Goal: Task Accomplishment & Management: Complete application form

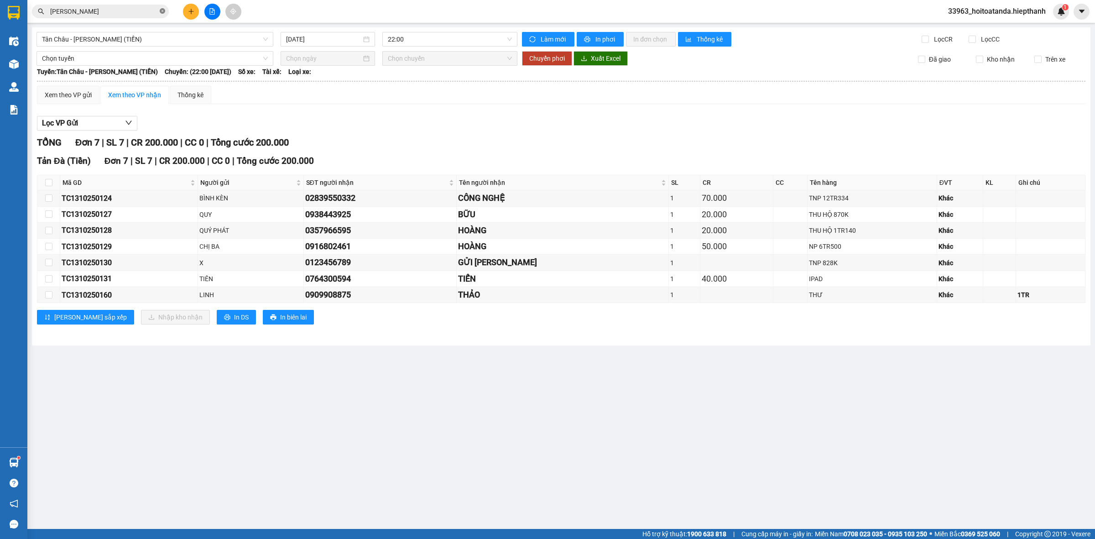
click at [164, 11] on icon "close-circle" at bounding box center [162, 10] width 5 height 5
click at [115, 3] on div "Kết quả tìm kiếm ( 64 ) Bộ lọc Mã ĐH Trạng thái Món hàng Thu hộ Tổng cước Chưa …" at bounding box center [547, 11] width 1095 height 23
click at [115, 8] on input "text" at bounding box center [104, 11] width 108 height 10
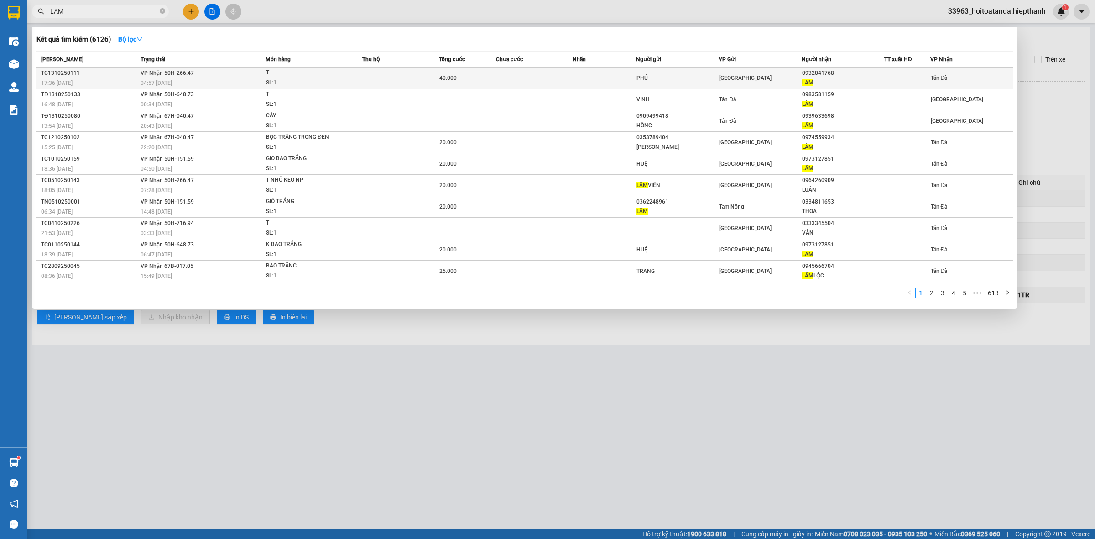
type input "LAM"
click at [578, 85] on td at bounding box center [605, 78] width 64 height 21
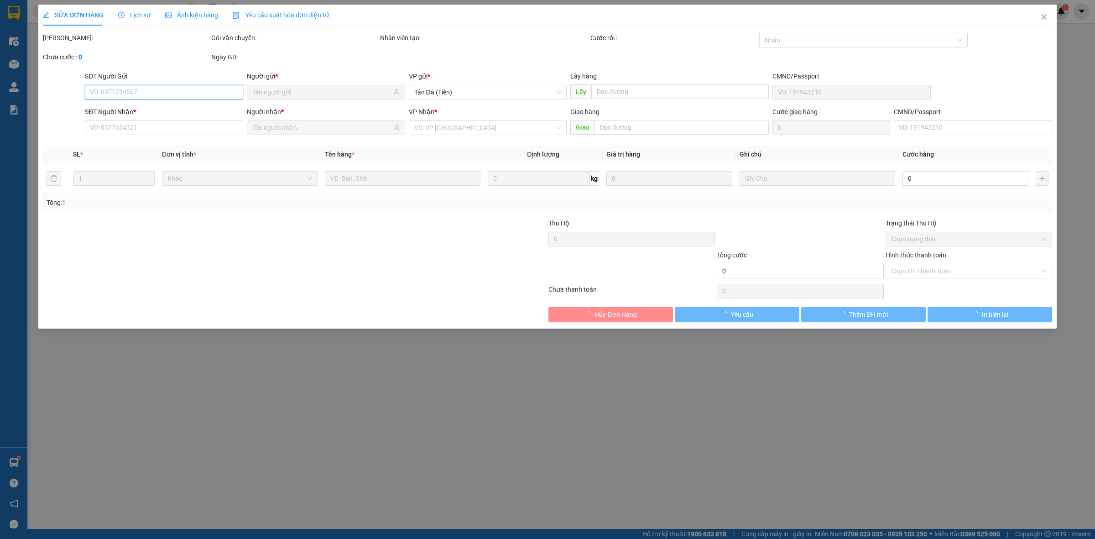
type input "PHÚ"
type input "0932041768"
type input "LAM"
type input "40.000"
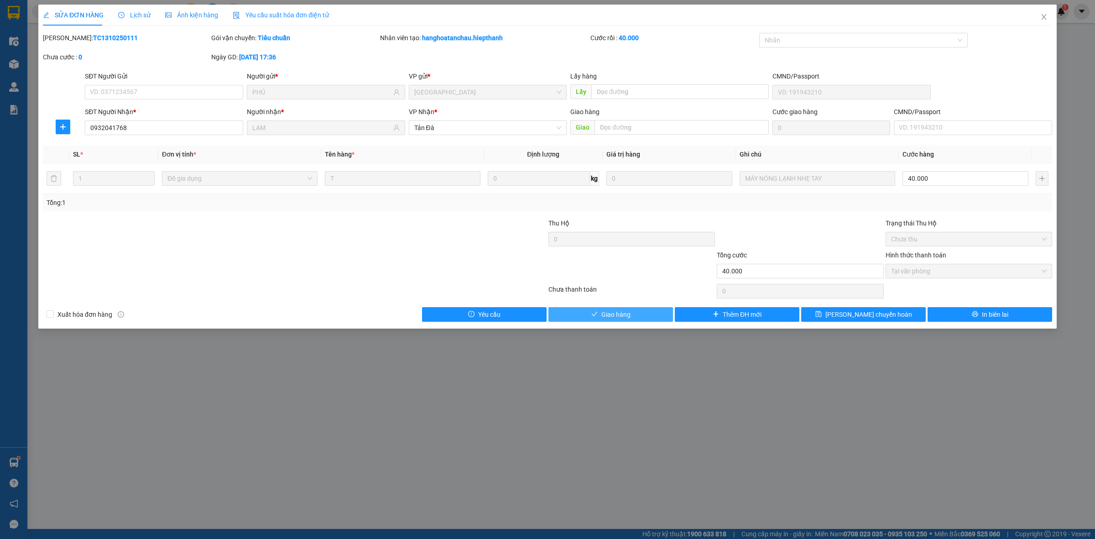
click at [591, 312] on icon "check" at bounding box center [594, 314] width 6 height 6
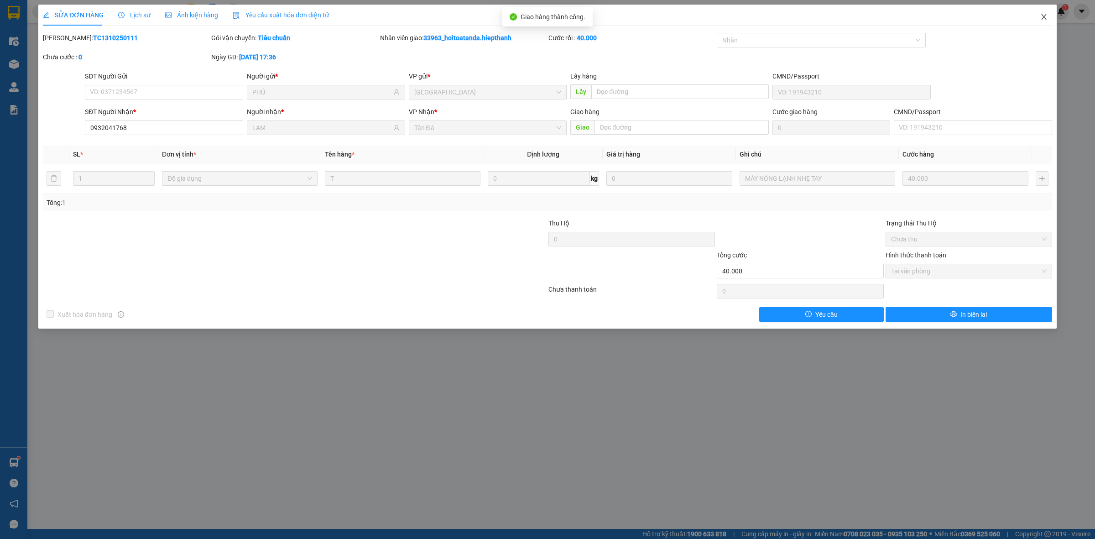
click at [1046, 16] on icon "close" at bounding box center [1043, 16] width 7 height 7
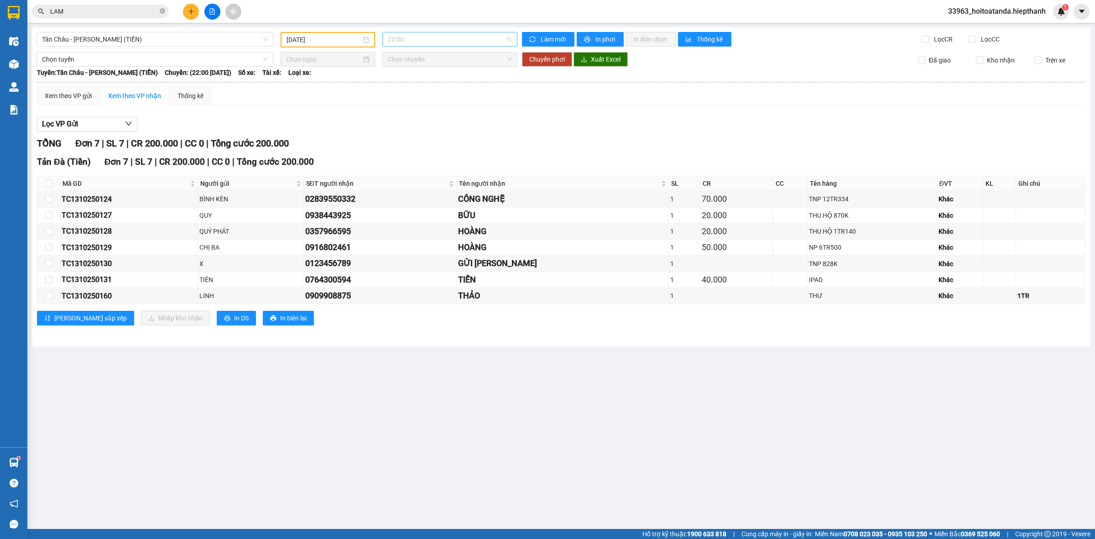
click at [413, 41] on span "22:00" at bounding box center [450, 39] width 124 height 14
click at [250, 37] on span "Tân [PERSON_NAME] [PERSON_NAME] ([PERSON_NAME])" at bounding box center [155, 39] width 226 height 14
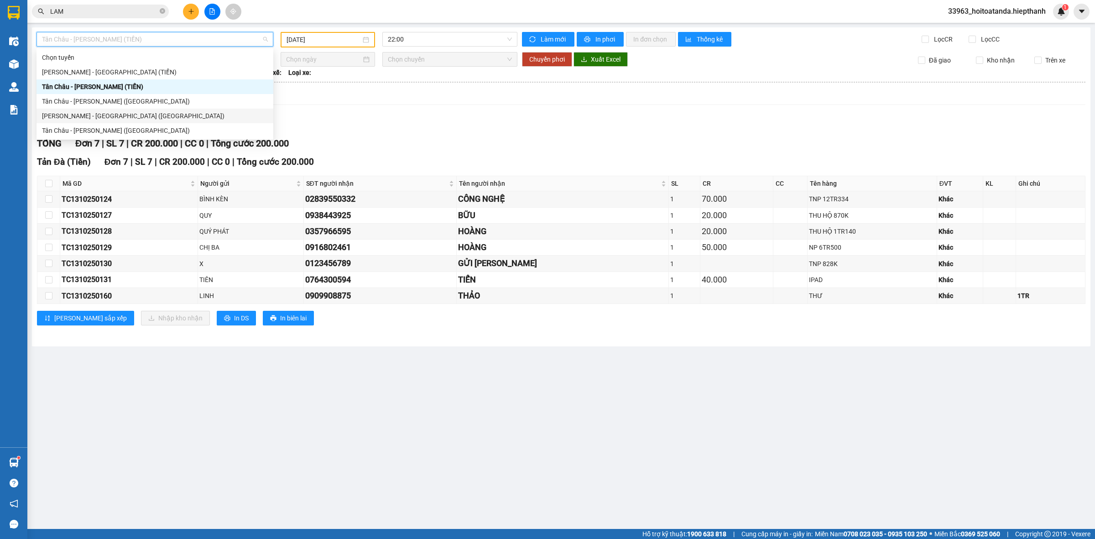
click at [84, 119] on div "[PERSON_NAME] - [PERSON_NAME] ([GEOGRAPHIC_DATA])" at bounding box center [155, 116] width 226 height 10
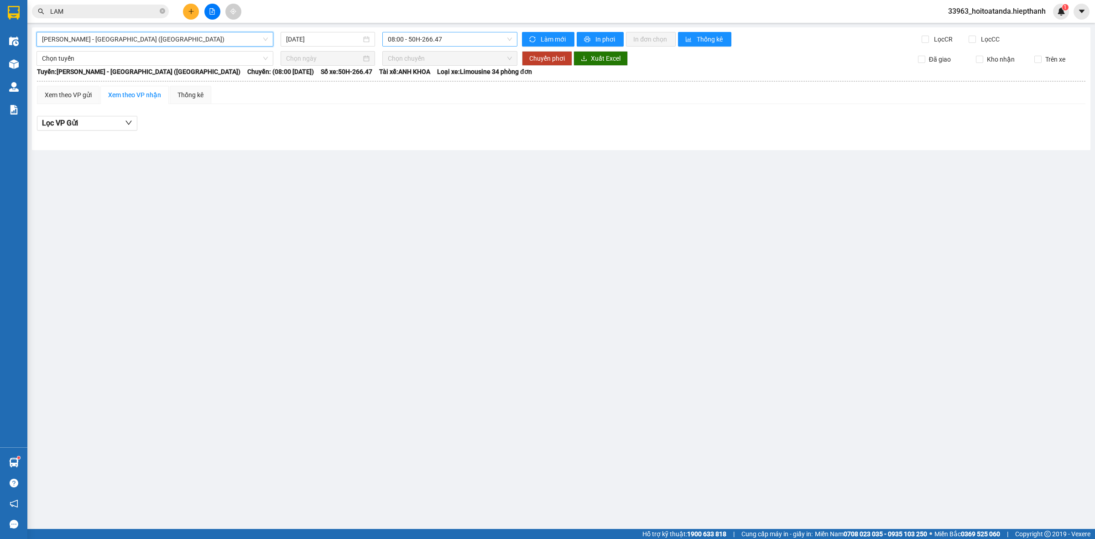
click at [430, 40] on span "08:00 - 50H-266.47" at bounding box center [450, 39] width 124 height 14
click at [415, 72] on div "08:00 - 50H-266.47" at bounding box center [423, 72] width 71 height 10
click at [308, 39] on input "[DATE]" at bounding box center [323, 39] width 75 height 10
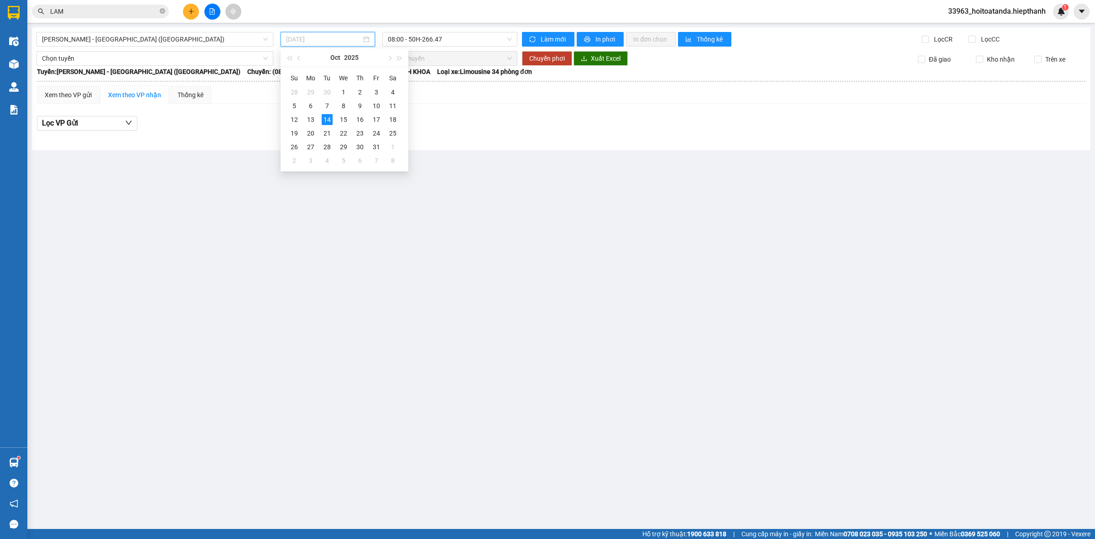
type input "[DATE]"
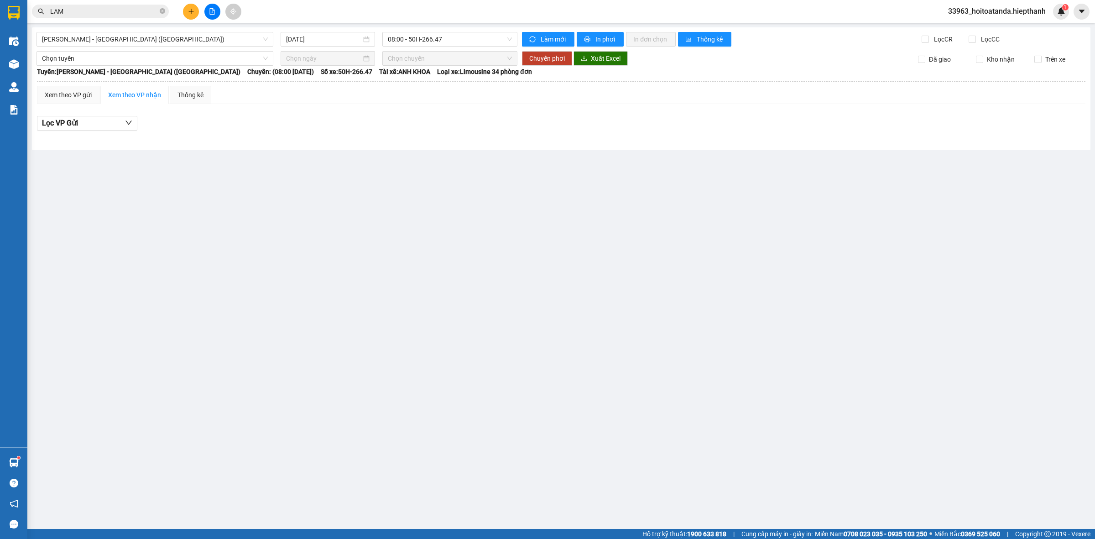
click at [243, 158] on main "Hồ Chí Minh - Tân Châu (Giường) 14/10/2025 08:00 - 50H-266.47 Làm mới In phơi I…" at bounding box center [547, 264] width 1095 height 529
click at [161, 43] on span "[PERSON_NAME] - [PERSON_NAME] ([GEOGRAPHIC_DATA])" at bounding box center [155, 39] width 226 height 14
click at [332, 131] on div at bounding box center [561, 130] width 1049 height 0
click at [101, 37] on span "[PERSON_NAME] - [PERSON_NAME] ([GEOGRAPHIC_DATA])" at bounding box center [155, 39] width 226 height 14
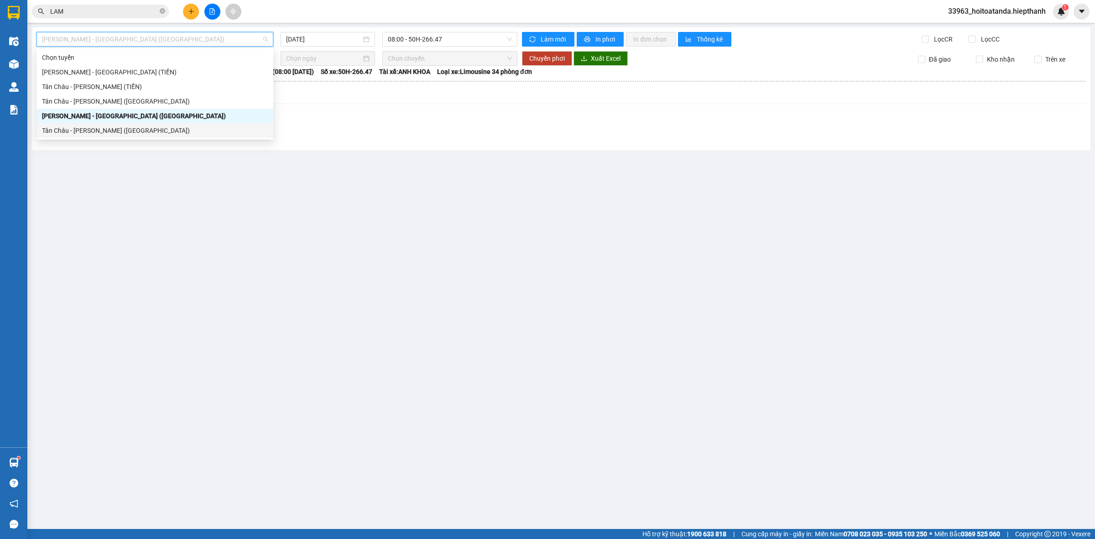
click at [67, 125] on div "Tân [PERSON_NAME] [PERSON_NAME] ([GEOGRAPHIC_DATA])" at bounding box center [155, 130] width 226 height 10
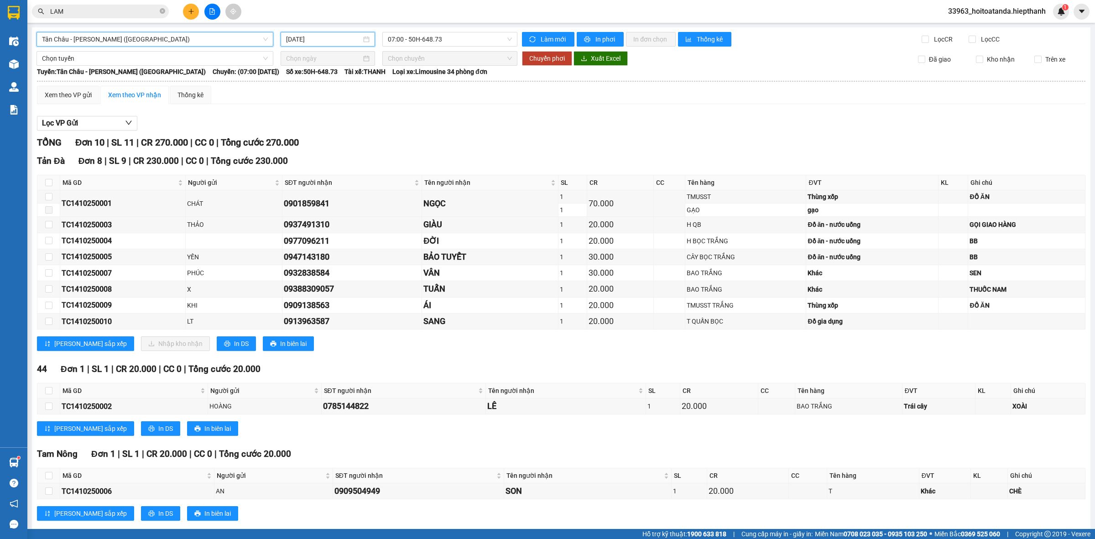
click at [316, 40] on input "[DATE]" at bounding box center [323, 39] width 75 height 10
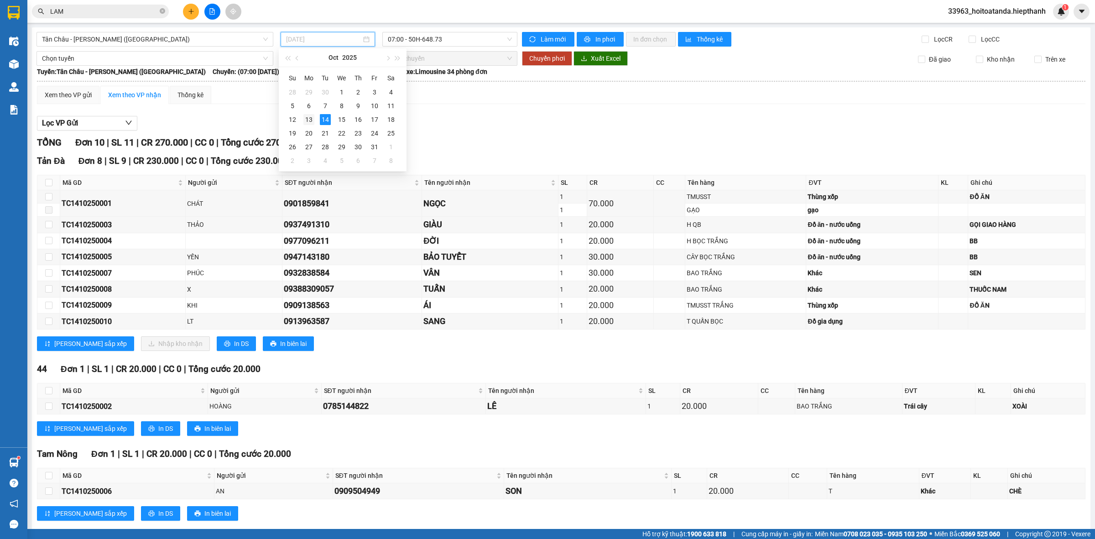
click at [306, 117] on div "13" at bounding box center [308, 119] width 11 height 11
type input "[DATE]"
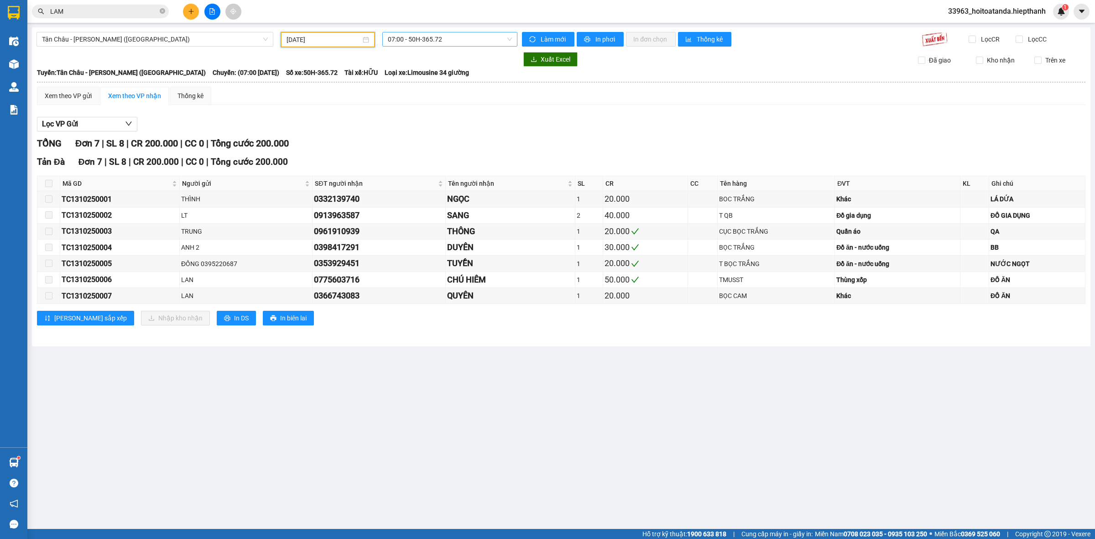
click at [410, 39] on span "07:00 - 50H-365.72" at bounding box center [450, 39] width 124 height 14
click at [414, 103] on div "20:00 - 50H-266.47" at bounding box center [423, 102] width 71 height 10
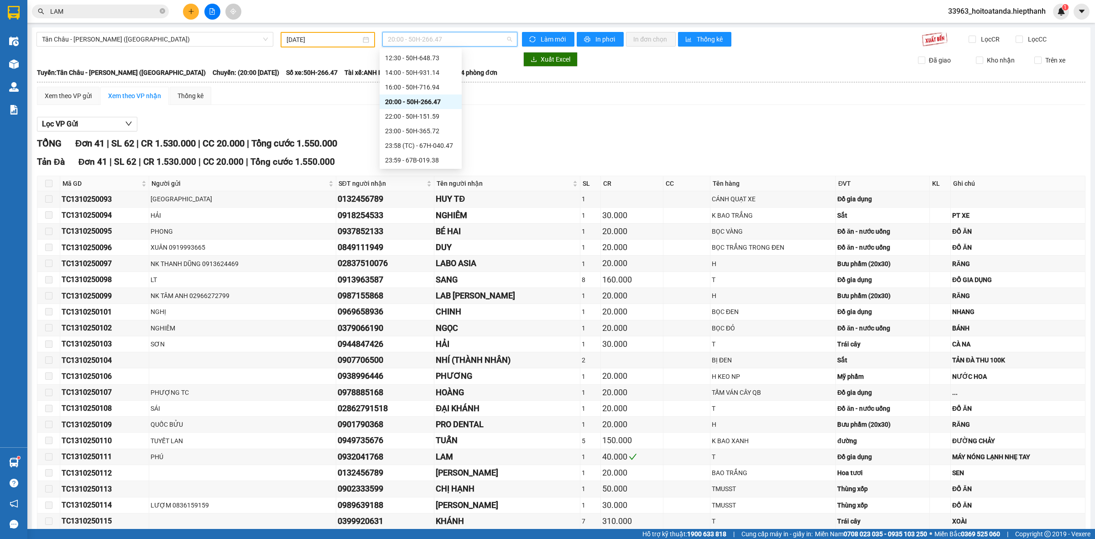
click at [420, 33] on span "20:00 - 50H-266.47" at bounding box center [450, 39] width 124 height 14
click at [402, 115] on div "22:00 - 50H-151.59" at bounding box center [420, 116] width 71 height 10
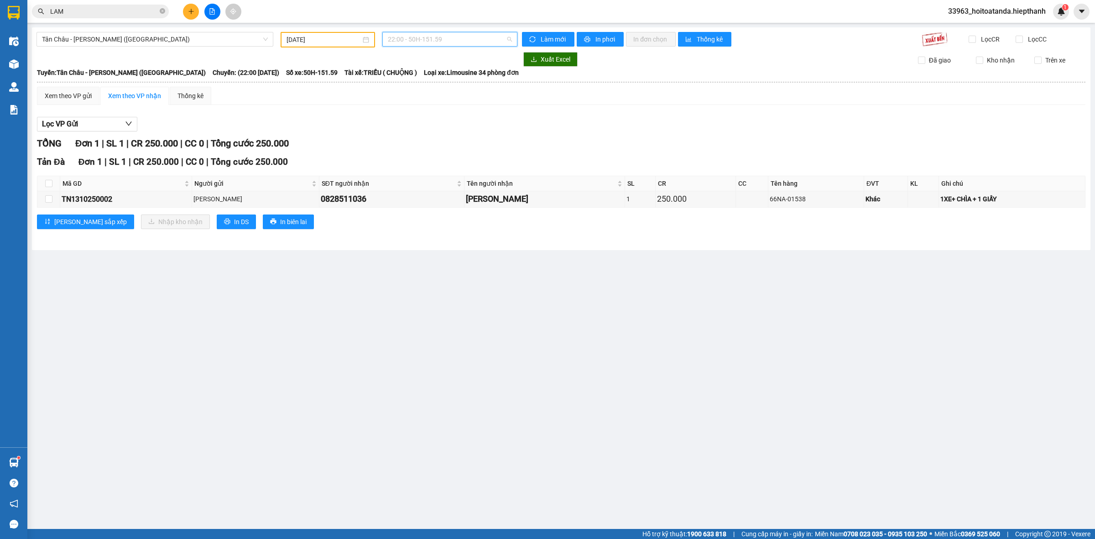
click at [423, 39] on span "22:00 - 50H-151.59" at bounding box center [450, 39] width 124 height 14
click at [409, 130] on div "23:00 - 50H-365.72" at bounding box center [423, 131] width 71 height 10
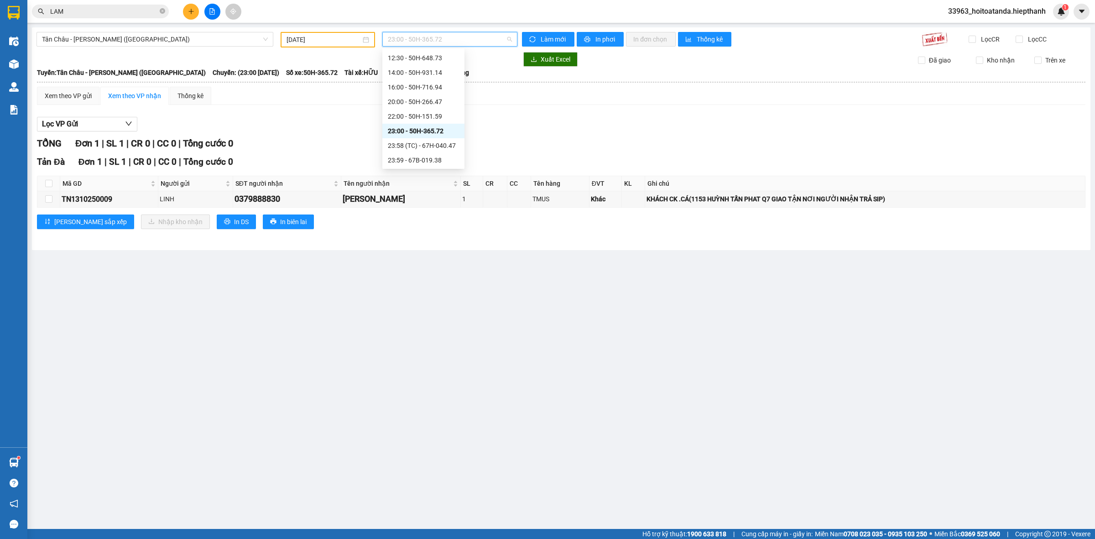
click at [412, 42] on span "23:00 - 50H-365.72" at bounding box center [450, 39] width 124 height 14
click at [412, 147] on div "23:58 (TC) - 67H-040.47" at bounding box center [423, 146] width 71 height 10
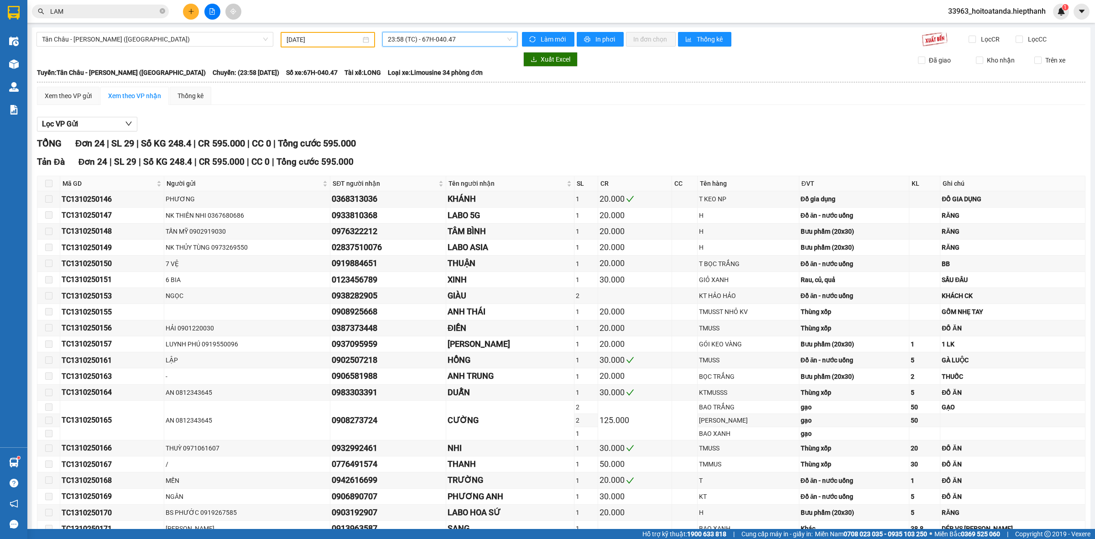
click at [427, 44] on span "23:58 (TC) - 67H-040.47" at bounding box center [450, 39] width 124 height 14
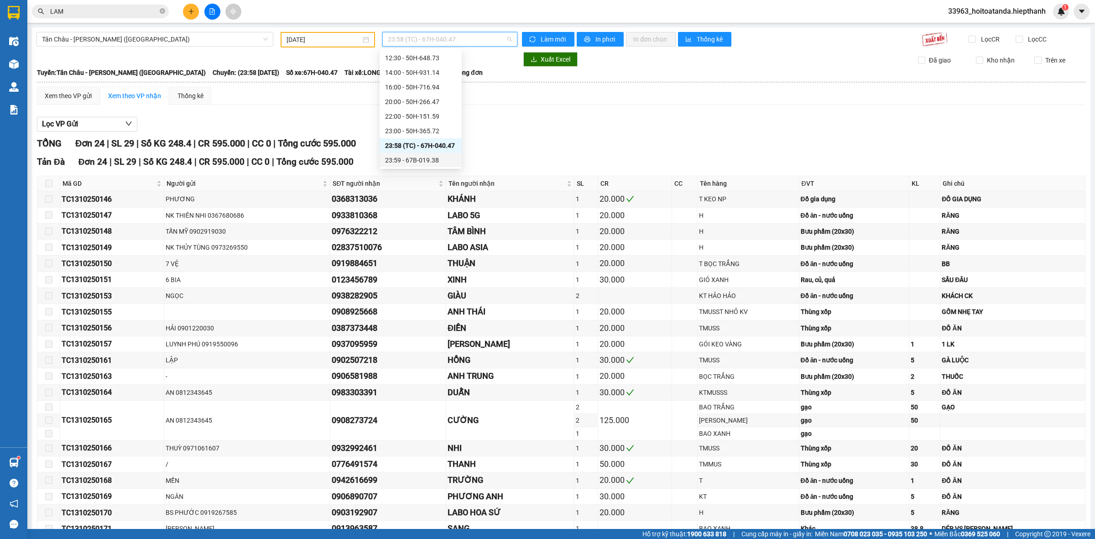
click at [419, 160] on div "23:59 - 67B-019.38" at bounding box center [420, 160] width 71 height 10
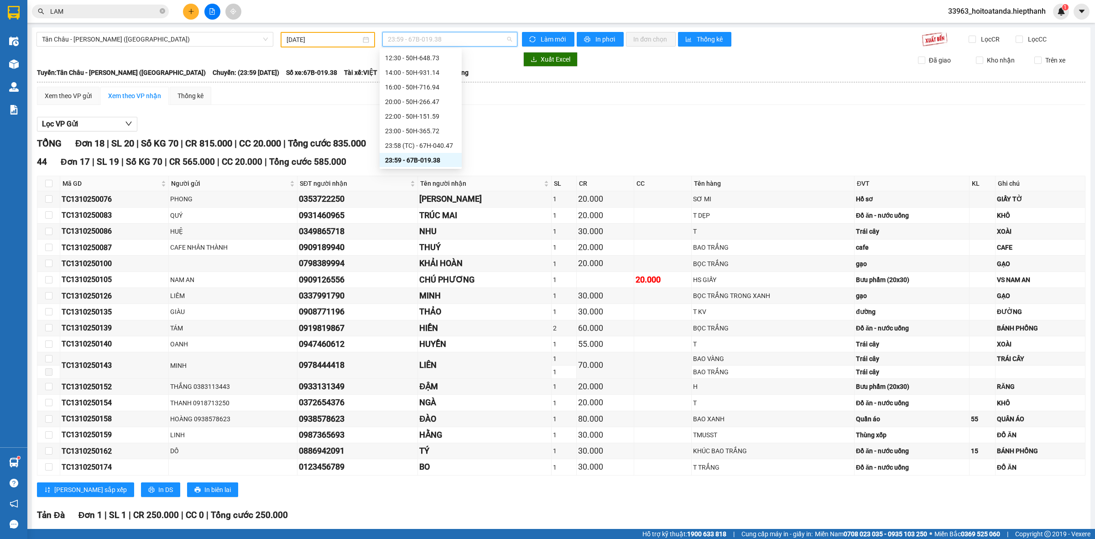
click at [436, 39] on span "23:59 - 67B-019.38" at bounding box center [450, 39] width 124 height 14
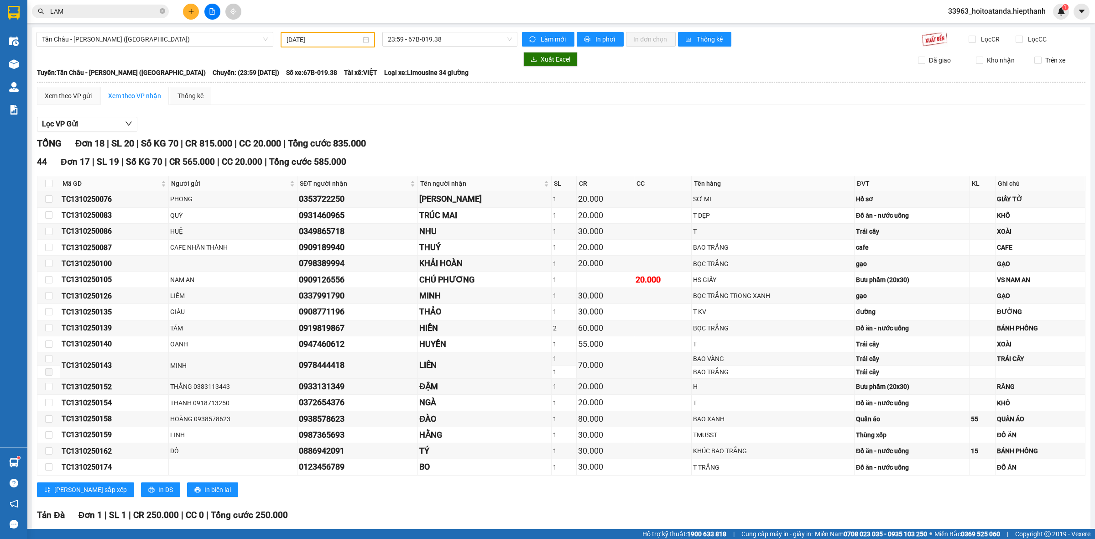
click at [534, 106] on div "Xem theo VP gửi Xem theo VP nhận Thống kê Lọc VP Gửi TỔNG Đơn 18 | SL 20 | Số …" at bounding box center [561, 340] width 1049 height 506
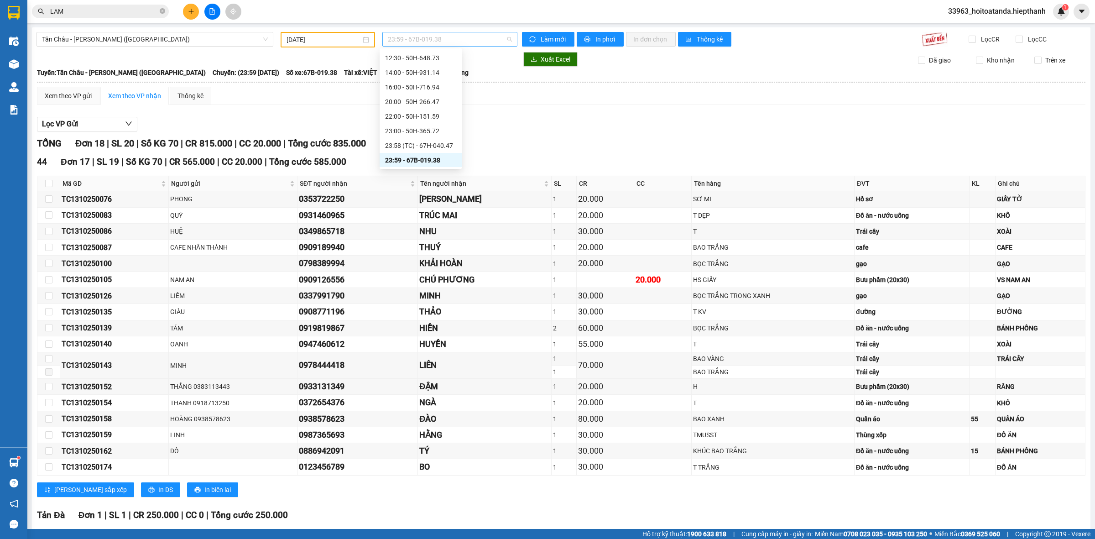
click at [416, 39] on span "23:59 - 67B-019.38" at bounding box center [450, 39] width 124 height 14
click at [402, 145] on div "23:58 (TC) - 67H-040.47" at bounding box center [420, 146] width 71 height 10
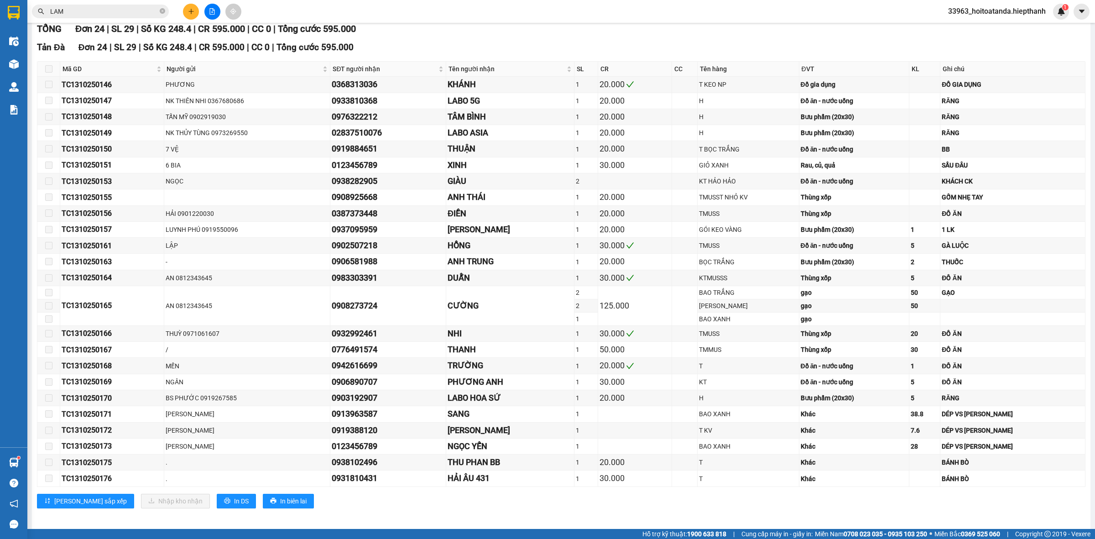
scroll to position [122, 0]
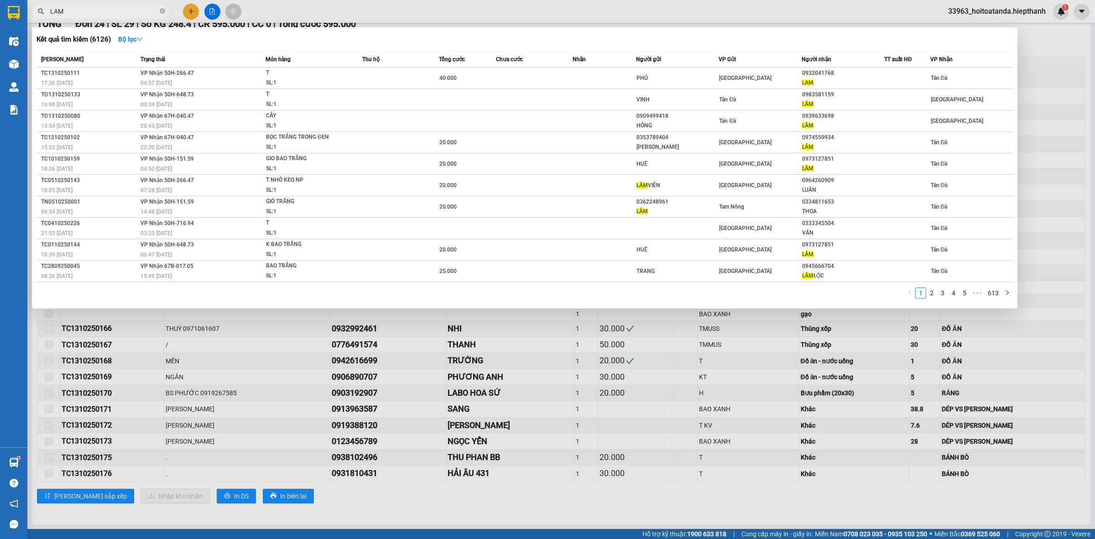
click at [141, 10] on input "LAM" at bounding box center [104, 11] width 108 height 10
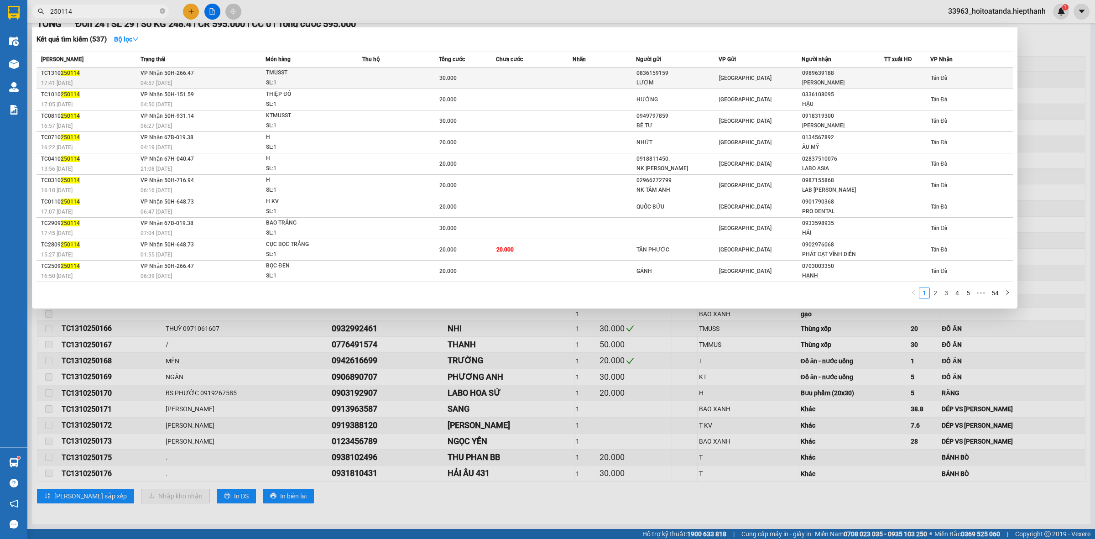
type input "250114"
click at [443, 75] on span "30.000" at bounding box center [447, 78] width 17 height 6
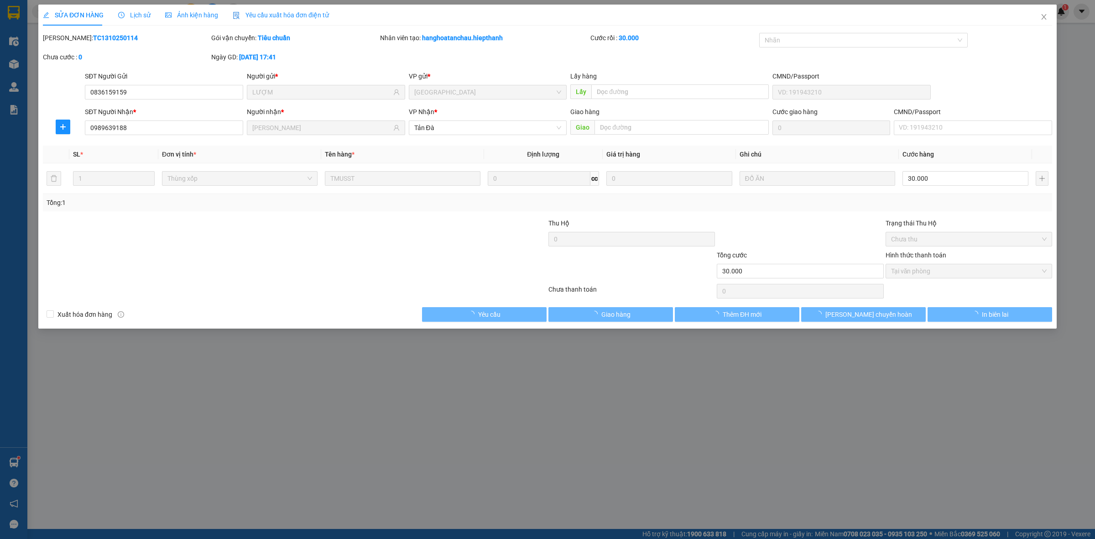
type input "0836159159"
type input "LƯỢM"
type input "0989639188"
type input "MINH TIẾN"
type input "30.000"
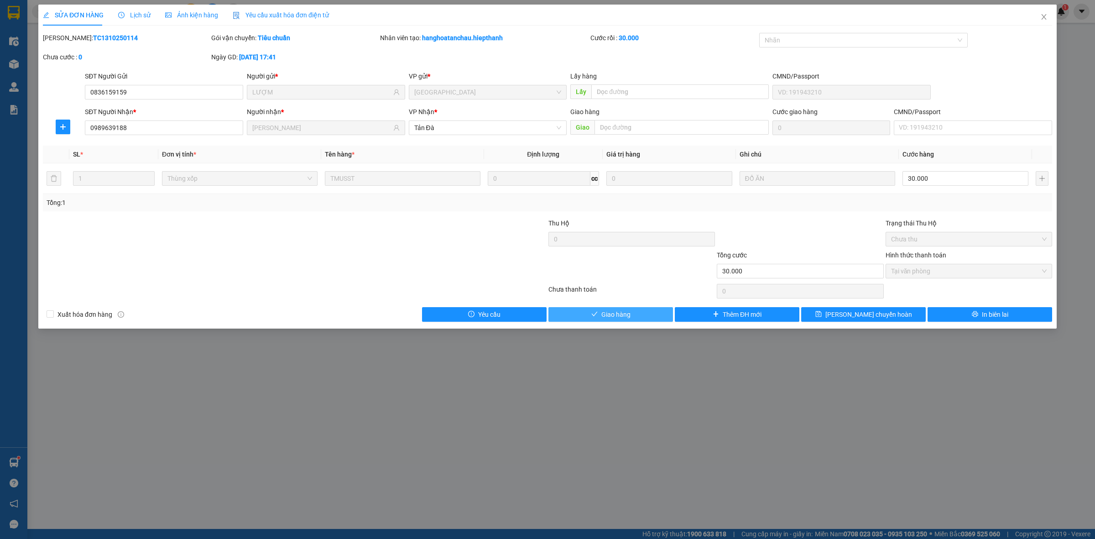
click at [621, 313] on span "Giao hàng" at bounding box center [615, 314] width 29 height 10
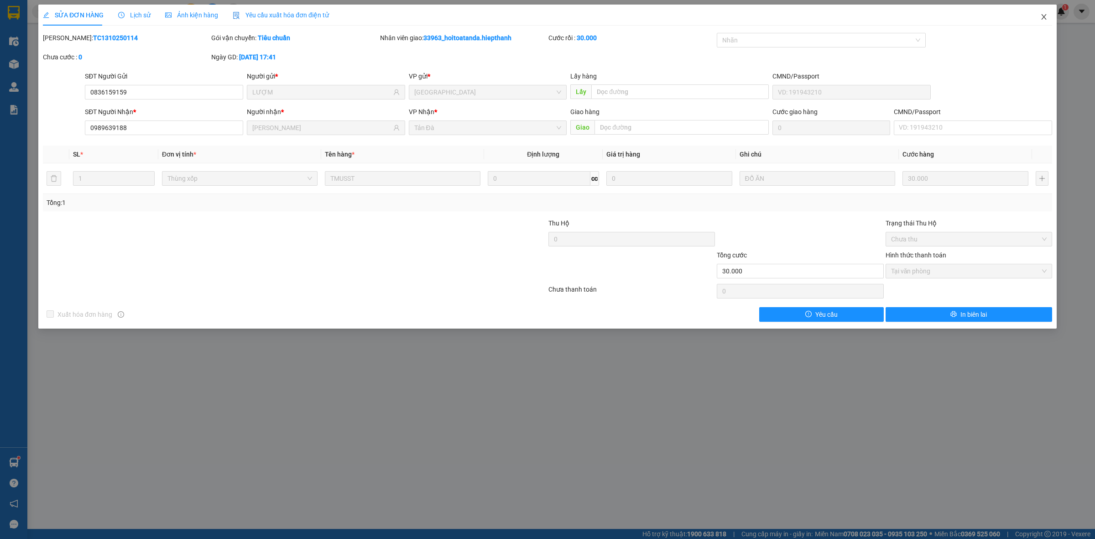
click at [1043, 15] on icon "close" at bounding box center [1043, 16] width 7 height 7
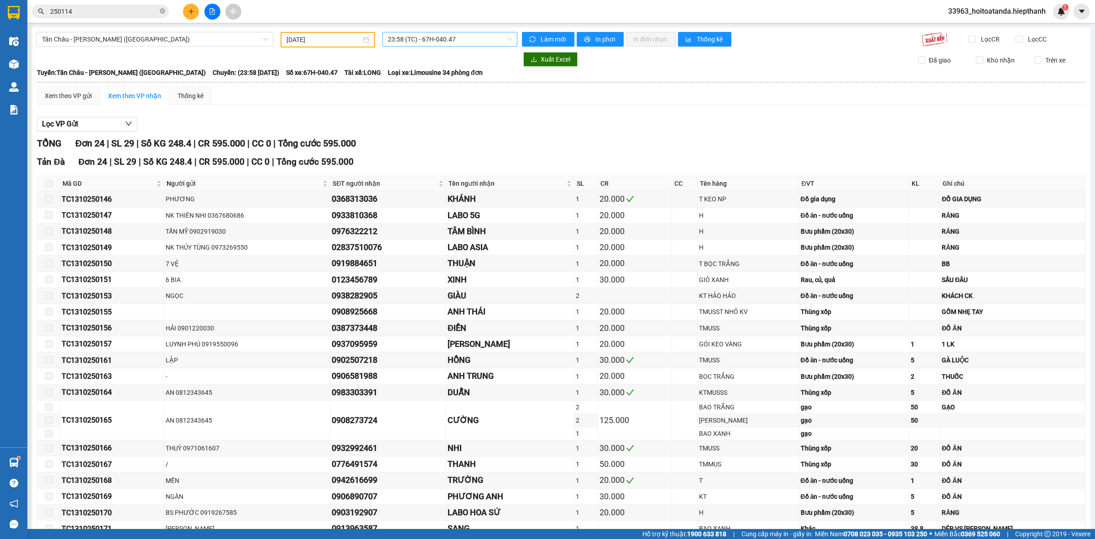
click at [423, 43] on span "23:58 (TC) - 67H-040.47" at bounding box center [450, 39] width 124 height 14
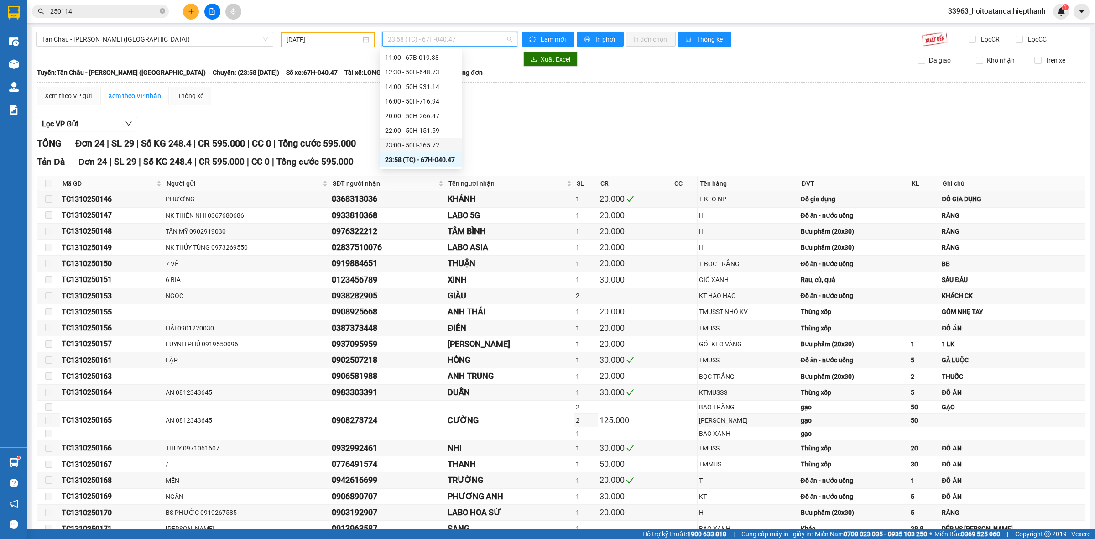
click at [398, 144] on div "23:00 - 50H-365.72" at bounding box center [420, 145] width 71 height 10
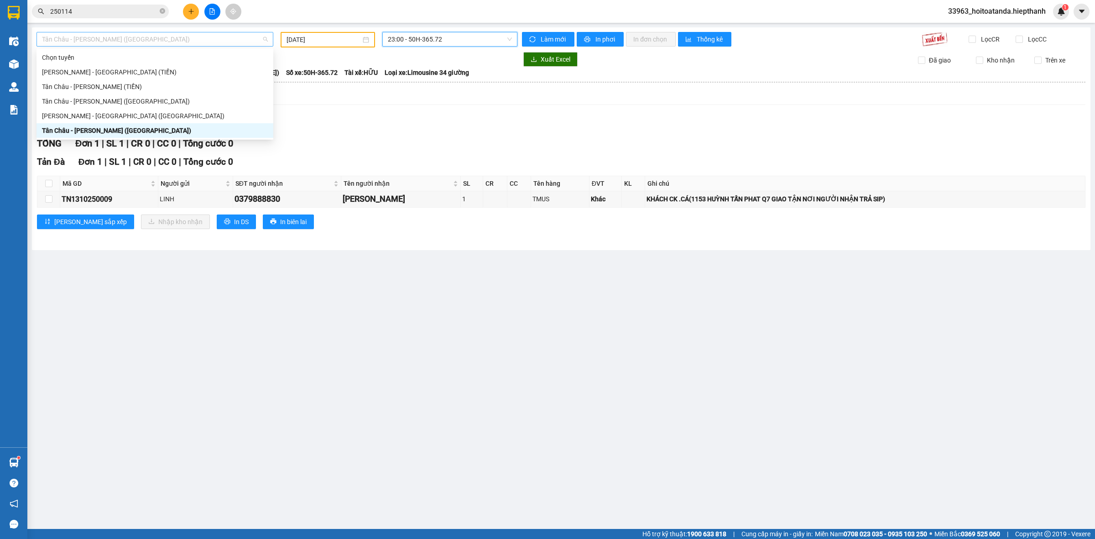
click at [211, 42] on span "Tân [PERSON_NAME] [PERSON_NAME] ([GEOGRAPHIC_DATA])" at bounding box center [155, 39] width 226 height 14
click at [149, 117] on div "[PERSON_NAME] - [PERSON_NAME] ([GEOGRAPHIC_DATA])" at bounding box center [155, 116] width 226 height 10
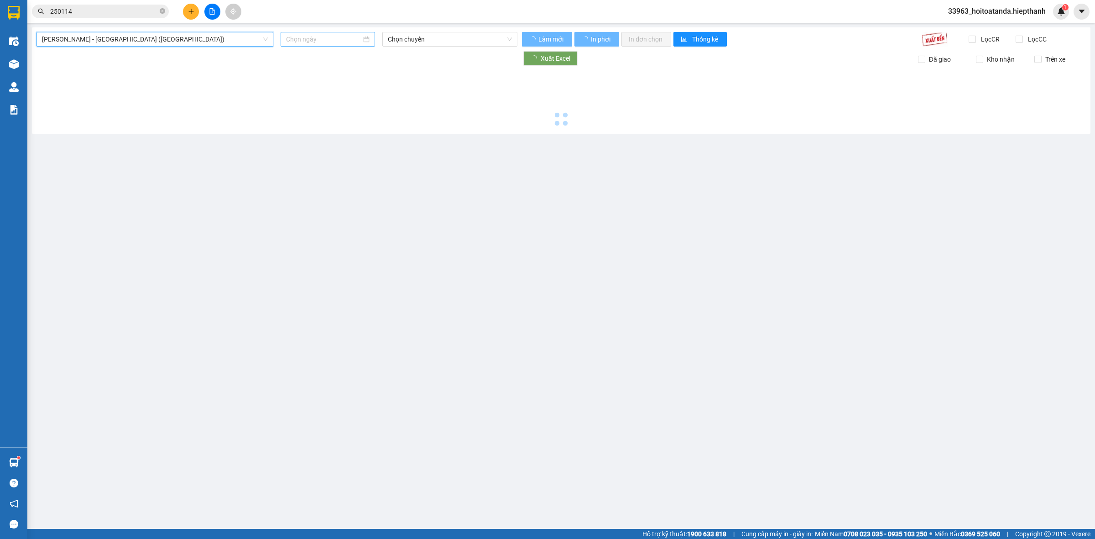
click at [346, 40] on input at bounding box center [323, 39] width 75 height 10
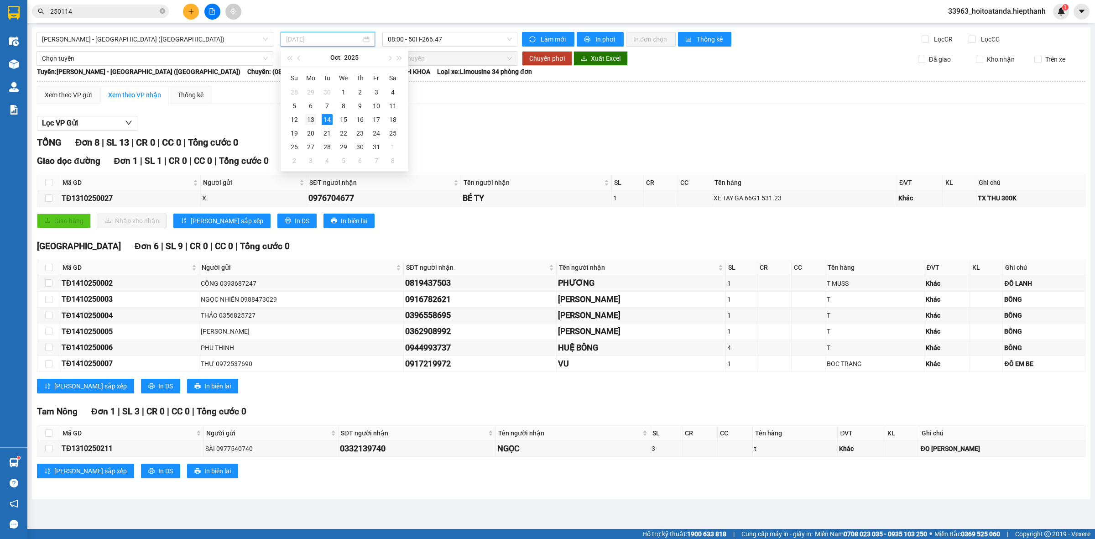
click at [315, 122] on div "13" at bounding box center [310, 119] width 11 height 11
type input "[DATE]"
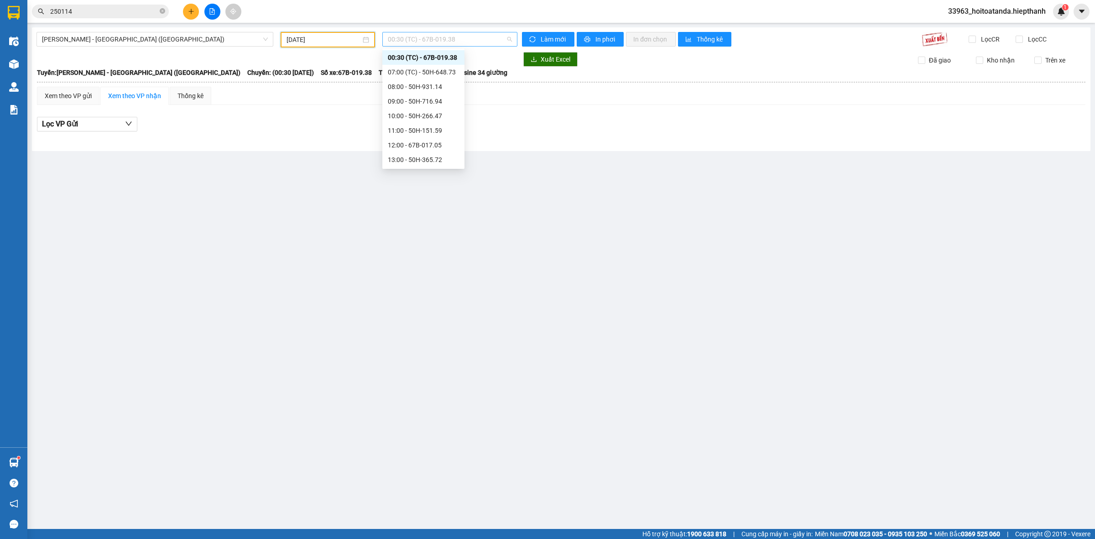
click at [425, 42] on span "00:30 (TC) - 67B-019.38" at bounding box center [450, 39] width 124 height 14
click at [411, 167] on div "22:30 - 50H-716.94" at bounding box center [423, 160] width 82 height 15
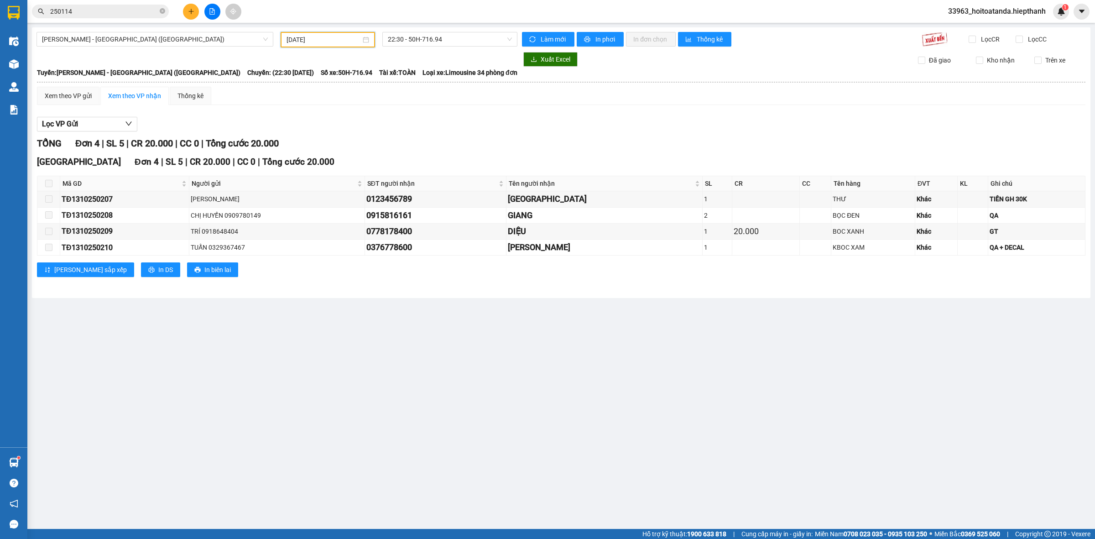
click at [312, 40] on input "[DATE]" at bounding box center [324, 40] width 74 height 10
drag, startPoint x: 140, startPoint y: 32, endPoint x: 149, endPoint y: 44, distance: 15.1
click at [141, 32] on div "[PERSON_NAME] - [PERSON_NAME] ([GEOGRAPHIC_DATA])" at bounding box center [155, 39] width 237 height 15
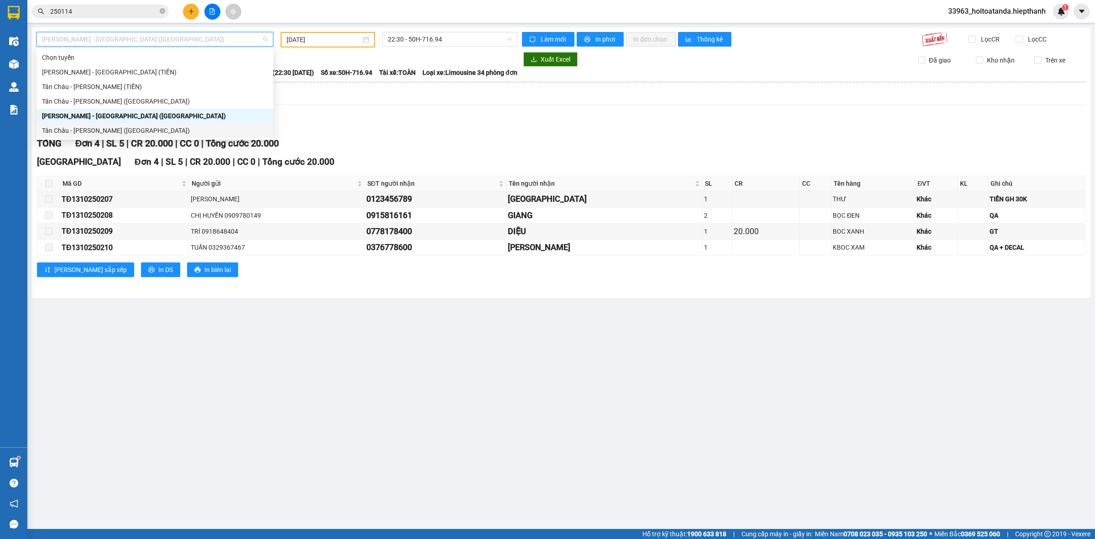
click at [127, 125] on div "Tân [PERSON_NAME] [PERSON_NAME] ([GEOGRAPHIC_DATA])" at bounding box center [155, 130] width 226 height 10
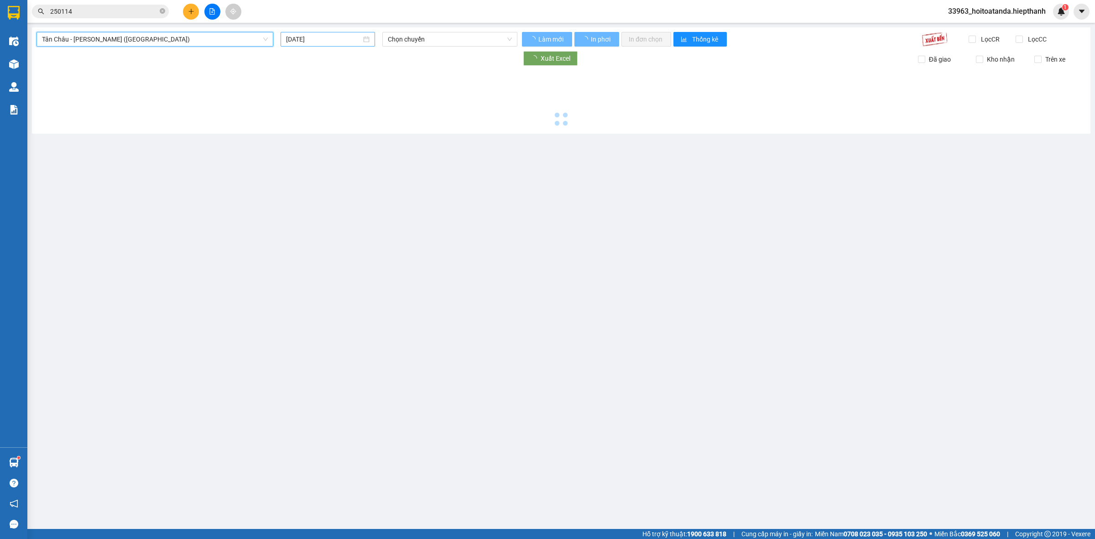
click at [345, 39] on input "[DATE]" at bounding box center [323, 39] width 75 height 10
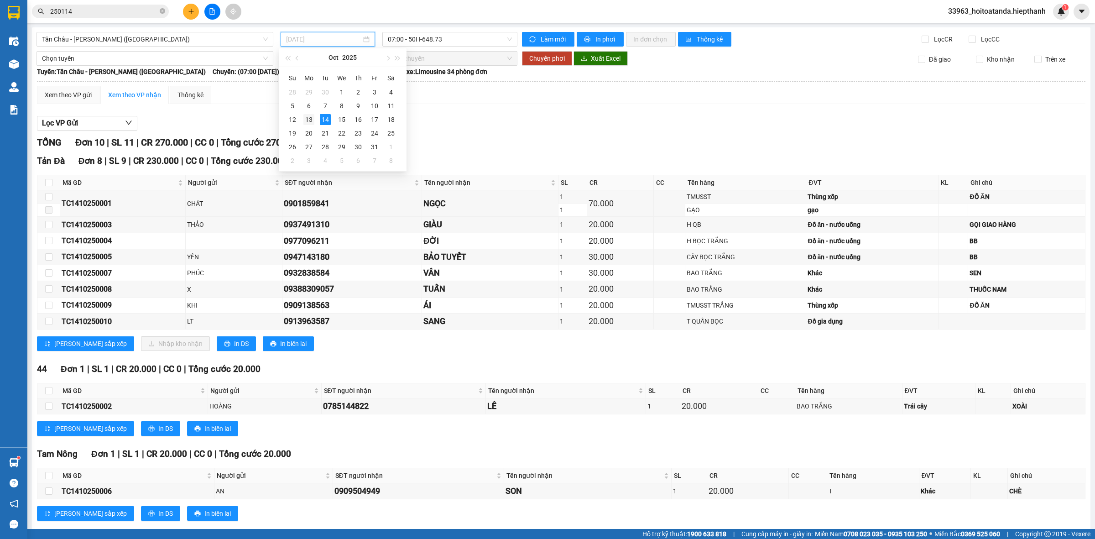
click at [306, 119] on div "13" at bounding box center [308, 119] width 11 height 11
type input "[DATE]"
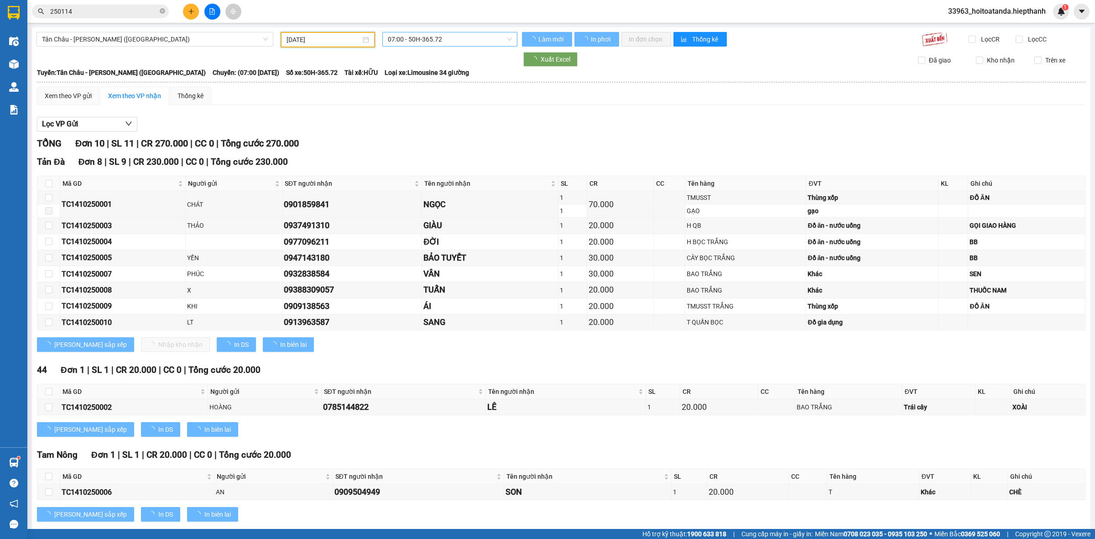
click at [424, 33] on span "07:00 - 50H-365.72" at bounding box center [450, 39] width 124 height 14
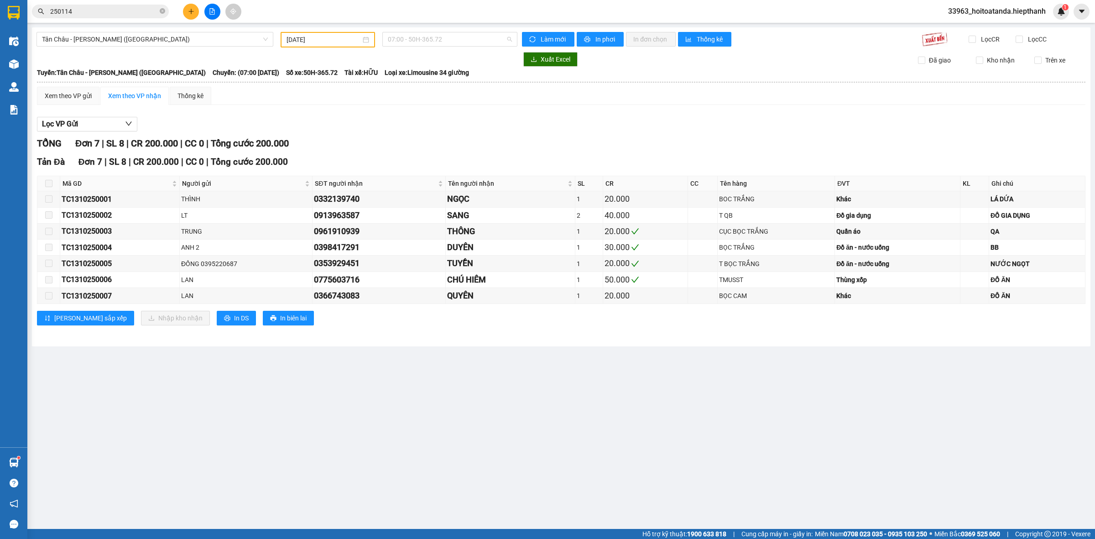
scroll to position [15, 0]
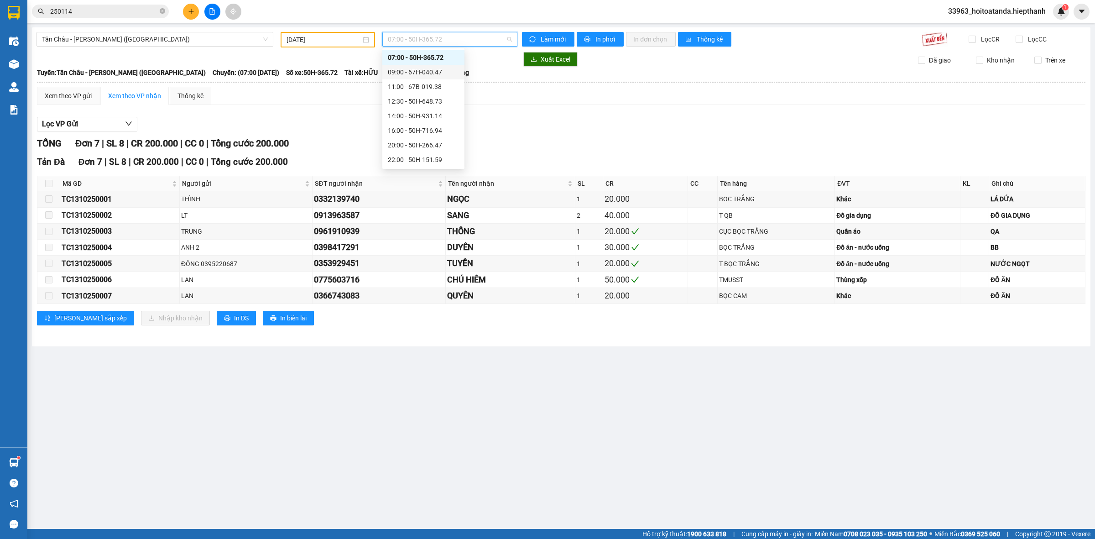
click at [410, 65] on div "09:00 - 67H-040.47" at bounding box center [423, 72] width 82 height 15
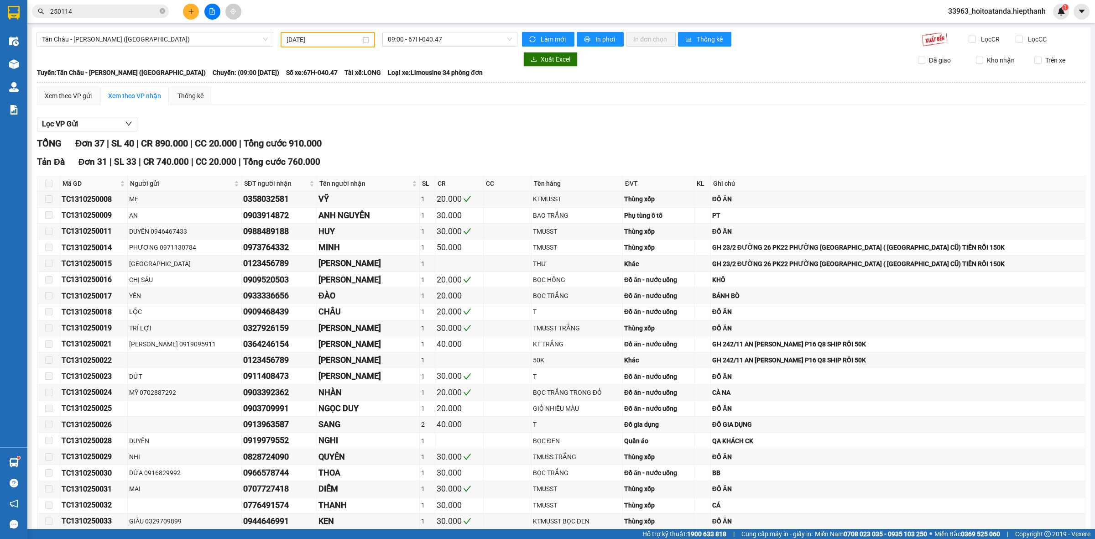
click at [460, 134] on div "Lọc VP Gửi TỔNG Đơn 37 | SL 40 | CR 890.000 | CC 20.000 | Tổng cước 910.000 Tả…" at bounding box center [561, 505] width 1049 height 787
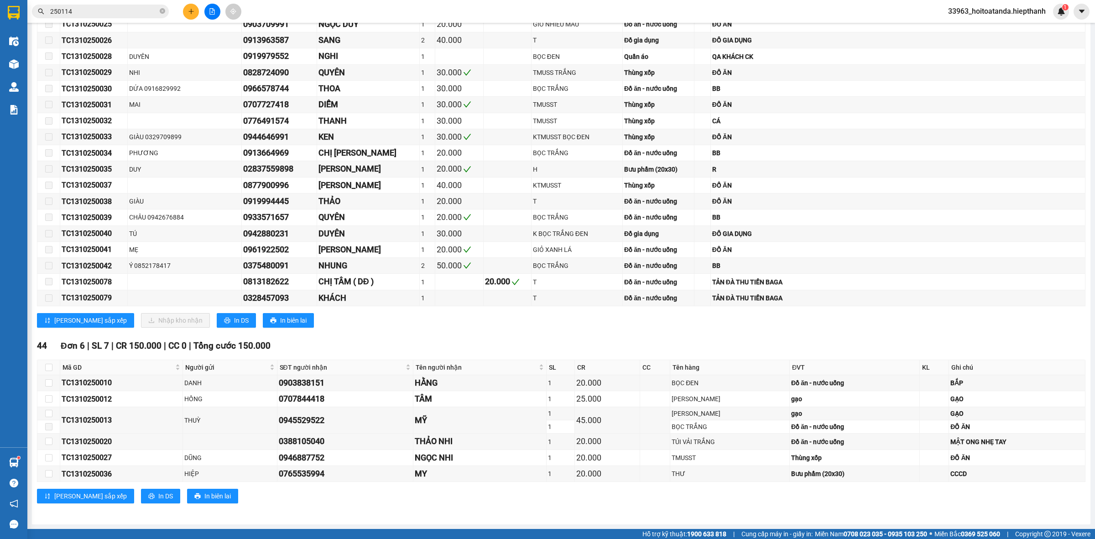
scroll to position [388, 0]
drag, startPoint x: 165, startPoint y: 8, endPoint x: 143, endPoint y: 12, distance: 22.2
click at [163, 8] on icon "close-circle" at bounding box center [162, 10] width 5 height 5
click at [141, 12] on input "text" at bounding box center [104, 11] width 108 height 10
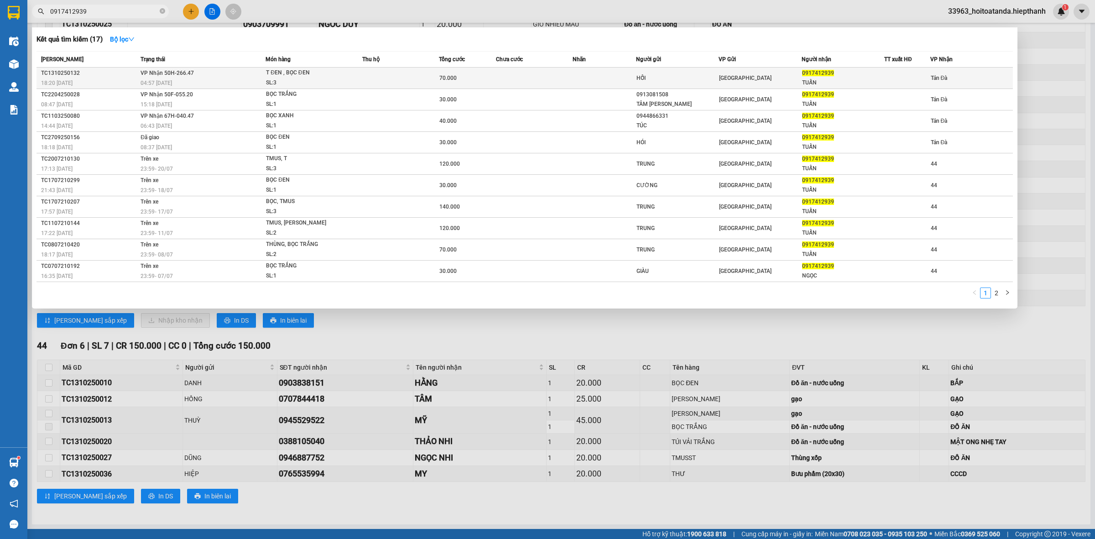
type input "0917412939"
click at [536, 78] on td at bounding box center [534, 78] width 76 height 21
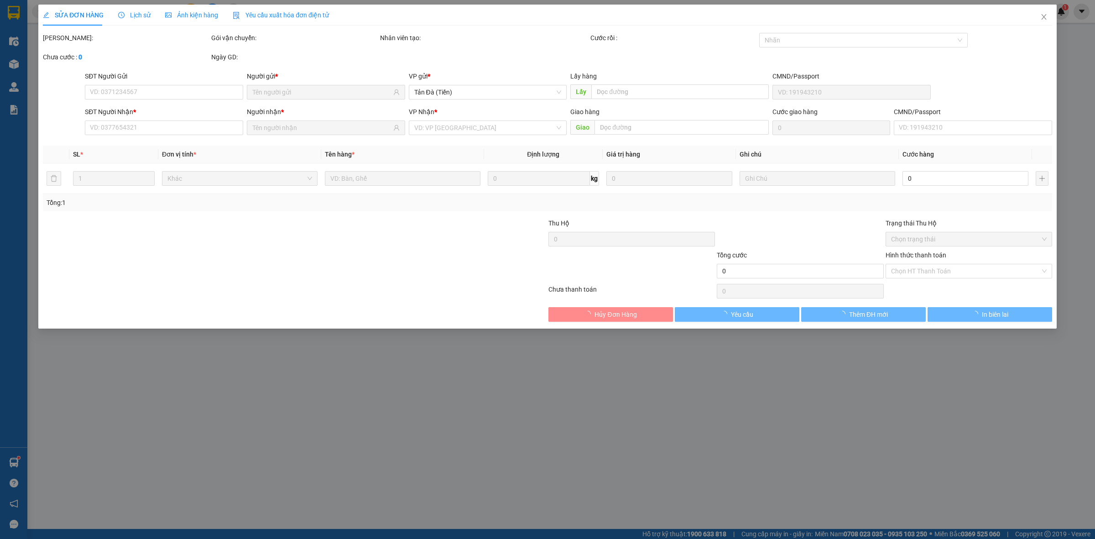
type input "HỐI"
type input "0917412939"
type input "TUẤN"
type input "70.000"
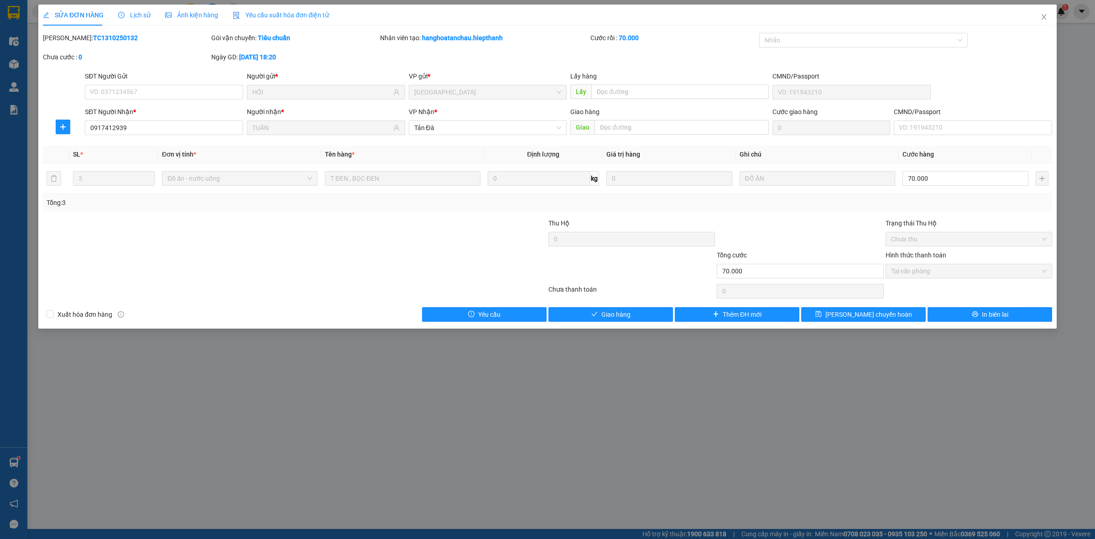
click at [416, 233] on div at bounding box center [463, 234] width 168 height 32
click at [585, 312] on button "Giao hàng" at bounding box center [610, 314] width 125 height 15
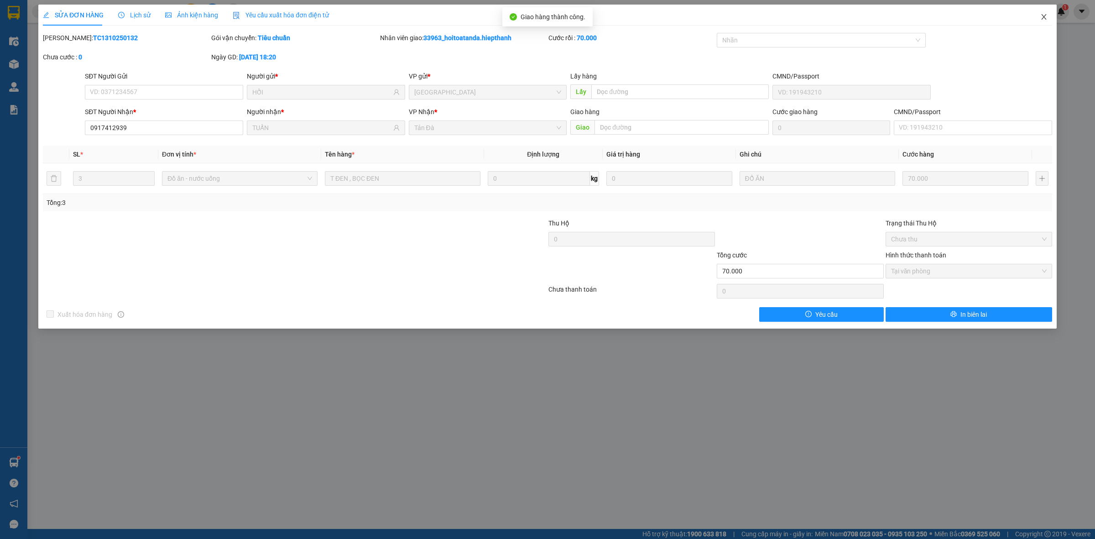
click at [1043, 15] on icon "close" at bounding box center [1043, 16] width 7 height 7
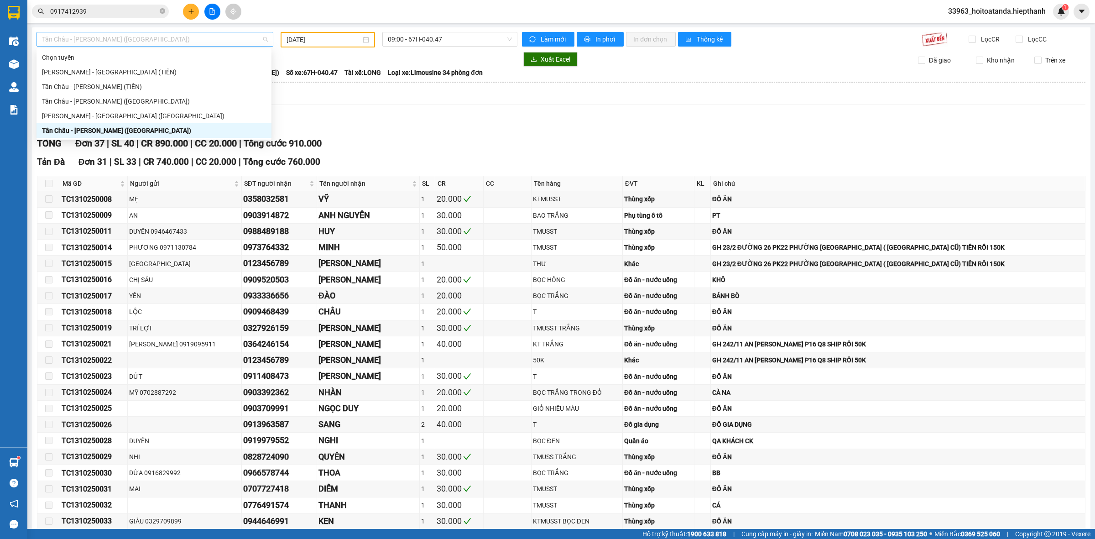
click at [151, 35] on span "Tân [PERSON_NAME] [PERSON_NAME] ([GEOGRAPHIC_DATA])" at bounding box center [155, 39] width 226 height 14
click at [144, 68] on div "[PERSON_NAME] - [PERSON_NAME] ([PERSON_NAME])" at bounding box center [154, 72] width 224 height 10
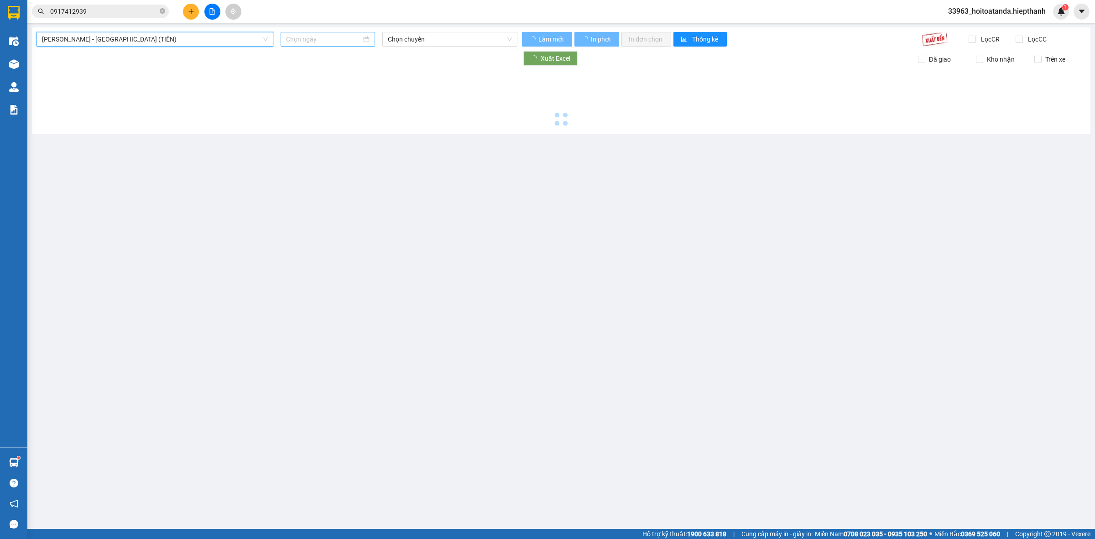
click at [362, 32] on div at bounding box center [328, 39] width 94 height 15
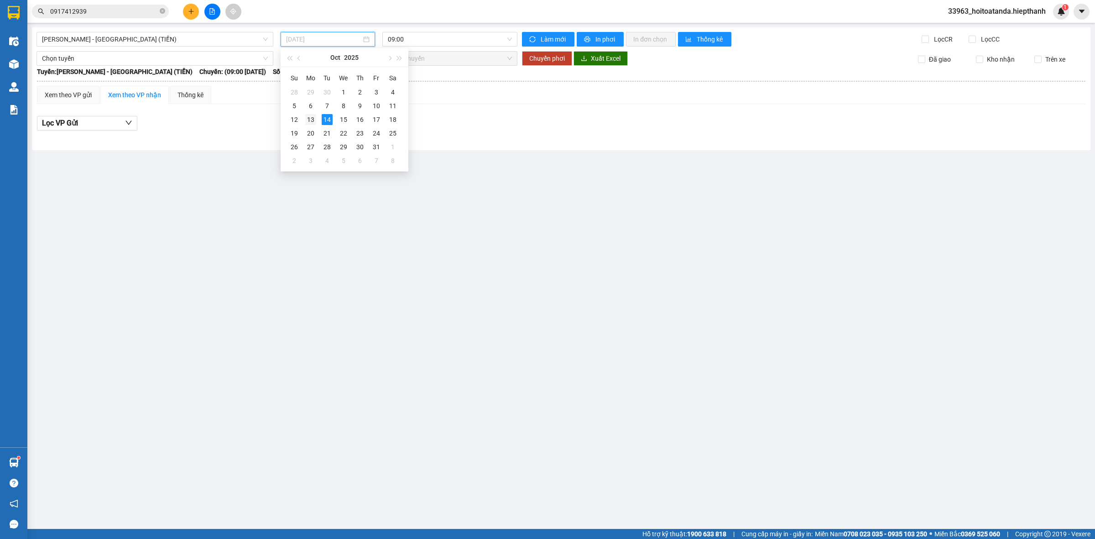
click at [315, 120] on div "13" at bounding box center [310, 119] width 11 height 11
type input "[DATE]"
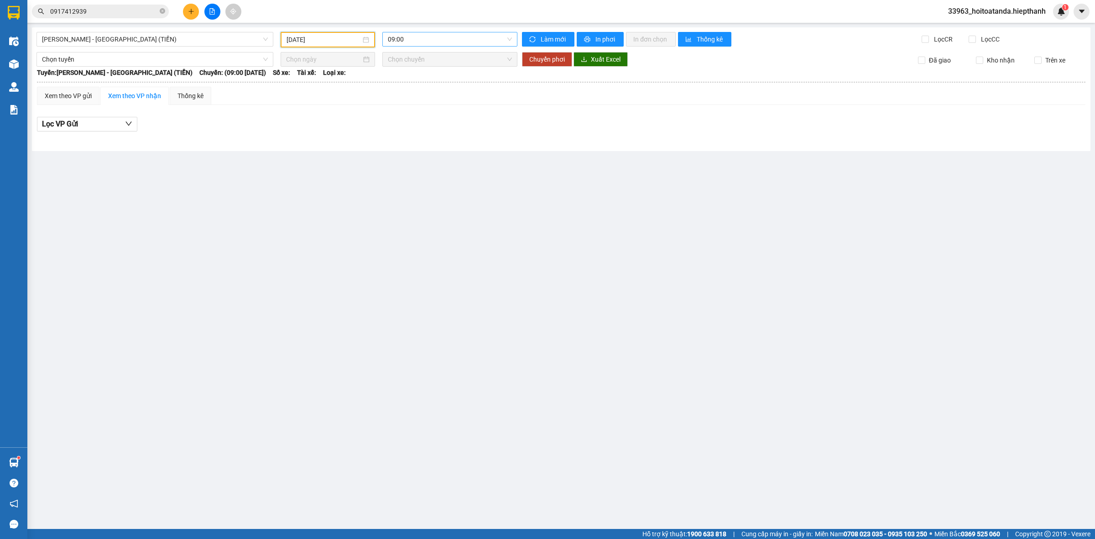
click at [419, 37] on span "09:00" at bounding box center [450, 39] width 124 height 14
click at [414, 104] on div "21:00" at bounding box center [423, 101] width 71 height 10
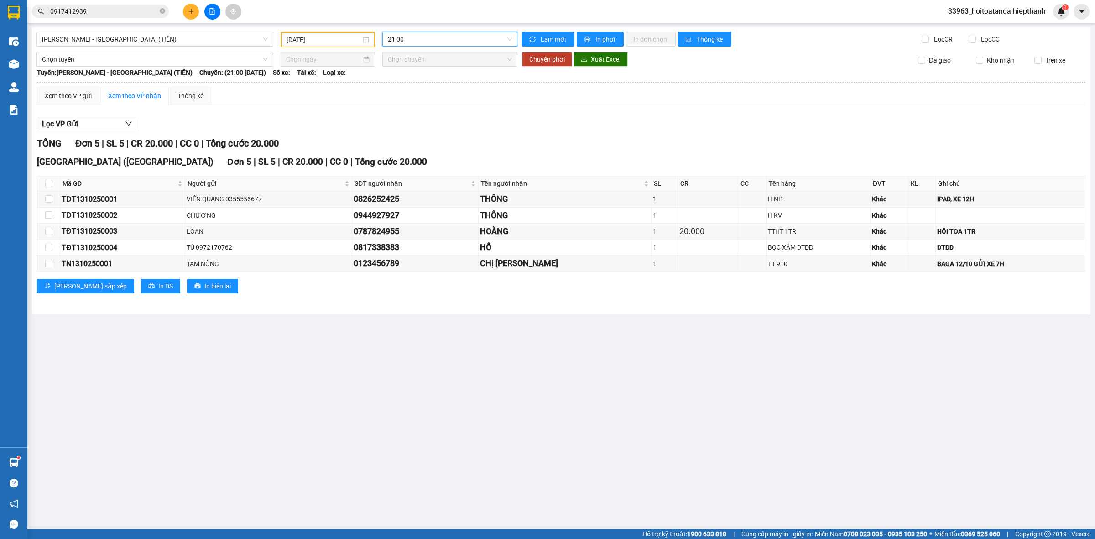
click at [439, 133] on div "Lọc VP Gửi TỔNG Đơn 5 | SL 5 | CR 20.000 | CC 0 | Tổng cước 20.000 Tân Châu (T…" at bounding box center [561, 208] width 1049 height 193
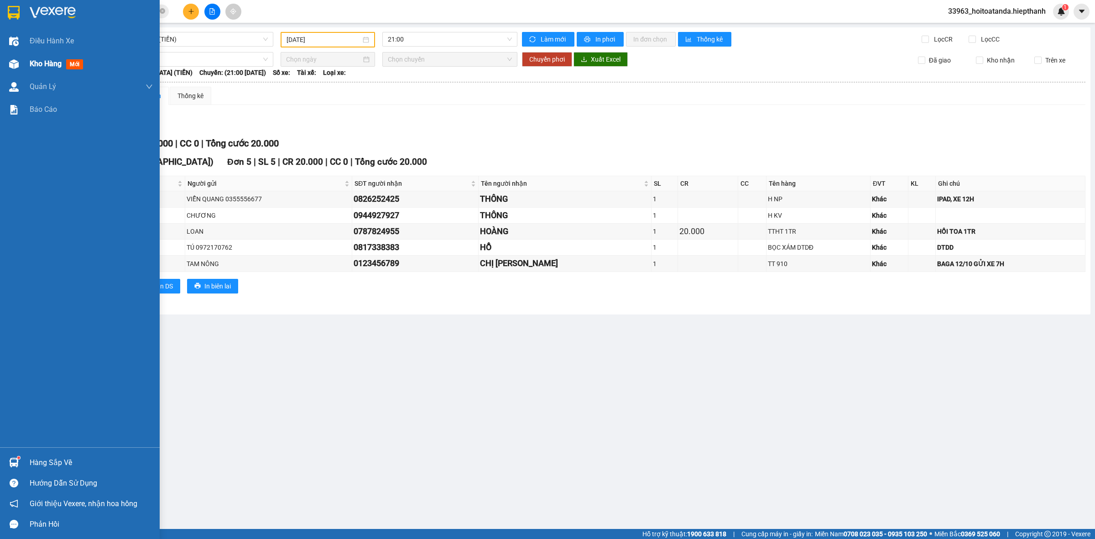
click at [22, 66] on div "Kho hàng mới" at bounding box center [80, 63] width 160 height 23
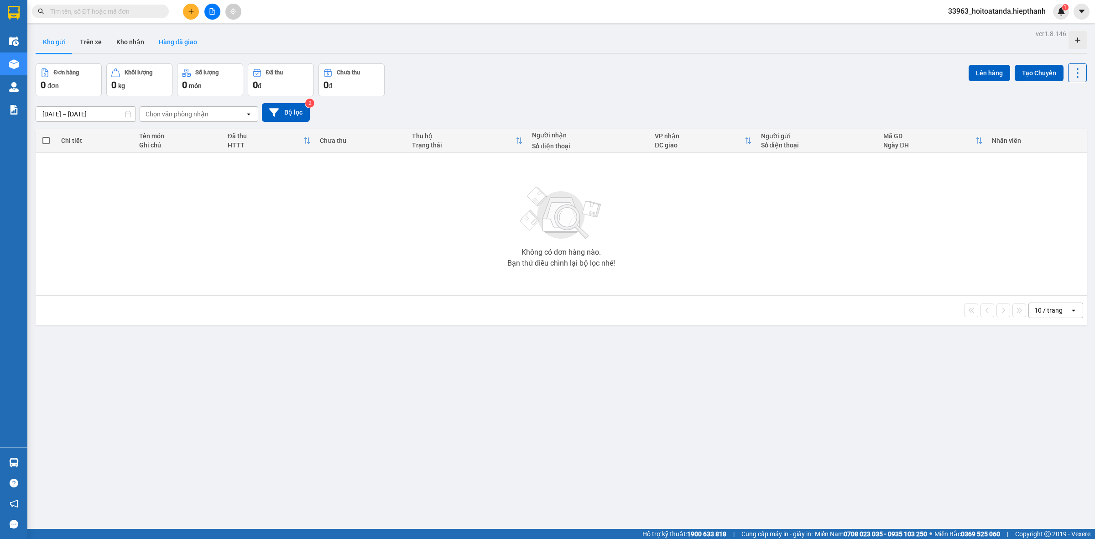
click at [179, 44] on button "Hàng đã giao" at bounding box center [177, 42] width 53 height 22
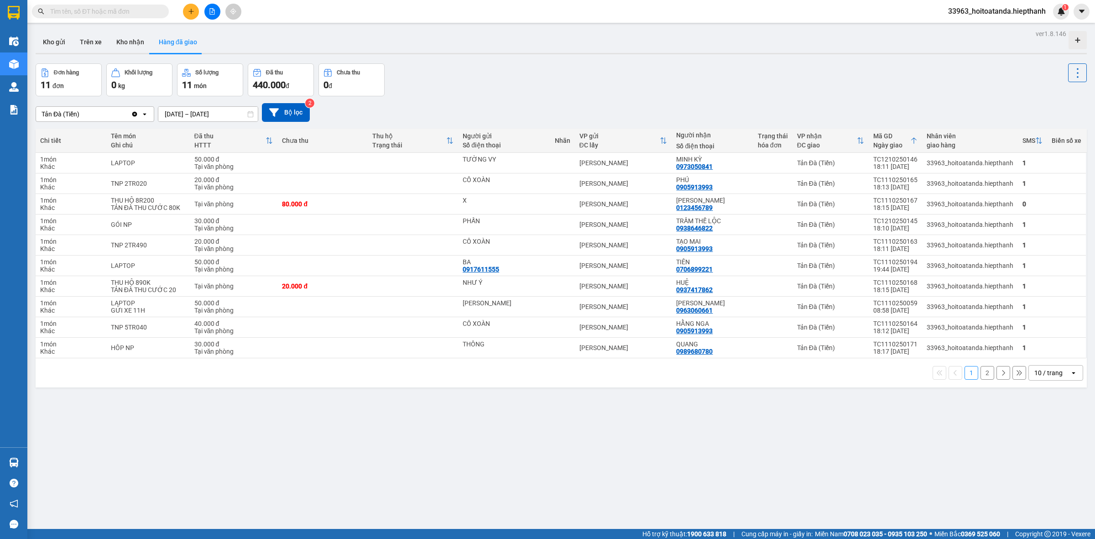
click at [1034, 377] on div "10 / trang" at bounding box center [1048, 372] width 28 height 9
click at [777, 465] on div "ver 1.8.146 Kho gửi Trên xe [PERSON_NAME] Hàng đã [PERSON_NAME] hàng 11 đơn [PE…" at bounding box center [561, 296] width 1059 height 539
click at [528, 95] on div "Đơn hàng 11 đơn [PERSON_NAME] 0 kg Số [PERSON_NAME] 11 món Đã thu 440.000 [PERS…" at bounding box center [561, 79] width 1051 height 33
click at [56, 43] on button "Kho gửi" at bounding box center [54, 42] width 37 height 22
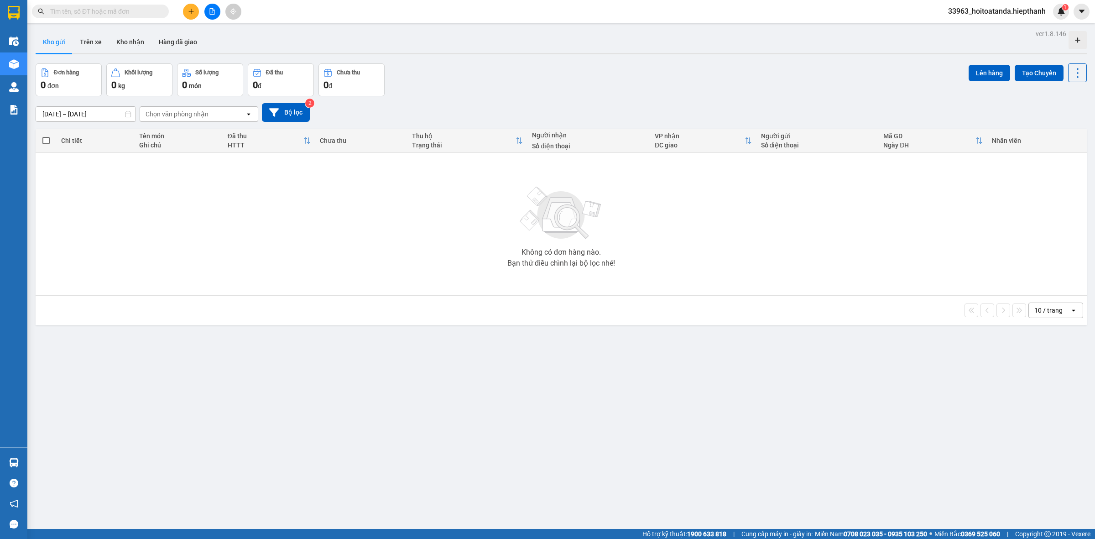
click at [119, 10] on input "text" at bounding box center [104, 11] width 108 height 10
click at [193, 40] on button "Hàng đã giao" at bounding box center [177, 42] width 53 height 22
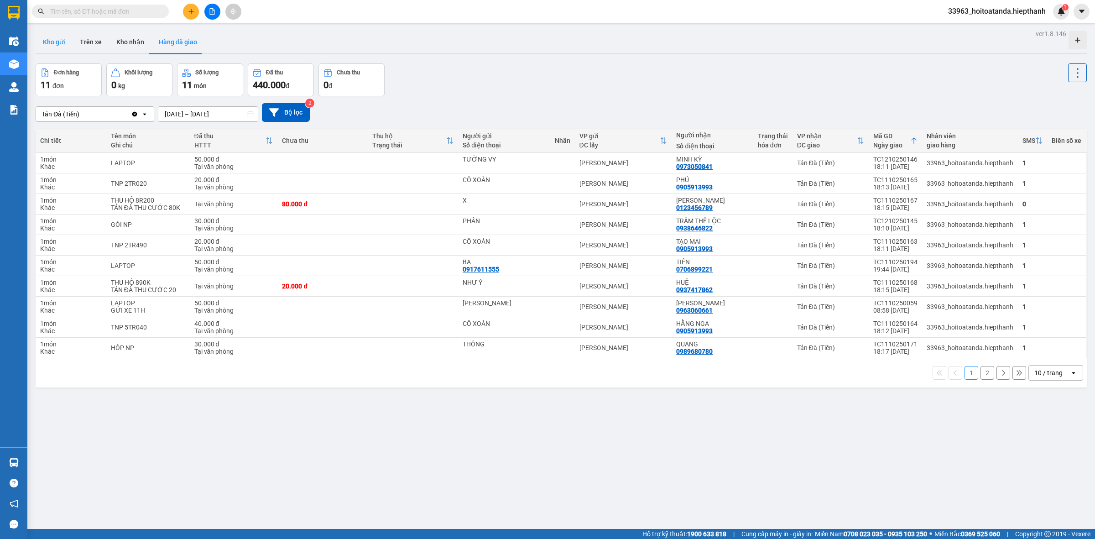
click at [68, 47] on button "Kho gửi" at bounding box center [54, 42] width 37 height 22
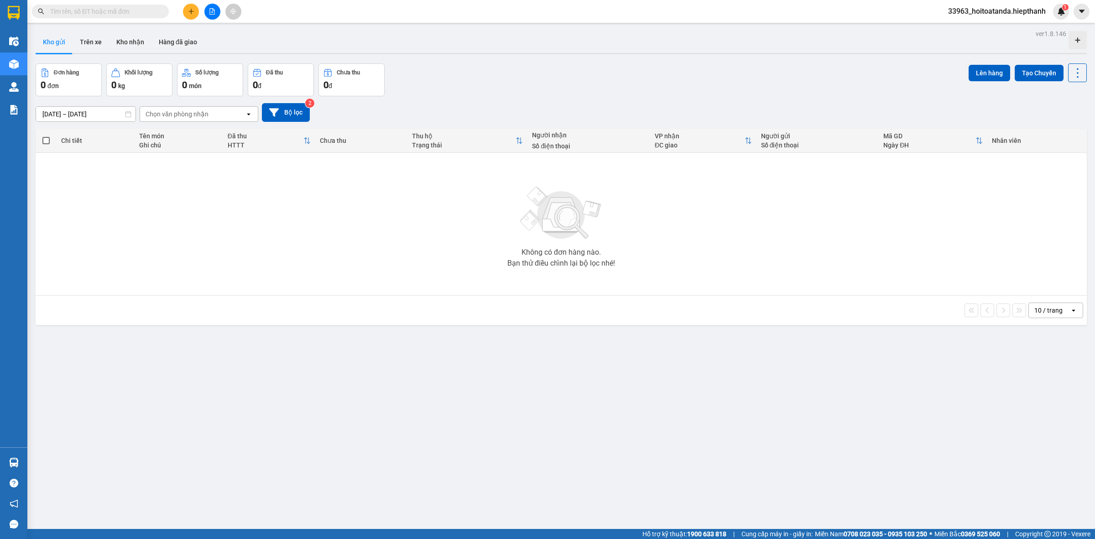
click at [108, 12] on input "text" at bounding box center [104, 11] width 108 height 10
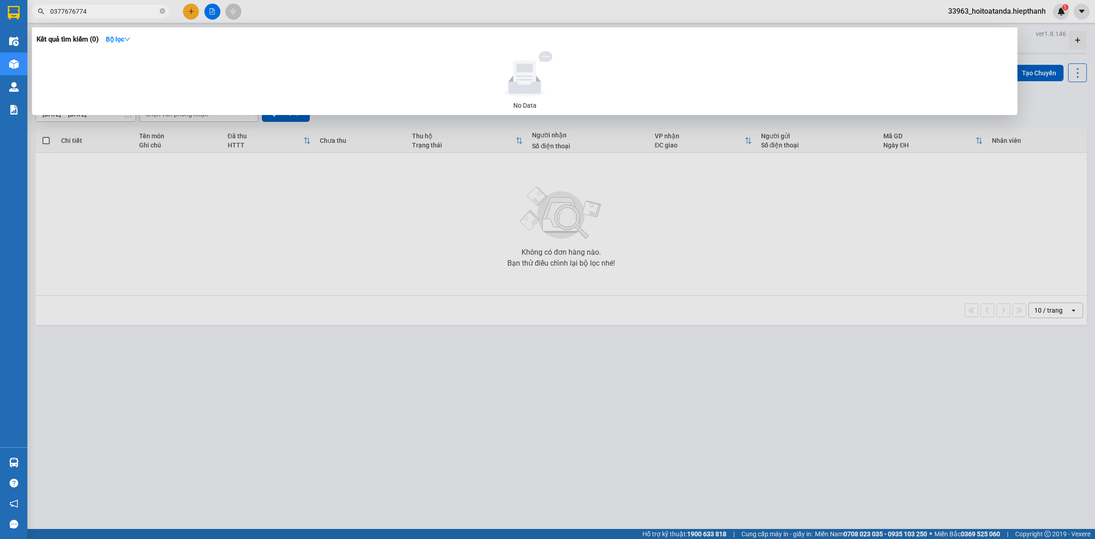
type input "0377676774"
click at [404, 224] on div at bounding box center [547, 269] width 1095 height 539
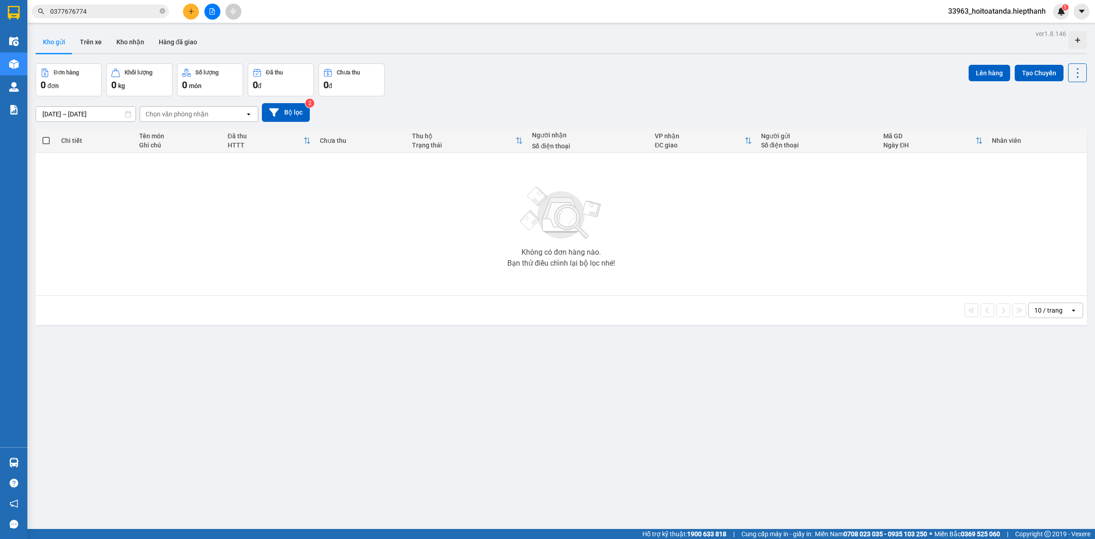
click at [467, 67] on div "Đơn hàng 0 đơn Khối lượng 0 kg Số lượng 0 món Đã thu 0 đ Chưa thu 0 đ Lên hàng …" at bounding box center [561, 79] width 1051 height 33
click at [214, 12] on icon "file-add" at bounding box center [212, 11] width 6 height 6
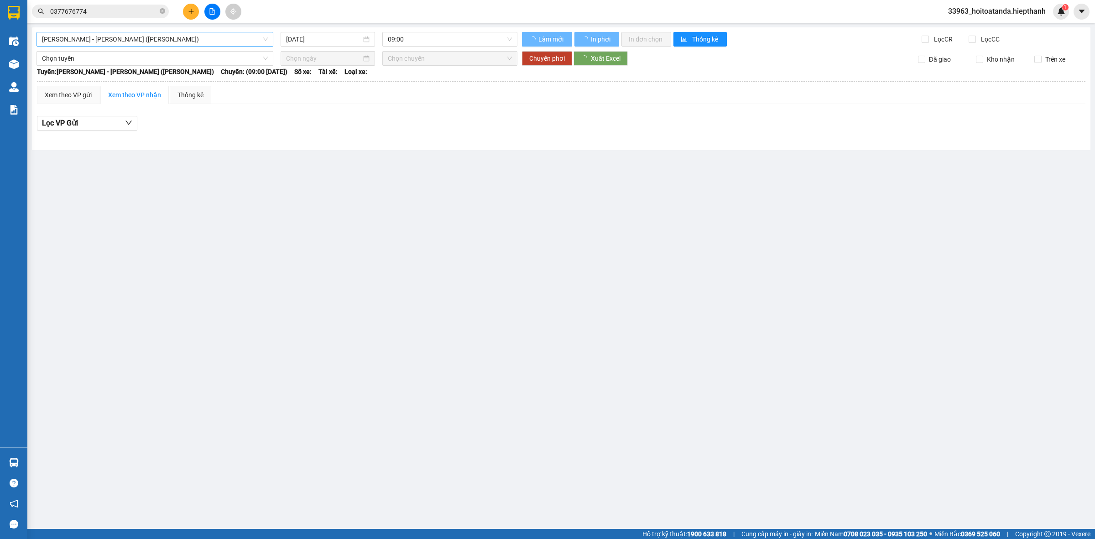
drag, startPoint x: 154, startPoint y: 47, endPoint x: 155, endPoint y: 37, distance: 9.7
click at [154, 46] on div "[PERSON_NAME] - [PERSON_NAME] ([PERSON_NAME]) [DATE] 09:00 [PERSON_NAME] mới In…" at bounding box center [561, 88] width 1059 height 123
click at [158, 41] on span "[PERSON_NAME] - [PERSON_NAME] ([PERSON_NAME])" at bounding box center [155, 39] width 226 height 14
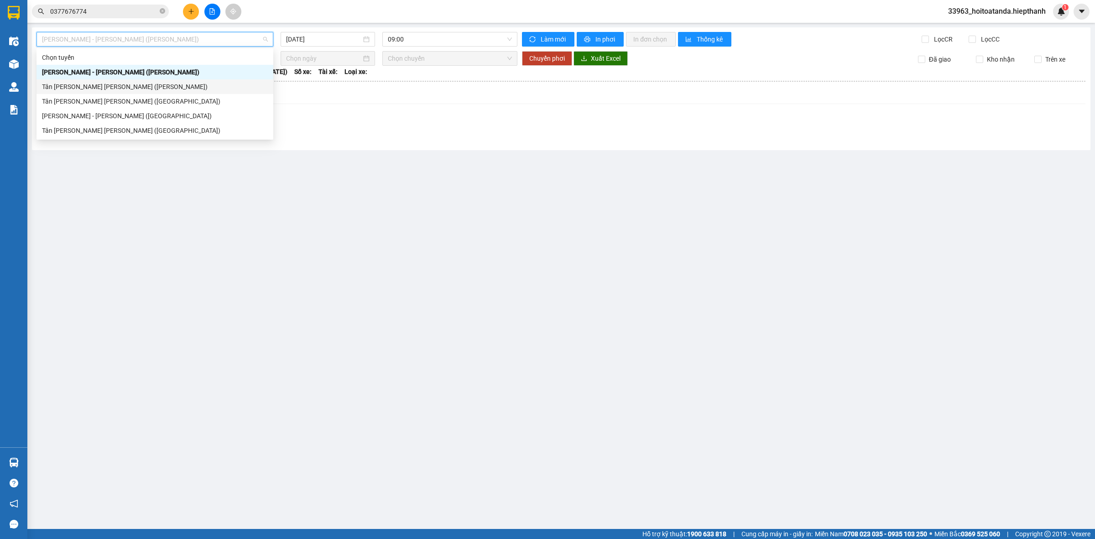
click at [119, 89] on div "Tân [PERSON_NAME] [PERSON_NAME] ([PERSON_NAME])" at bounding box center [155, 87] width 226 height 10
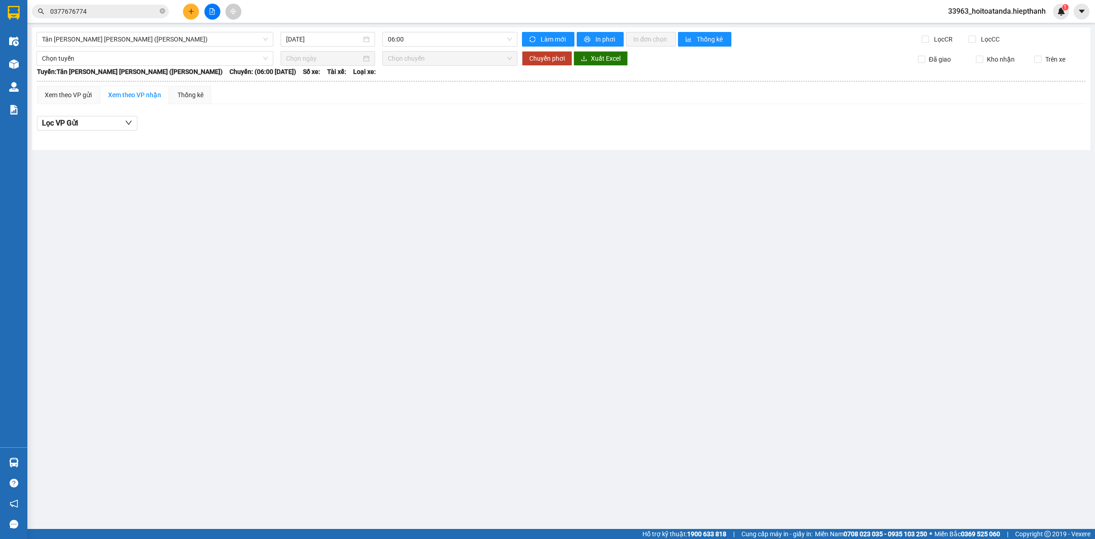
click at [287, 31] on div "[GEOGRAPHIC_DATA][PERSON_NAME][GEOGRAPHIC_DATA][PERSON_NAME] ([PERSON_NAME]) [D…" at bounding box center [561, 88] width 1059 height 123
drag, startPoint x: 323, startPoint y: 41, endPoint x: 334, endPoint y: 108, distance: 67.7
click at [323, 41] on input "[DATE]" at bounding box center [323, 39] width 75 height 10
click at [308, 115] on div "13" at bounding box center [310, 119] width 11 height 11
type input "[DATE]"
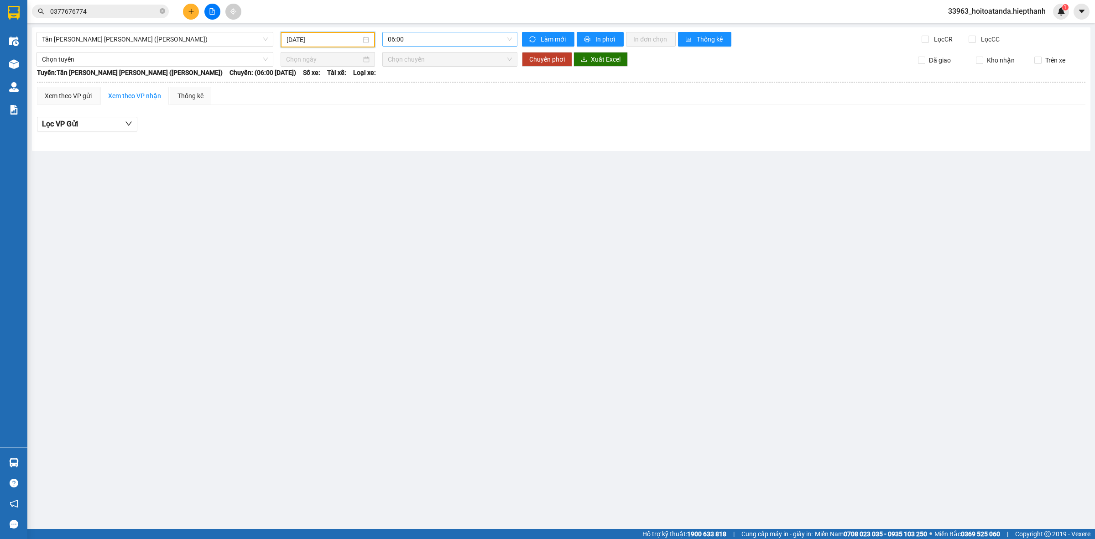
click at [429, 41] on span "06:00" at bounding box center [450, 39] width 124 height 14
click at [402, 143] on div "22:00" at bounding box center [423, 145] width 71 height 10
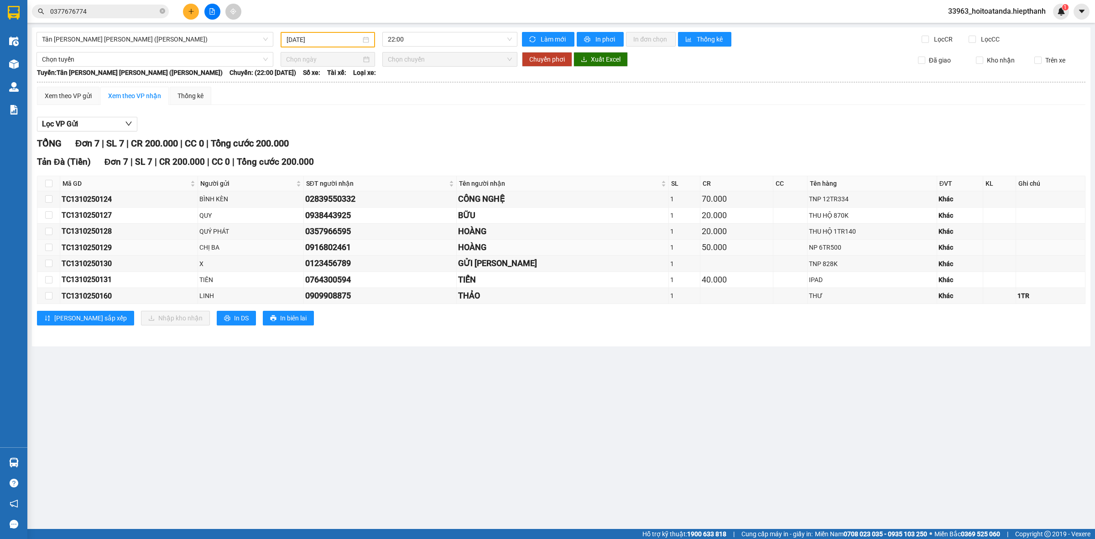
drag, startPoint x: 43, startPoint y: 247, endPoint x: 60, endPoint y: 246, distance: 16.4
click at [44, 246] on td at bounding box center [48, 248] width 23 height 16
click at [51, 249] on input "checkbox" at bounding box center [48, 247] width 7 height 7
checkbox input "true"
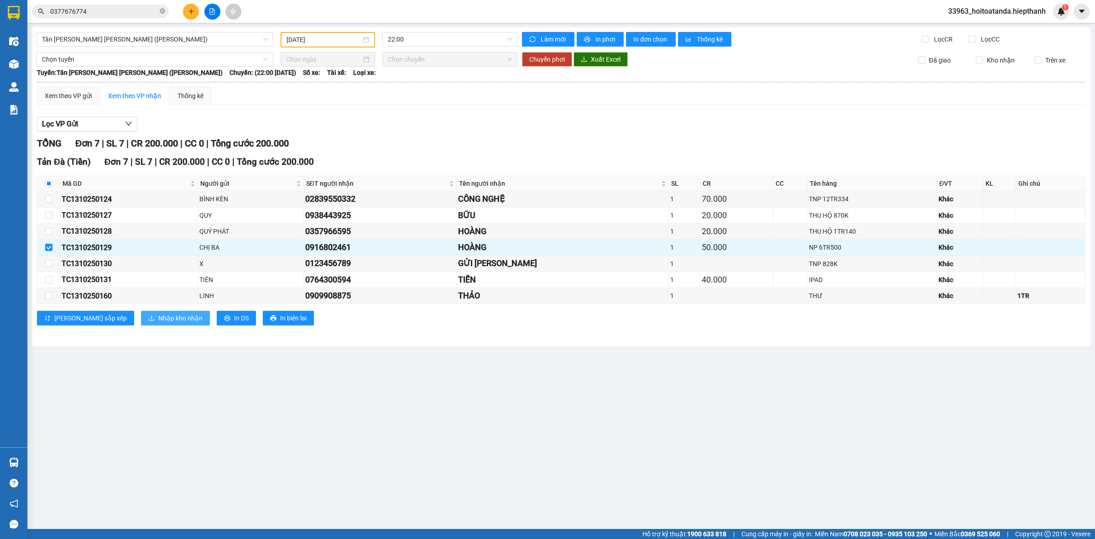
click at [158, 318] on span "Nhập kho nhận" at bounding box center [180, 318] width 44 height 10
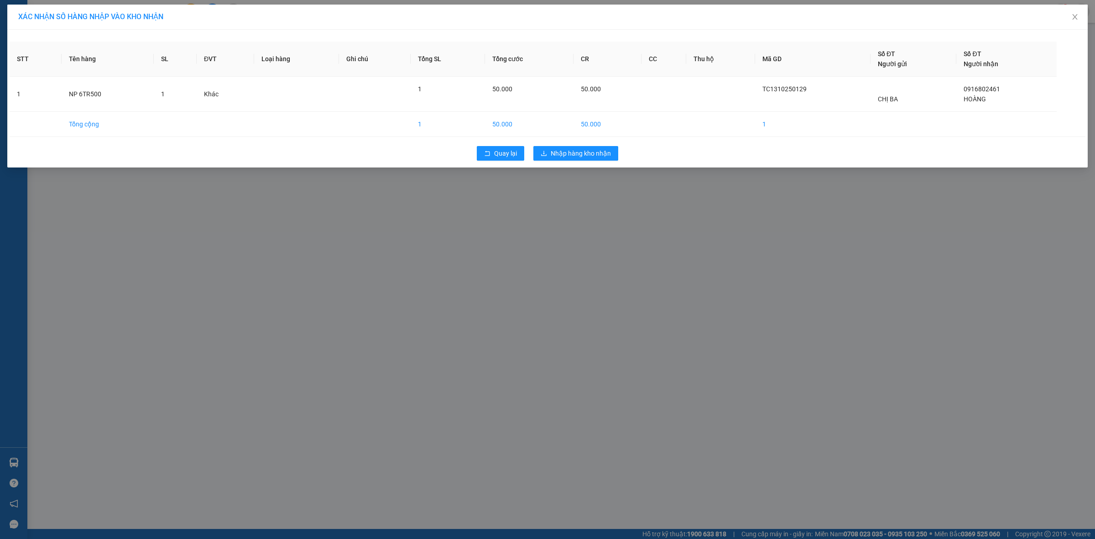
click at [589, 197] on div "XÁC [PERSON_NAME] SỐ HÀNG NHẬP VÀO [PERSON_NAME] STT Tên hàng SL ĐVT [PERSON_NA…" at bounding box center [547, 269] width 1095 height 539
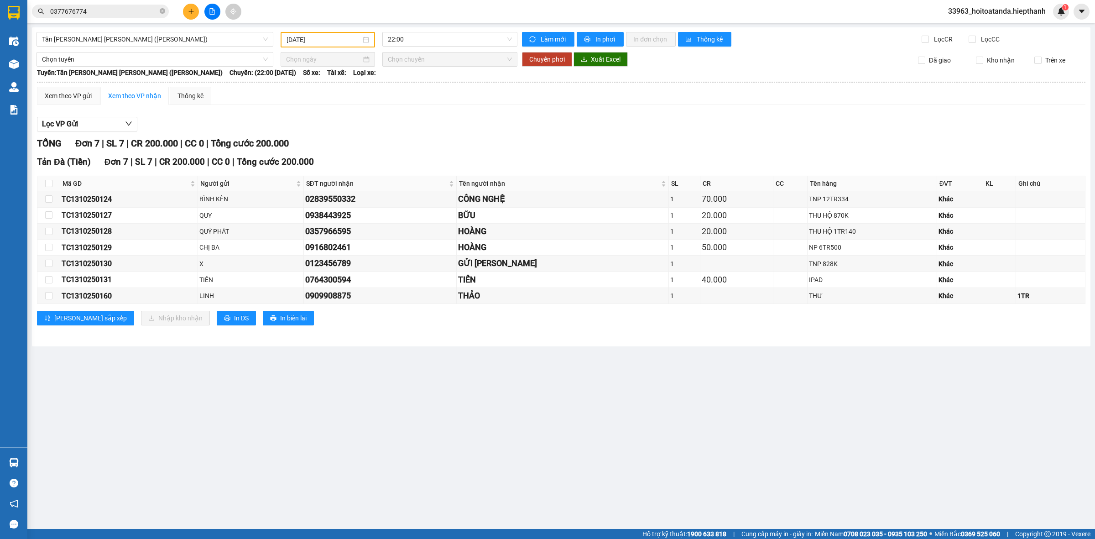
click at [586, 148] on div "[PERSON_NAME] 7 | SL 7 | CR 200.000 | CC 0 | [PERSON_NAME] 200.000" at bounding box center [561, 143] width 1049 height 14
click at [49, 247] on input "checkbox" at bounding box center [48, 247] width 7 height 7
checkbox input "true"
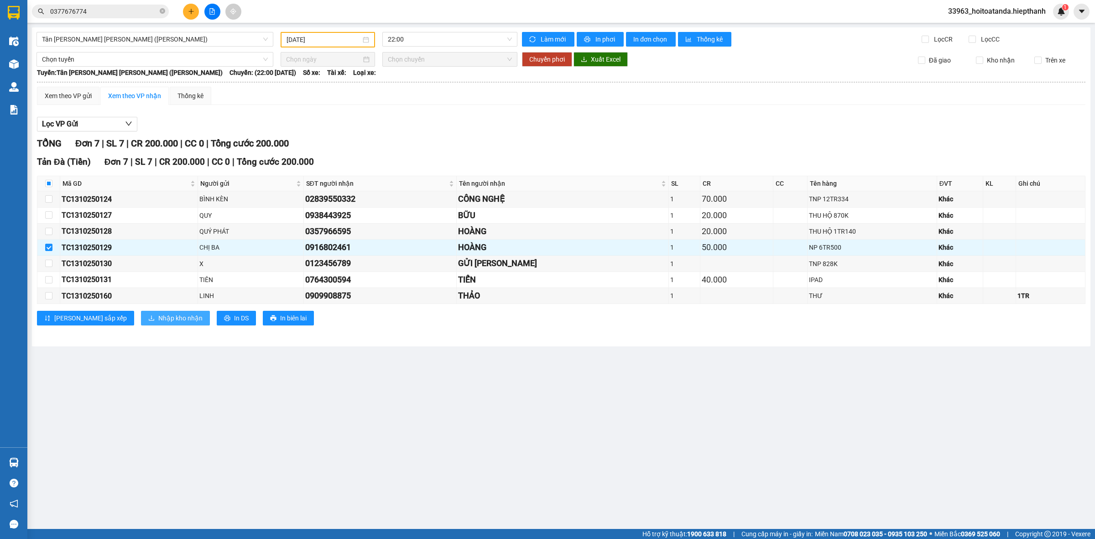
click at [162, 320] on span "Nhập kho nhận" at bounding box center [180, 318] width 44 height 10
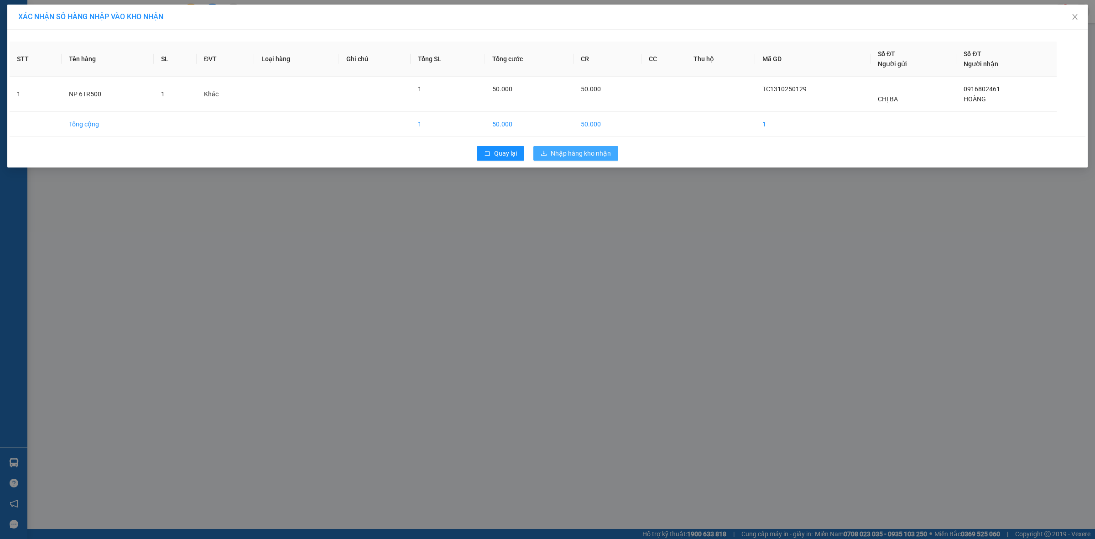
click at [574, 153] on span "Nhập hàng kho nhận" at bounding box center [581, 153] width 60 height 10
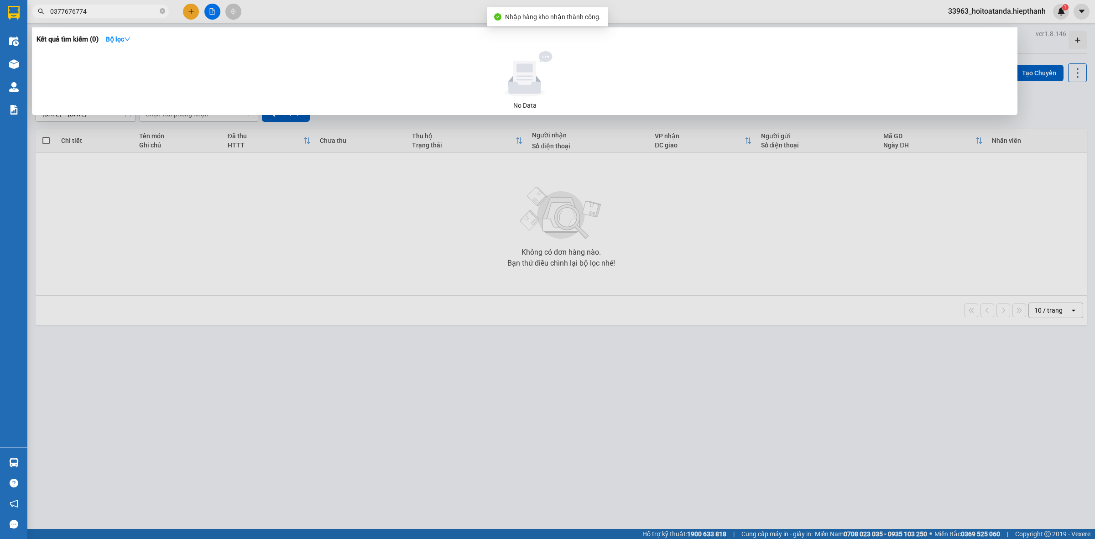
click at [125, 12] on input "0377676774" at bounding box center [104, 11] width 108 height 10
click at [57, 10] on input "H OÀNG" at bounding box center [104, 11] width 108 height 10
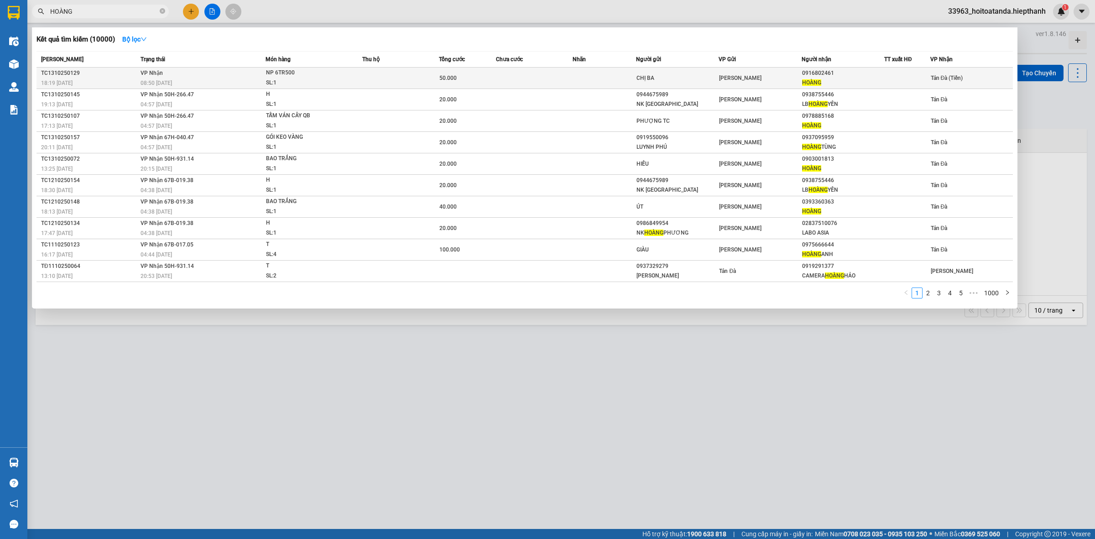
type input "HOÀNG"
click at [693, 76] on div "CHỊ BA" at bounding box center [678, 78] width 82 height 10
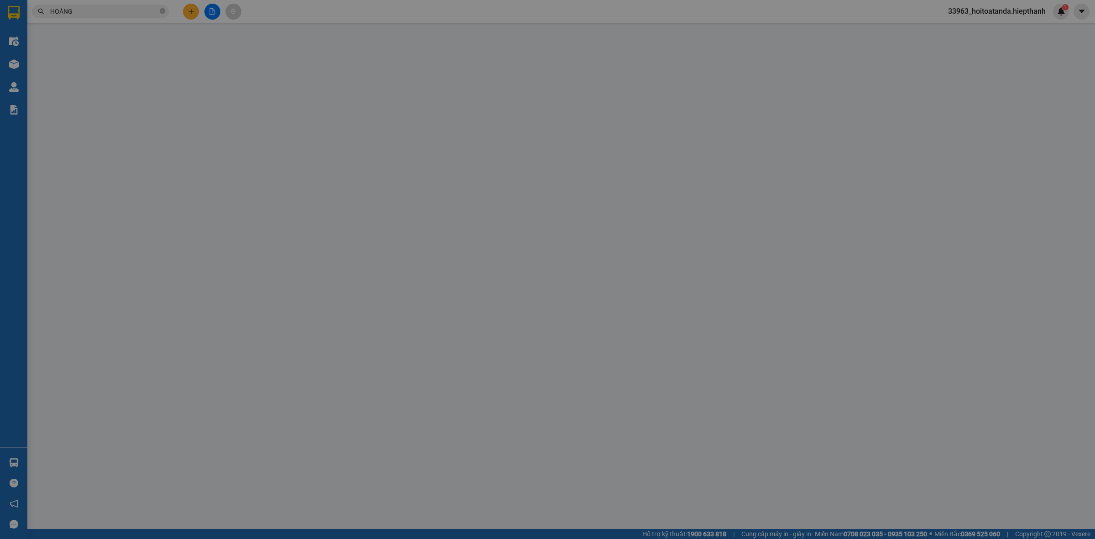
type input "CHỊ BA"
type input "0916802461"
type input "HOÀNG"
type input "50.000"
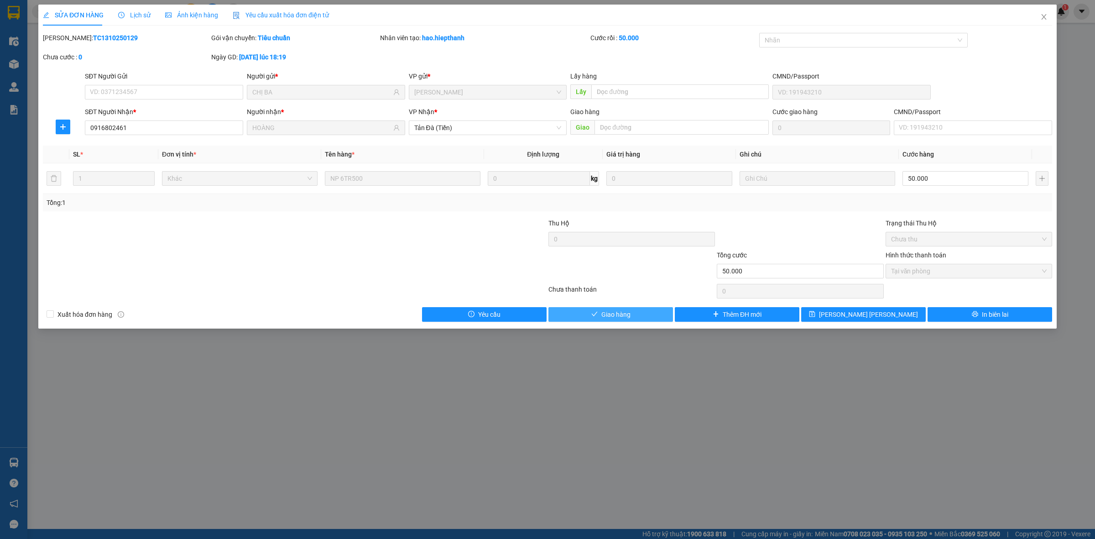
drag, startPoint x: 632, startPoint y: 318, endPoint x: 673, endPoint y: 307, distance: 42.2
click at [633, 318] on button "Giao hàng" at bounding box center [610, 314] width 125 height 15
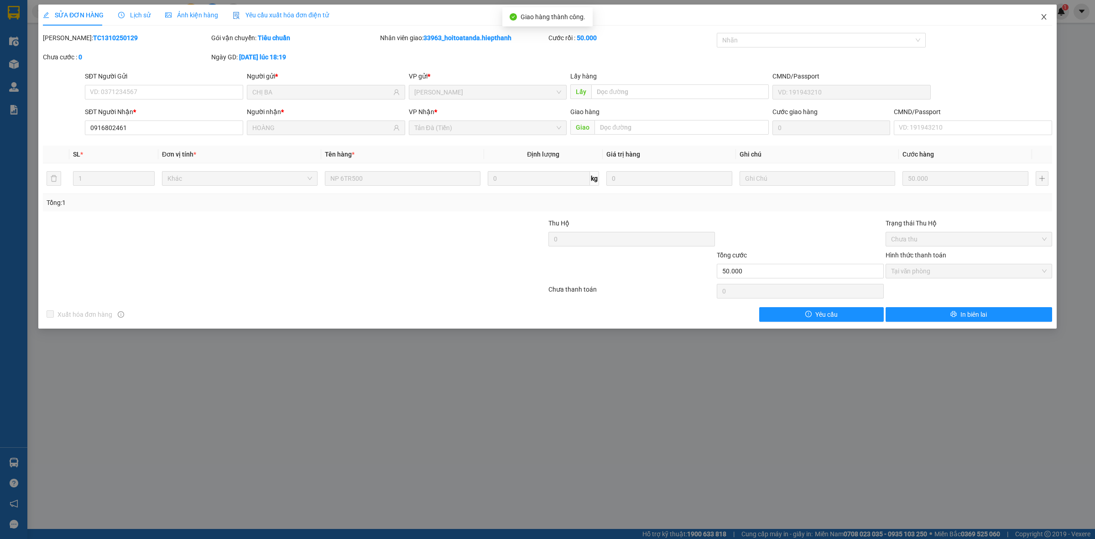
click at [1043, 16] on icon "close" at bounding box center [1043, 16] width 5 height 5
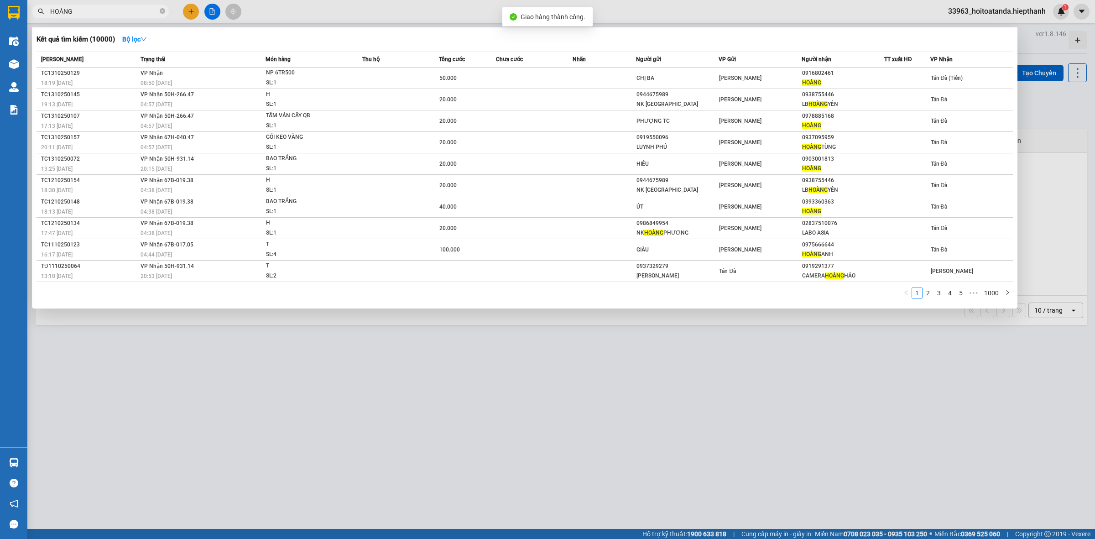
click at [93, 10] on input "HOÀNG" at bounding box center [104, 11] width 108 height 10
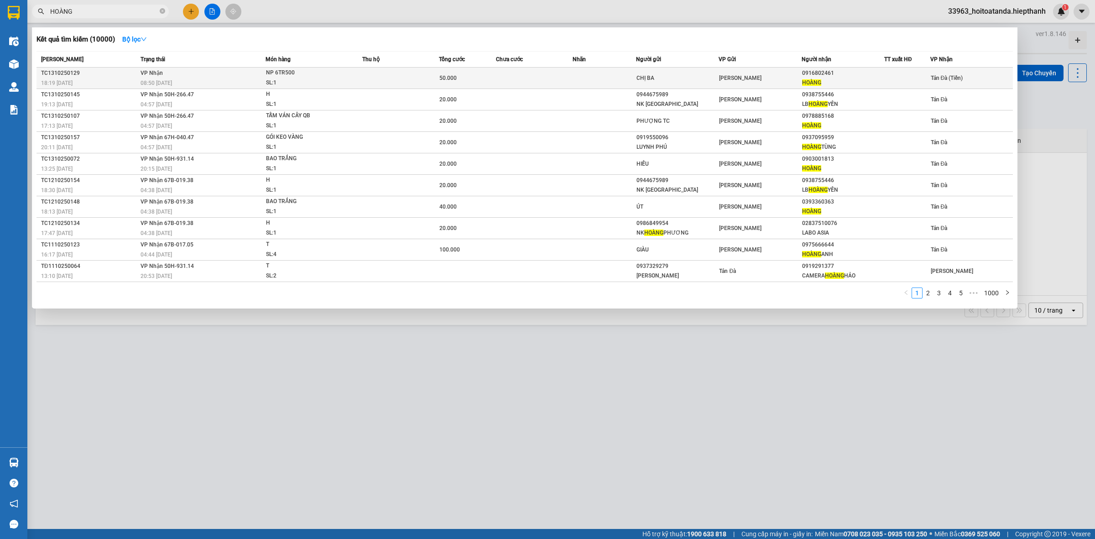
click at [193, 76] on td "[PERSON_NAME] 08:50 [DATE]" at bounding box center [201, 78] width 127 height 21
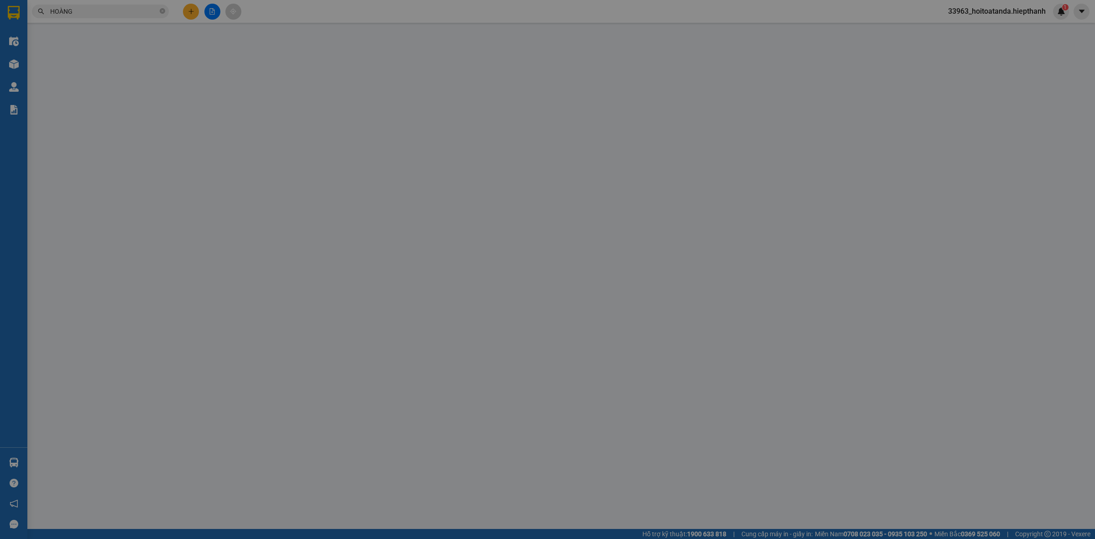
type input "CHỊ BA"
type input "0916802461"
type input "HOÀNG"
type input "50.000"
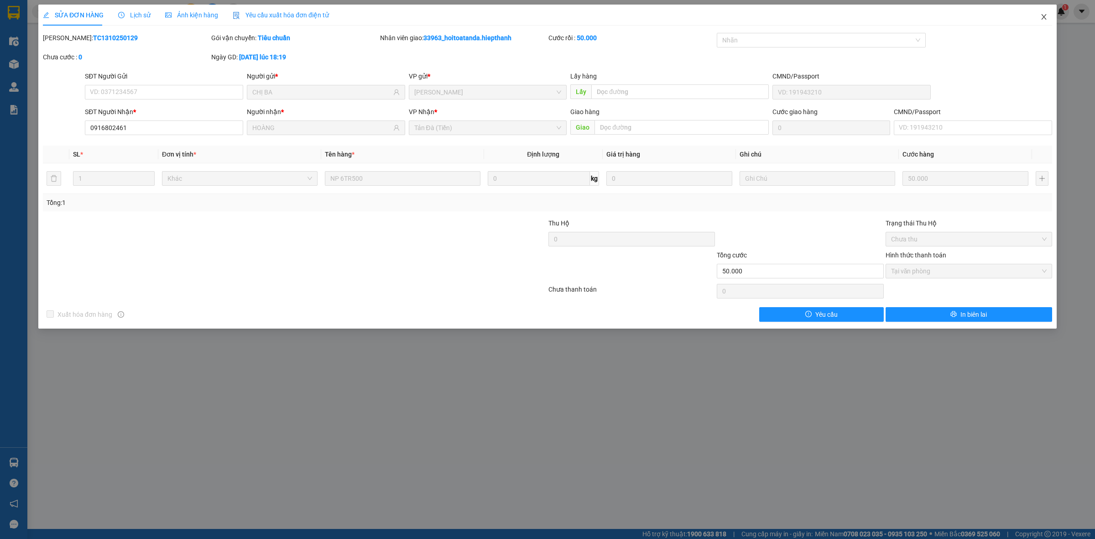
click at [1043, 13] on icon "close" at bounding box center [1043, 16] width 7 height 7
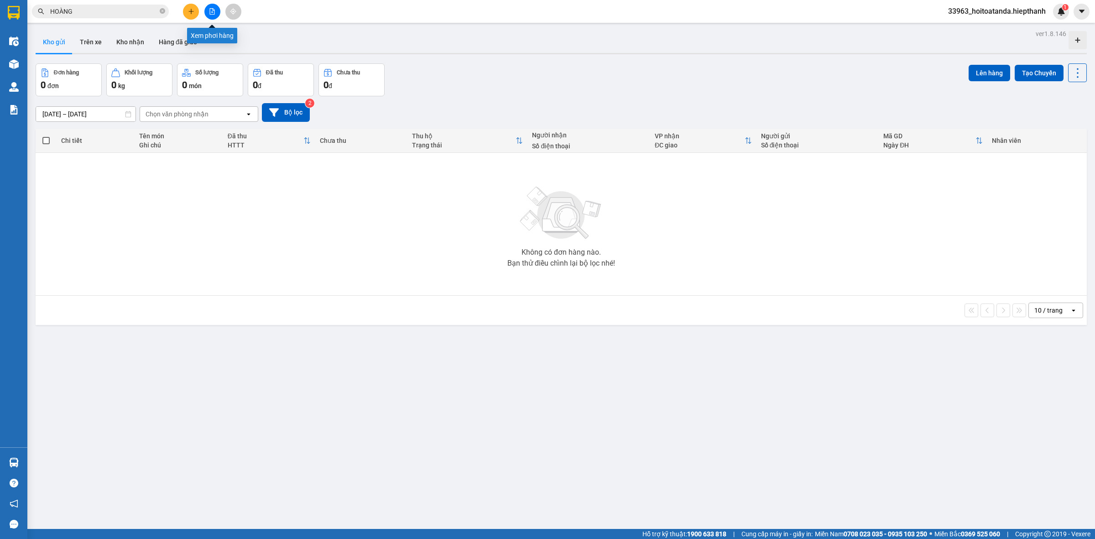
click at [211, 5] on button at bounding box center [212, 12] width 16 height 16
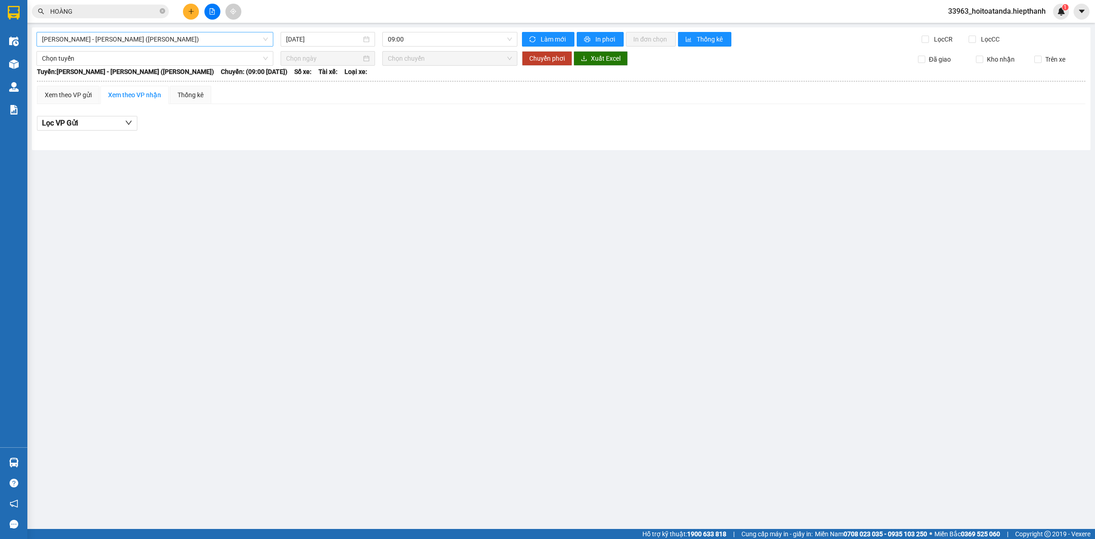
drag, startPoint x: 122, startPoint y: 42, endPoint x: 125, endPoint y: 47, distance: 5.5
click at [123, 42] on span "[PERSON_NAME] - [PERSON_NAME] ([PERSON_NAME])" at bounding box center [155, 39] width 226 height 14
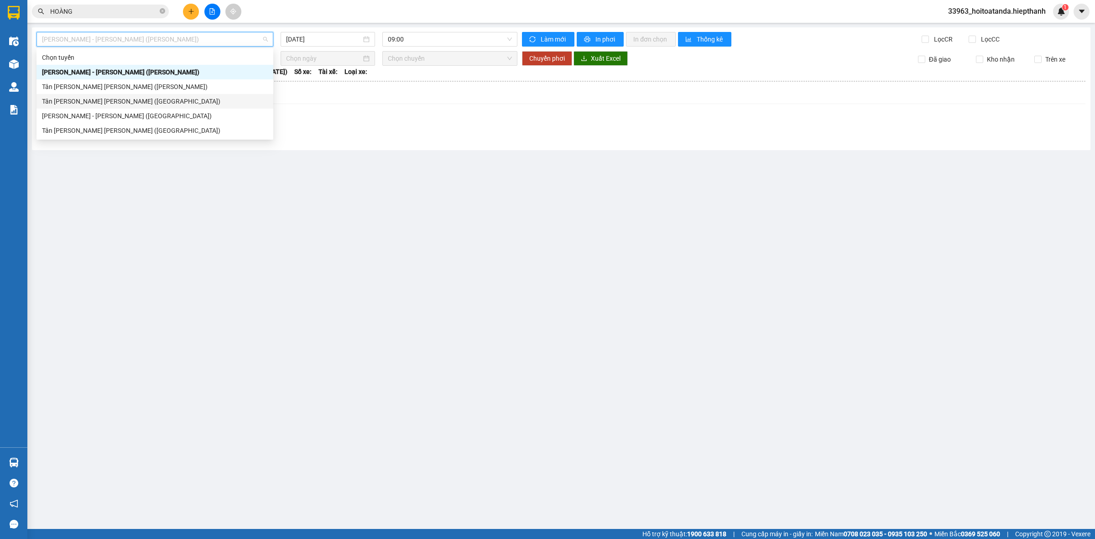
click at [110, 84] on div "Tân [PERSON_NAME] [PERSON_NAME] ([PERSON_NAME])" at bounding box center [155, 87] width 226 height 10
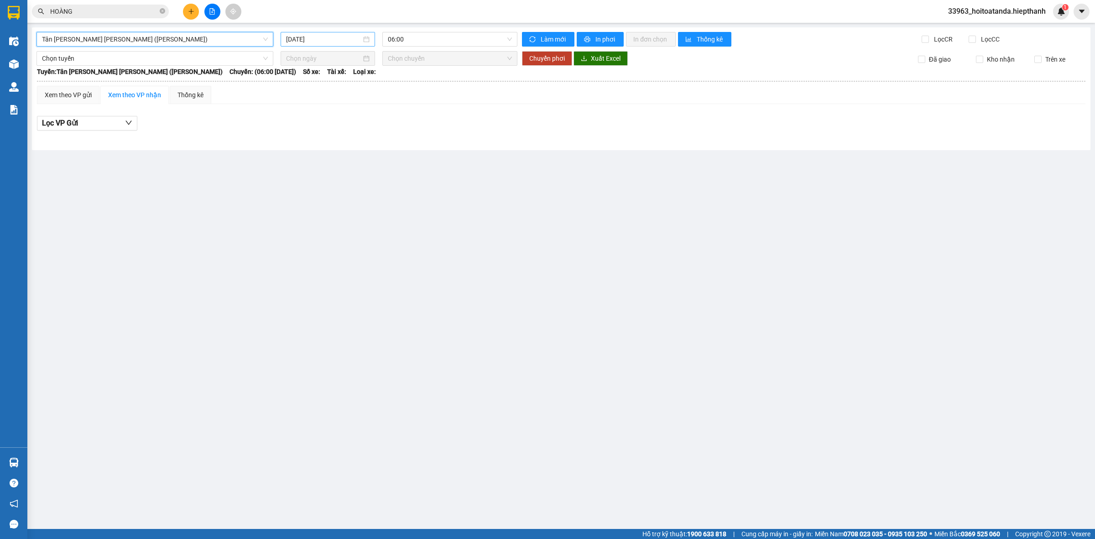
click at [343, 39] on input "[DATE]" at bounding box center [323, 39] width 75 height 10
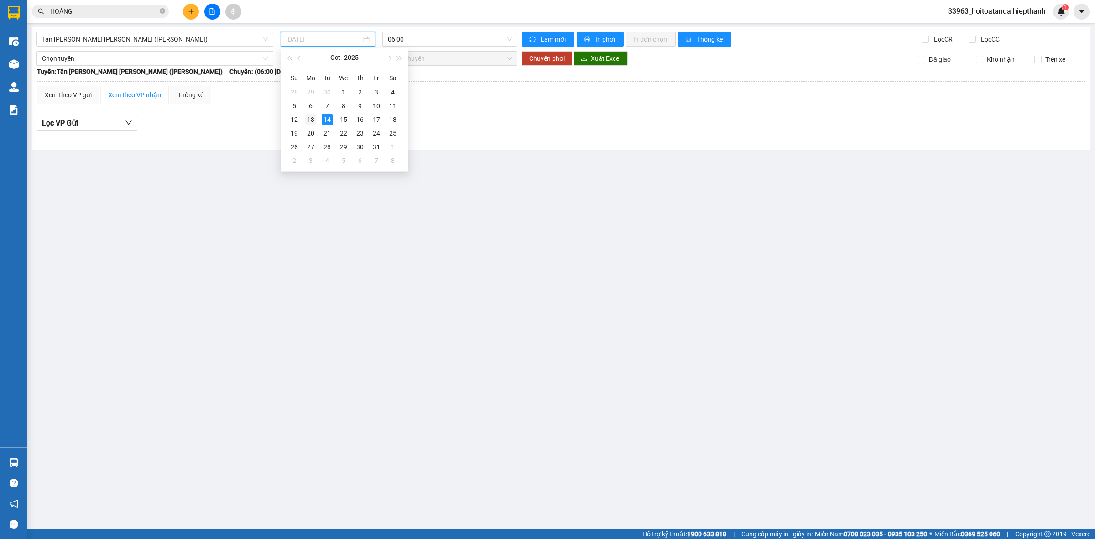
click at [313, 121] on div "13" at bounding box center [310, 119] width 11 height 11
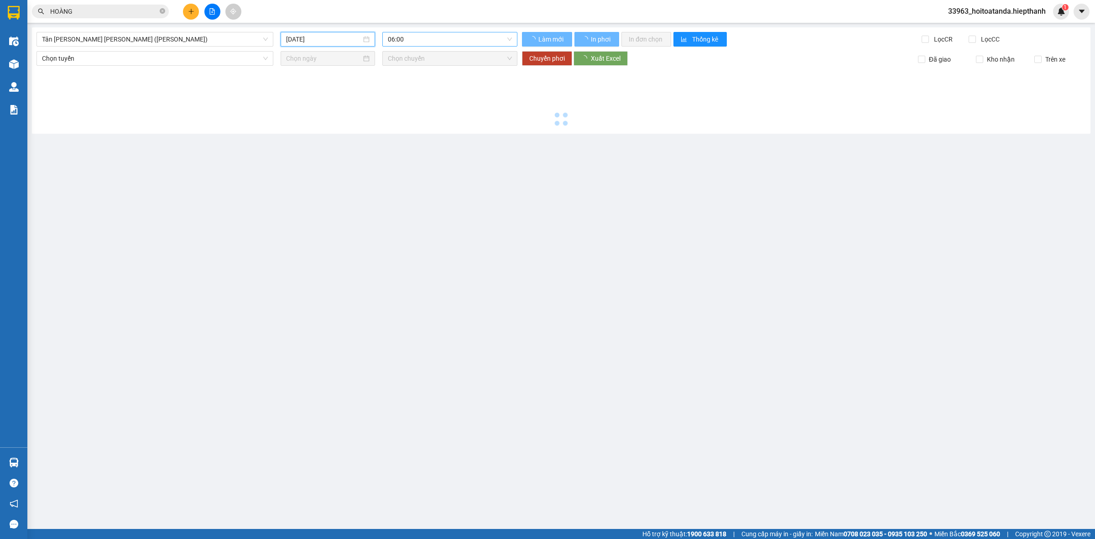
type input "[DATE]"
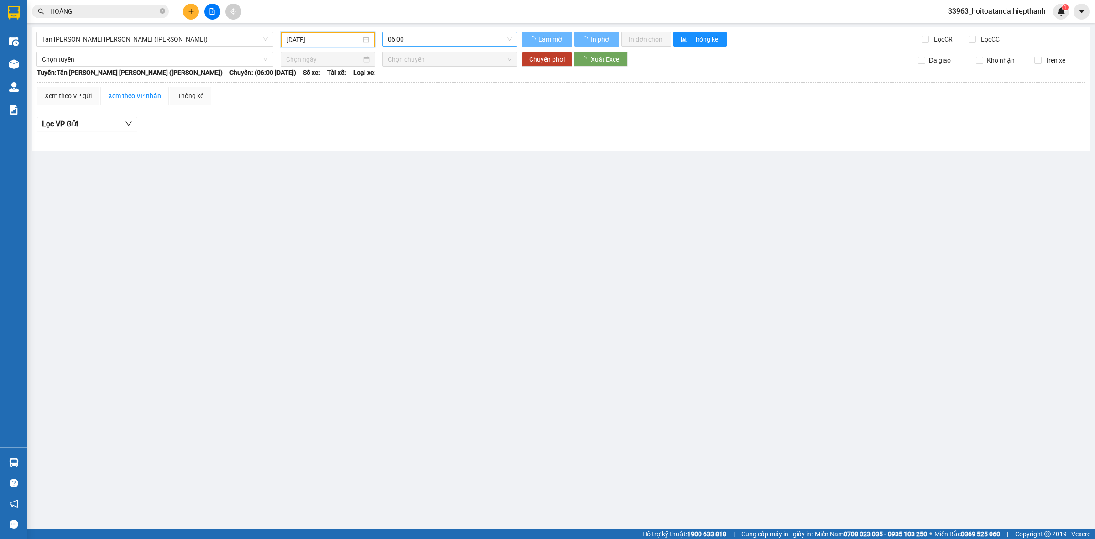
click at [409, 37] on span "06:00" at bounding box center [450, 39] width 124 height 14
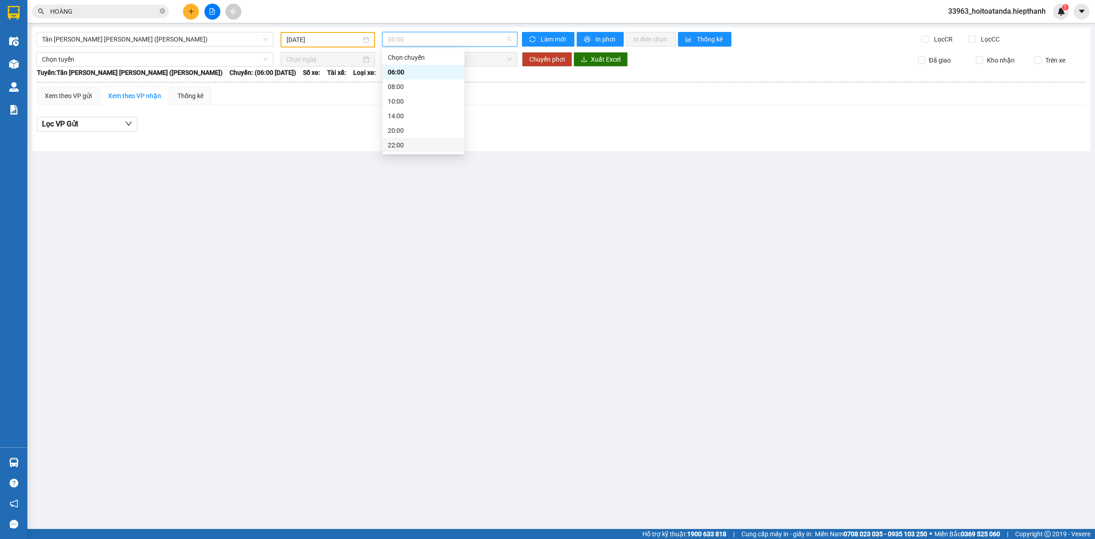
click at [394, 138] on div "22:00" at bounding box center [423, 145] width 82 height 15
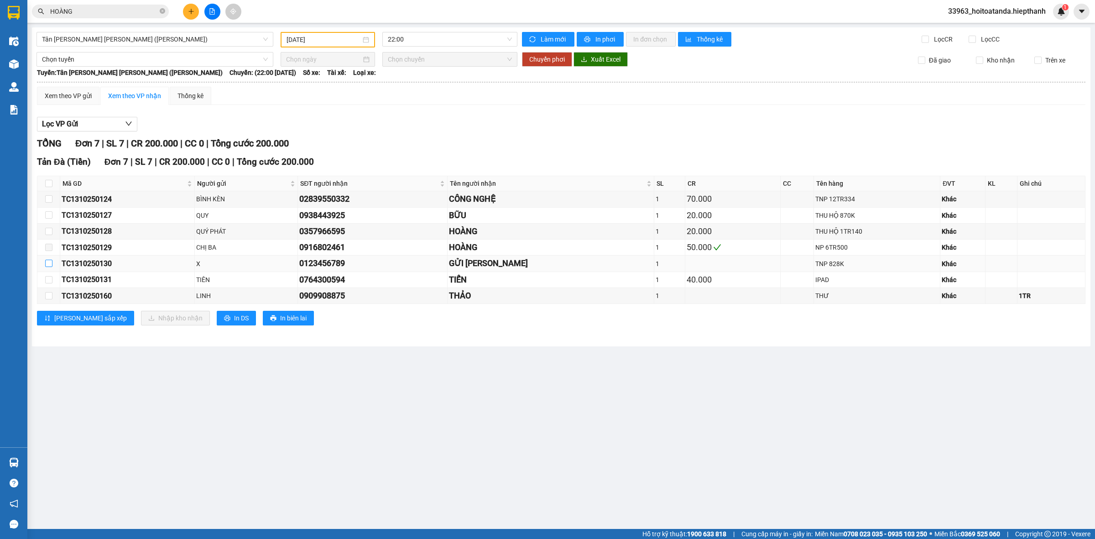
click at [49, 265] on input "checkbox" at bounding box center [48, 263] width 7 height 7
checkbox input "true"
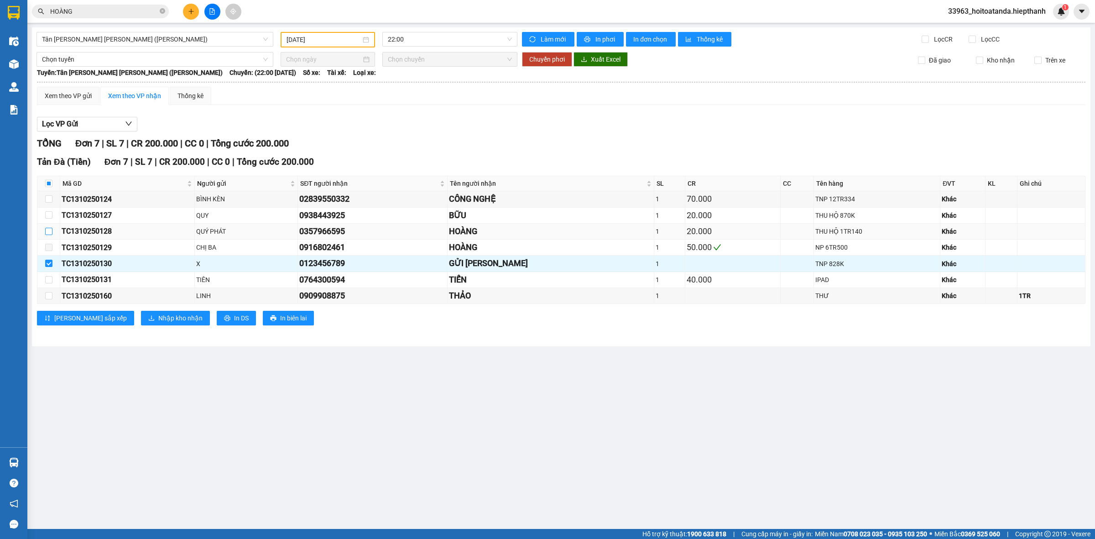
click at [49, 231] on input "checkbox" at bounding box center [48, 231] width 7 height 7
checkbox input "true"
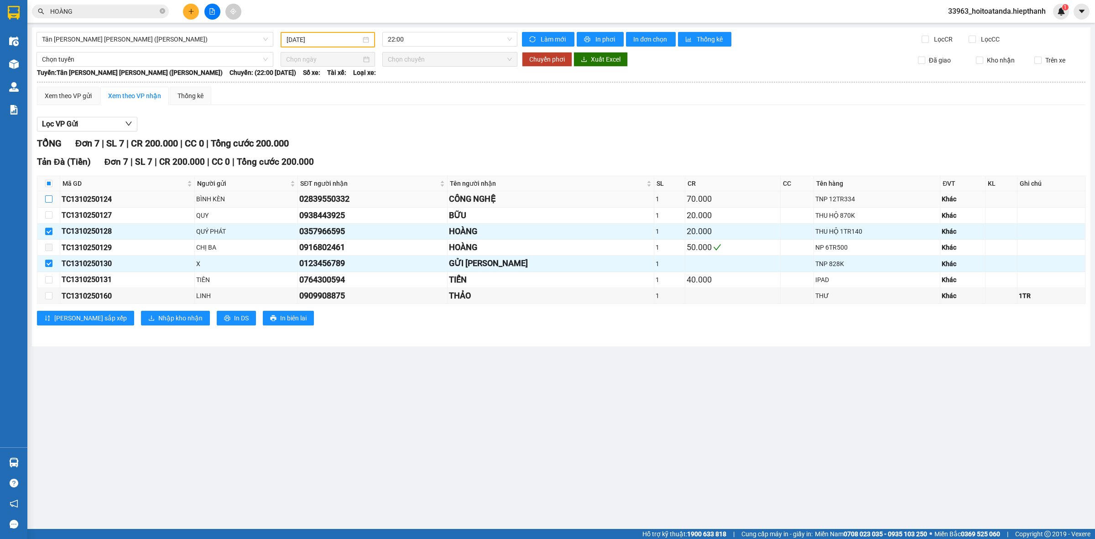
click at [46, 203] on label at bounding box center [48, 199] width 7 height 10
click at [46, 203] on input "checkbox" at bounding box center [48, 198] width 7 height 7
checkbox input "true"
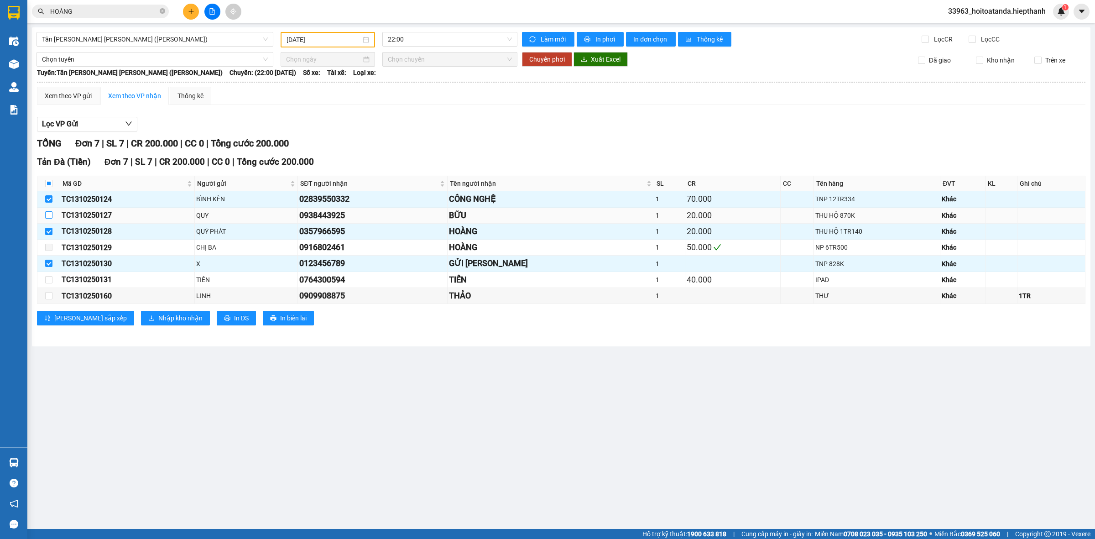
click at [49, 213] on input "checkbox" at bounding box center [48, 214] width 7 height 7
checkbox input "true"
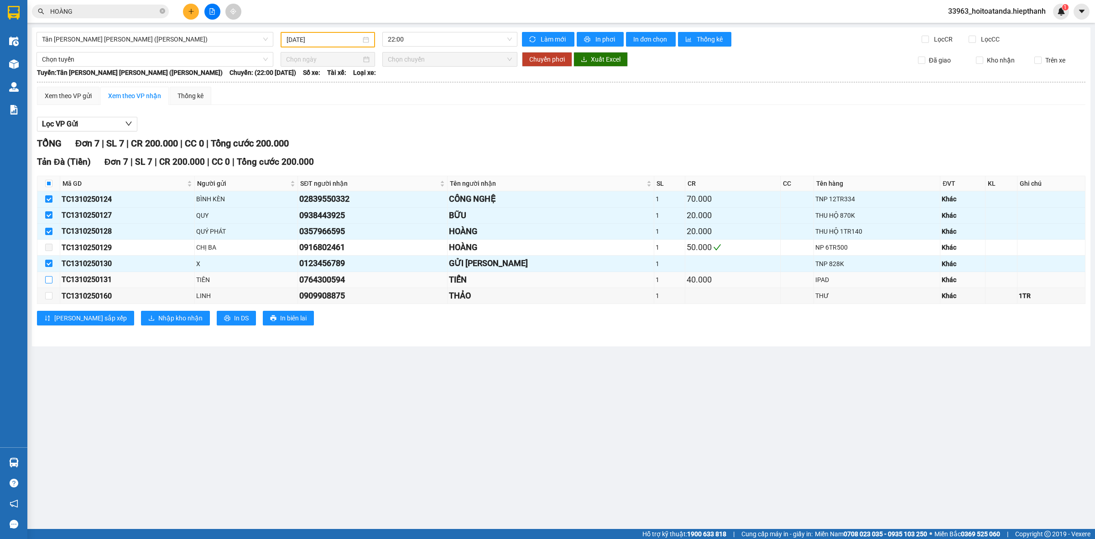
click at [46, 279] on input "checkbox" at bounding box center [48, 279] width 7 height 7
checkbox input "true"
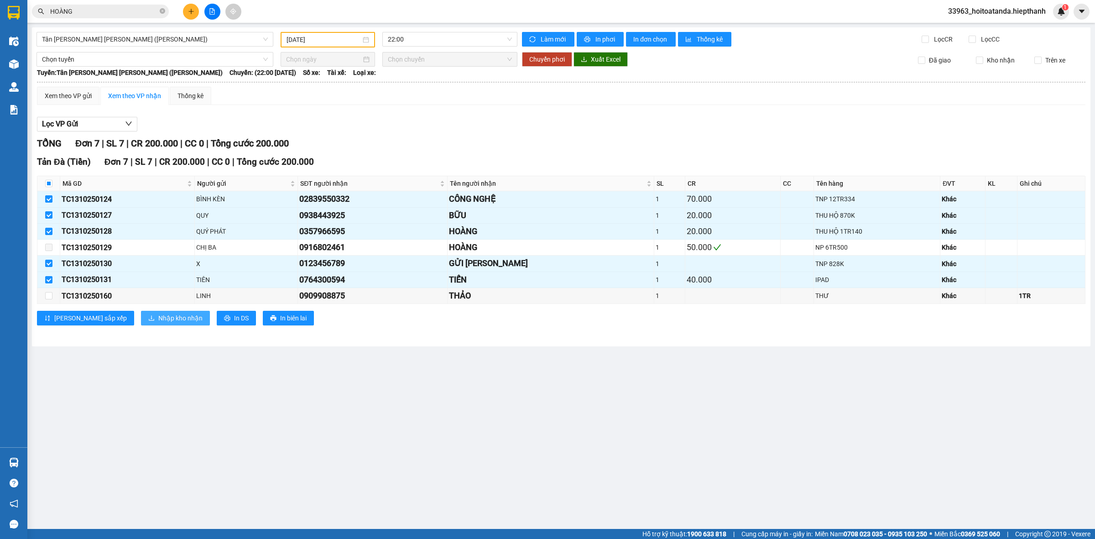
click at [158, 316] on span "Nhập kho nhận" at bounding box center [180, 318] width 44 height 10
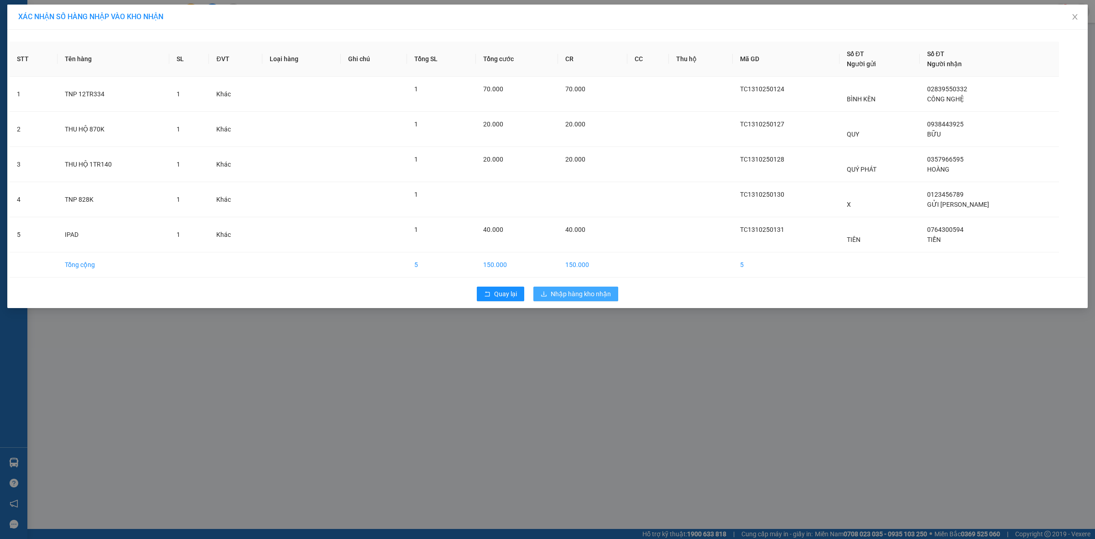
click at [578, 291] on span "Nhập hàng kho nhận" at bounding box center [581, 294] width 60 height 10
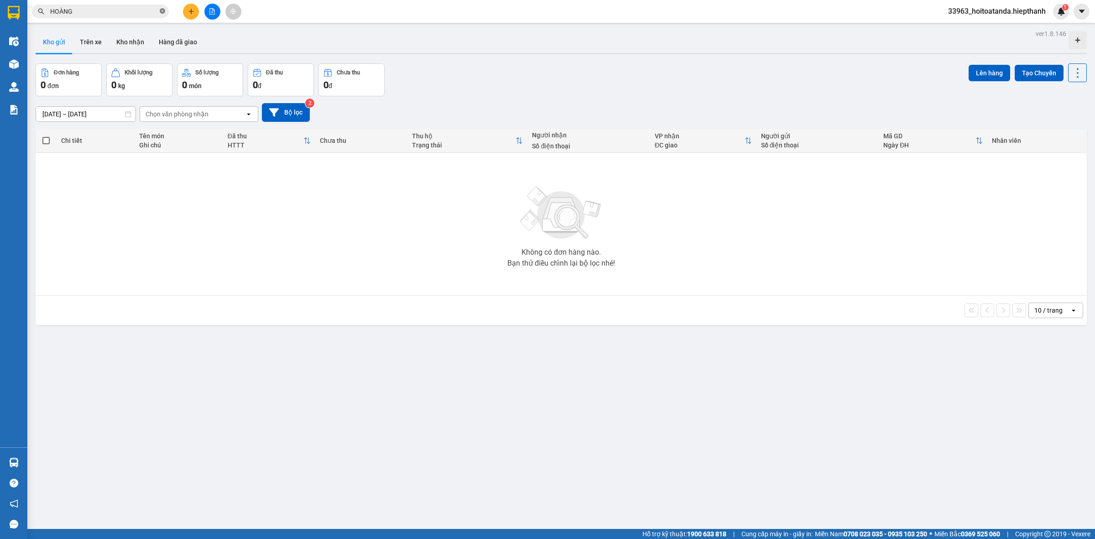
click at [162, 10] on icon "close-circle" at bounding box center [162, 10] width 5 height 5
click at [465, 88] on div "Đơn hàng 0 đơn Khối lượng 0 kg Số lượng 0 món Đã thu 0 đ Chưa thu 0 đ Lên hàng …" at bounding box center [561, 79] width 1051 height 33
click at [1063, 303] on div "10 / trang open" at bounding box center [1055, 311] width 55 height 16
click at [1052, 410] on span "100 / trang" at bounding box center [1043, 412] width 33 height 9
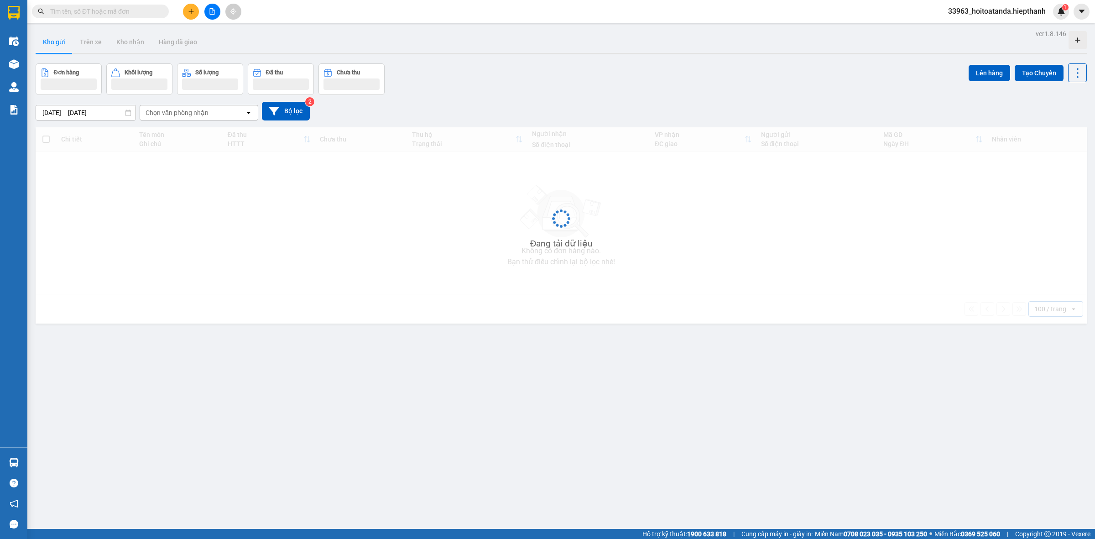
click at [564, 364] on div "ver 1.8.146 Kho gửi Trên xe [PERSON_NAME] Hàng đã [PERSON_NAME] hàng [PERSON_NA…" at bounding box center [561, 296] width 1059 height 539
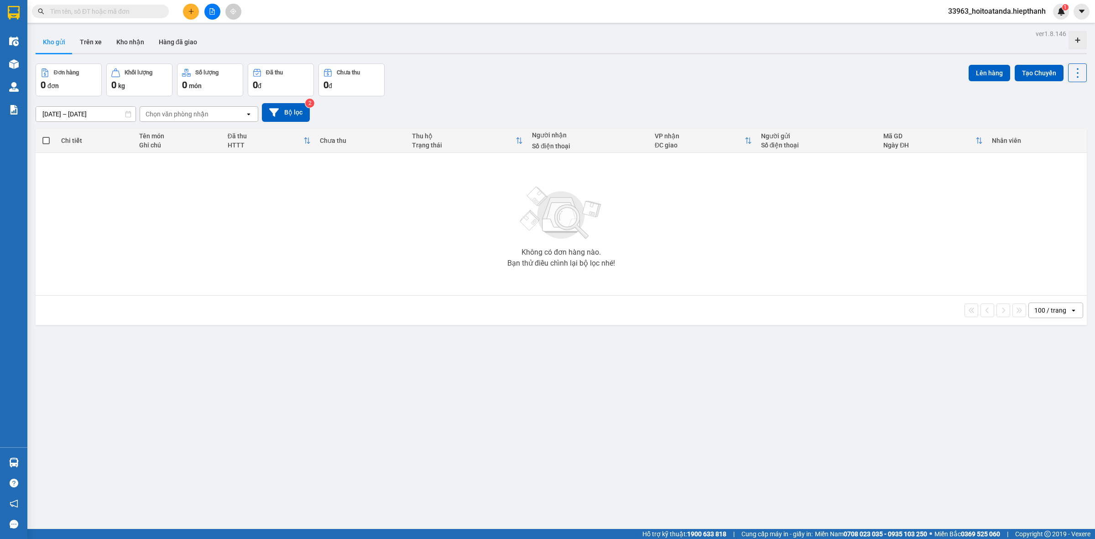
click at [208, 11] on button at bounding box center [212, 12] width 16 height 16
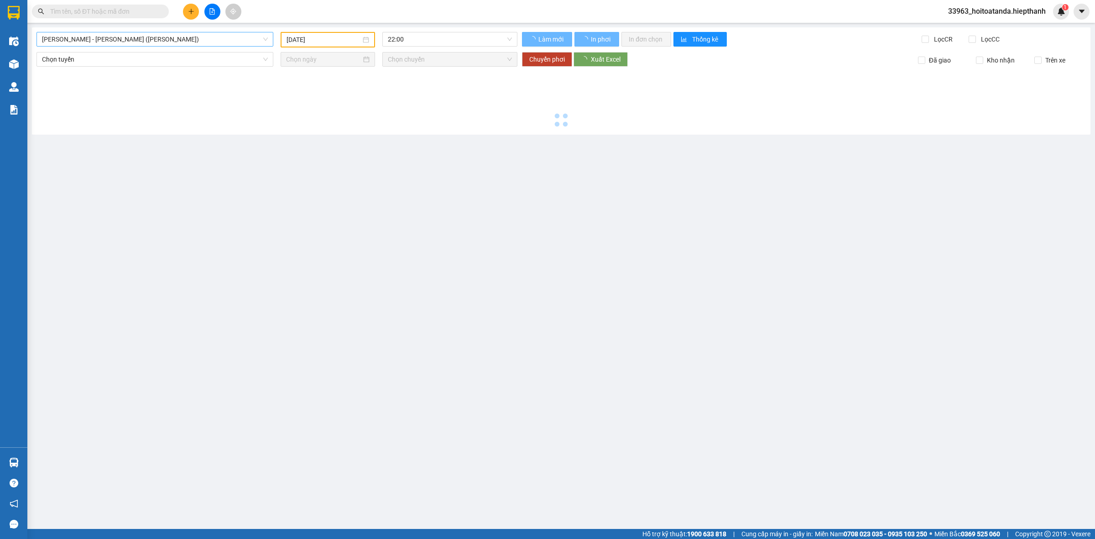
click at [71, 39] on span "[PERSON_NAME] - [PERSON_NAME] ([PERSON_NAME])" at bounding box center [155, 39] width 226 height 14
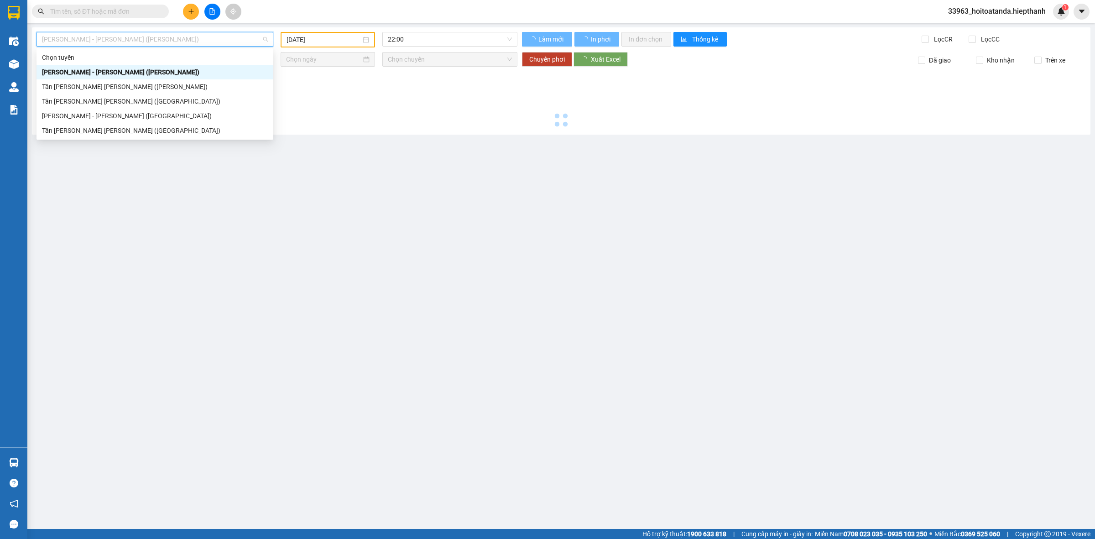
type input "[DATE]"
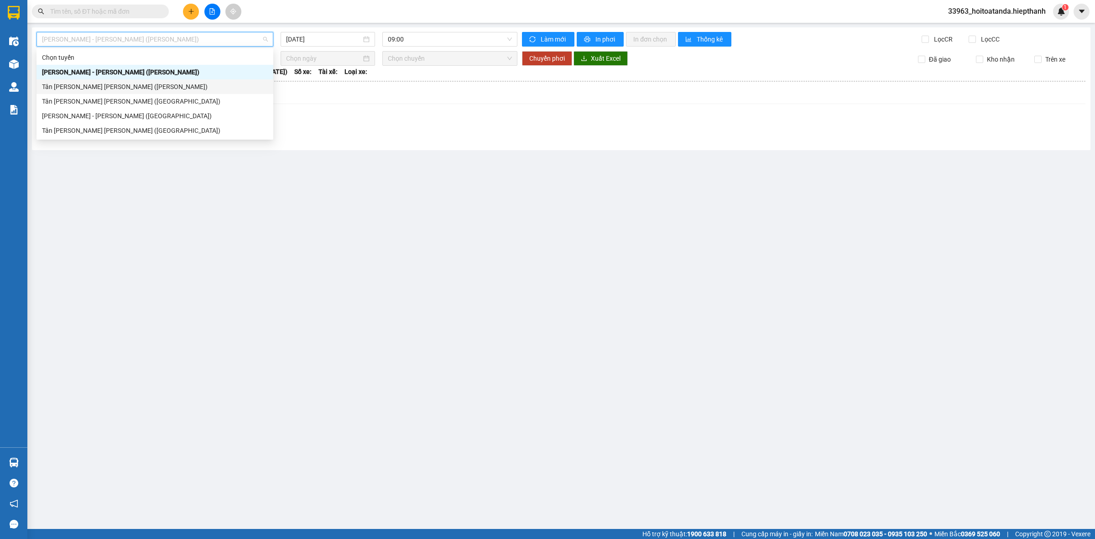
click at [100, 90] on div "Tân [PERSON_NAME] [PERSON_NAME] ([PERSON_NAME])" at bounding box center [155, 87] width 226 height 10
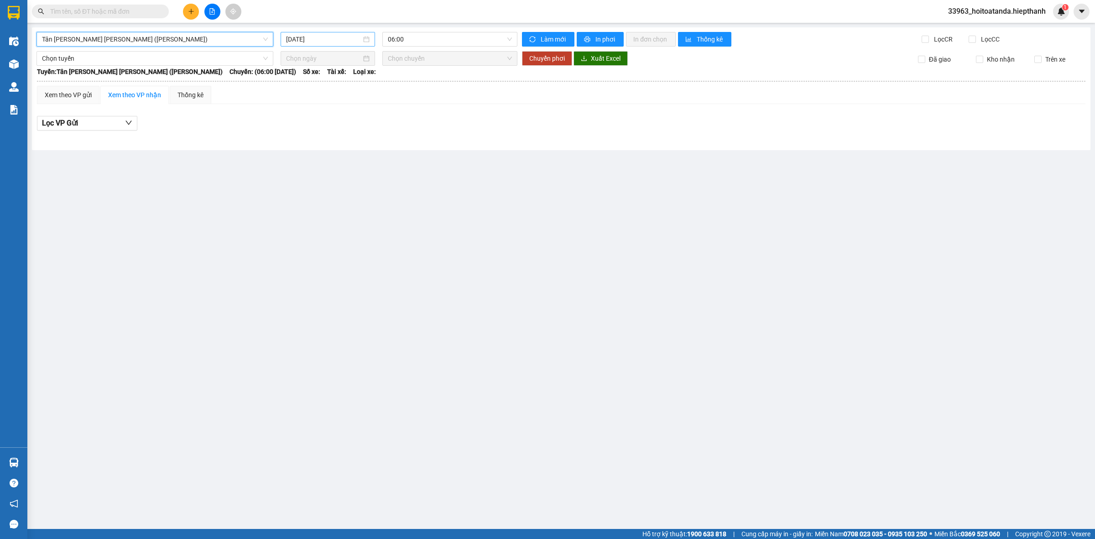
drag, startPoint x: 290, startPoint y: 40, endPoint x: 295, endPoint y: 42, distance: 5.2
click at [290, 40] on input "[DATE]" at bounding box center [323, 39] width 75 height 10
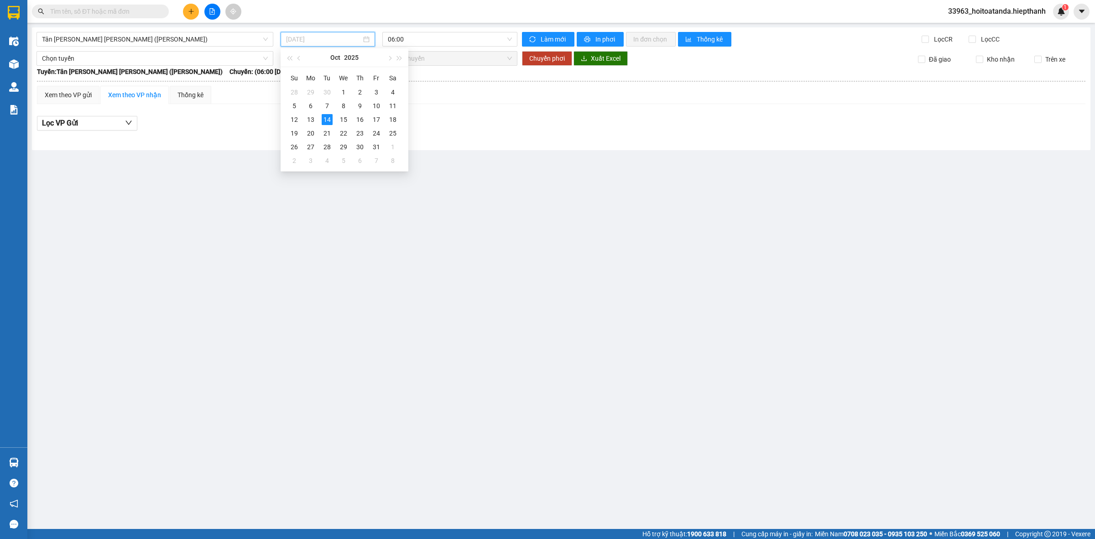
drag, startPoint x: 315, startPoint y: 120, endPoint x: 397, endPoint y: 51, distance: 107.6
click at [315, 120] on div "13" at bounding box center [310, 119] width 11 height 11
type input "[DATE]"
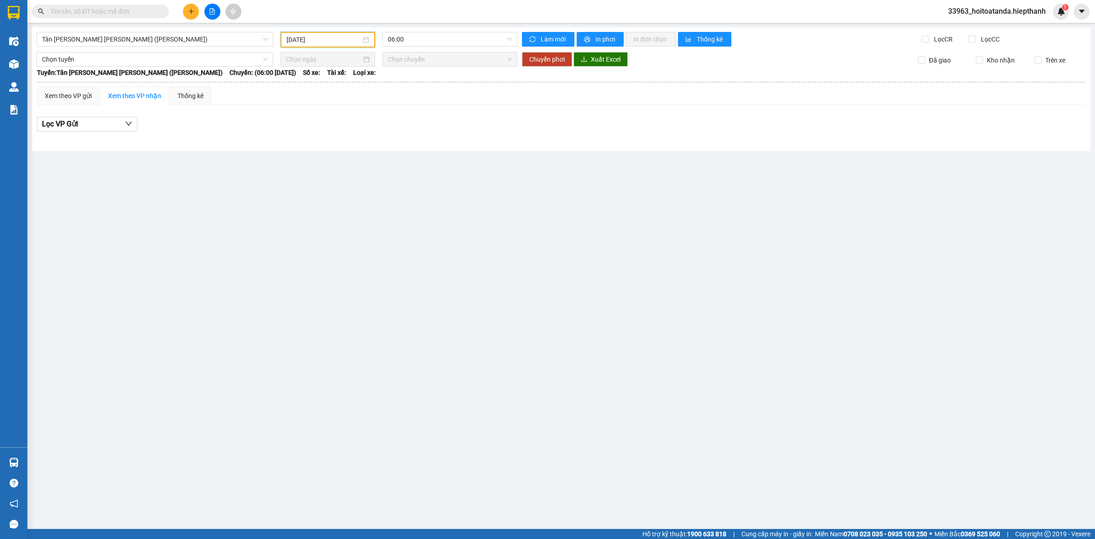
drag, startPoint x: 457, startPoint y: 31, endPoint x: 454, endPoint y: 48, distance: 18.0
click at [457, 33] on div "[GEOGRAPHIC_DATA][PERSON_NAME][GEOGRAPHIC_DATA][PERSON_NAME] ([PERSON_NAME]) [D…" at bounding box center [561, 89] width 1059 height 124
click at [455, 42] on span "06:00" at bounding box center [450, 39] width 124 height 14
click at [421, 147] on div "22:00" at bounding box center [423, 145] width 71 height 10
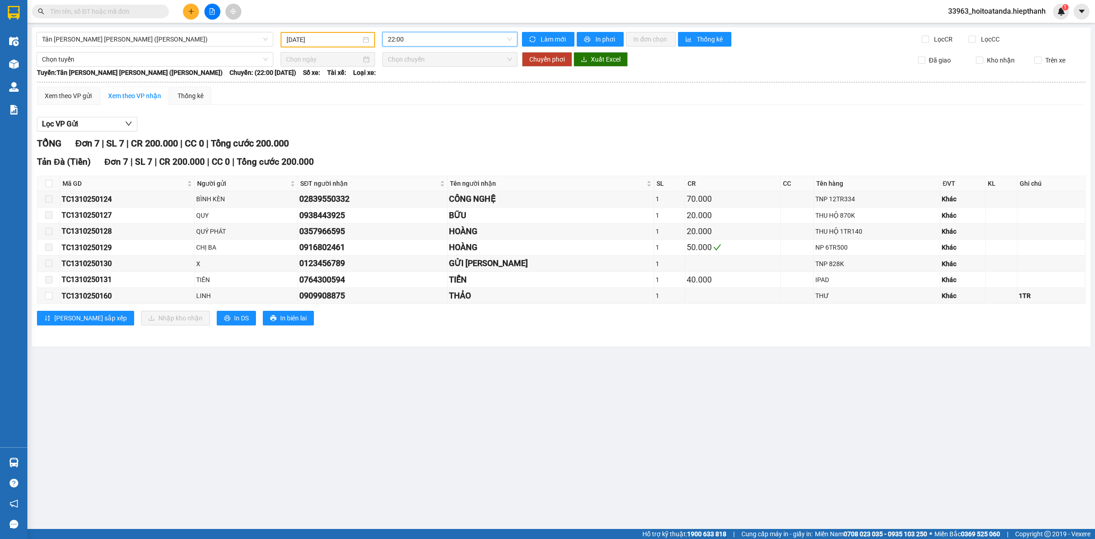
click at [433, 124] on div "Lọc VP Gửi" at bounding box center [561, 124] width 1049 height 15
drag, startPoint x: 331, startPoint y: 108, endPoint x: 325, endPoint y: 108, distance: 5.9
click at [326, 108] on div "Xem theo VP gửi Xem theo [PERSON_NAME] Thống kê Lọc VP Gửi [PERSON_NAME] 7 | S…" at bounding box center [561, 212] width 1049 height 250
drag, startPoint x: 62, startPoint y: 296, endPoint x: 111, endPoint y: 295, distance: 49.3
click at [111, 295] on div "TC1310250160" at bounding box center [127, 295] width 131 height 11
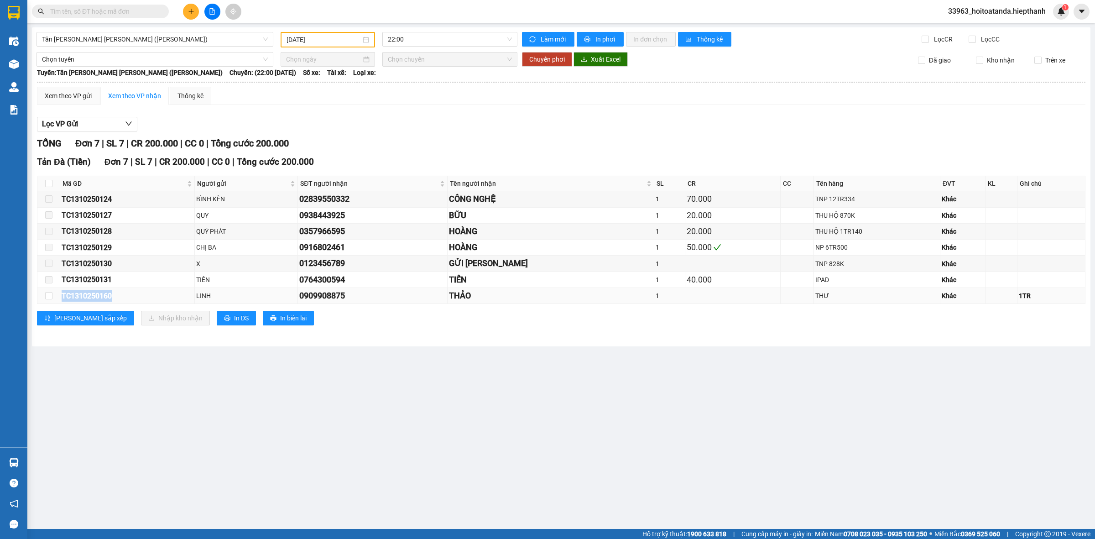
copy div "TC1310250160"
click at [118, 4] on div "Kết quả [PERSON_NAME] ( 10000 ) Bộ lọc Mã ĐH Trạng thái Món hàng Thu hộ Tổng [P…" at bounding box center [89, 12] width 178 height 16
click at [116, 10] on input "text" at bounding box center [104, 11] width 108 height 10
drag, startPoint x: 116, startPoint y: 10, endPoint x: 418, endPoint y: 283, distance: 406.1
click at [418, 283] on div "0764300594" at bounding box center [372, 279] width 146 height 13
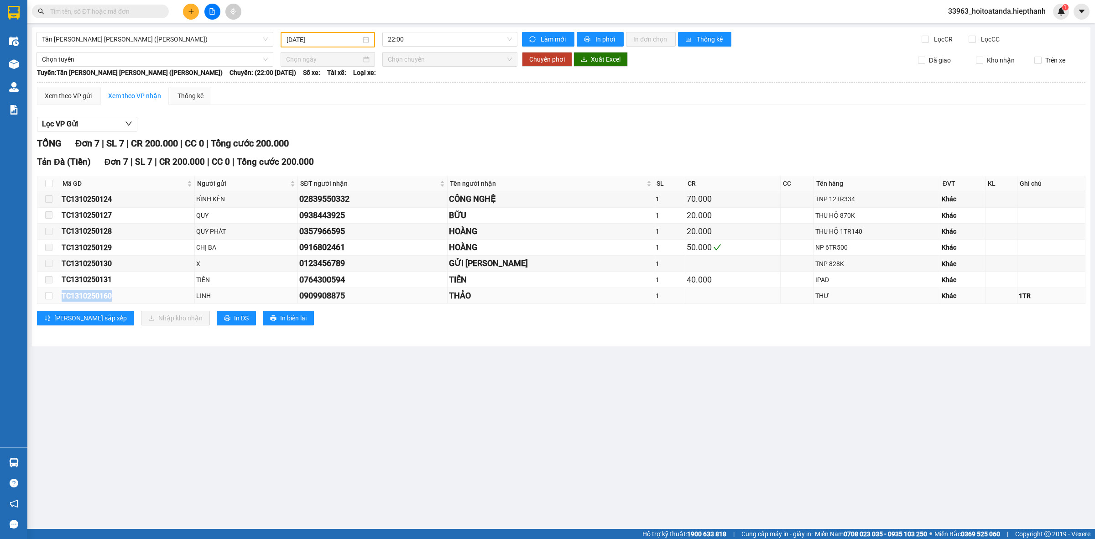
drag, startPoint x: 62, startPoint y: 295, endPoint x: 112, endPoint y: 299, distance: 50.4
click at [112, 299] on div "TC1310250160" at bounding box center [127, 295] width 131 height 11
copy div "TC1310250160"
click at [128, 11] on input "text" at bounding box center [104, 11] width 108 height 10
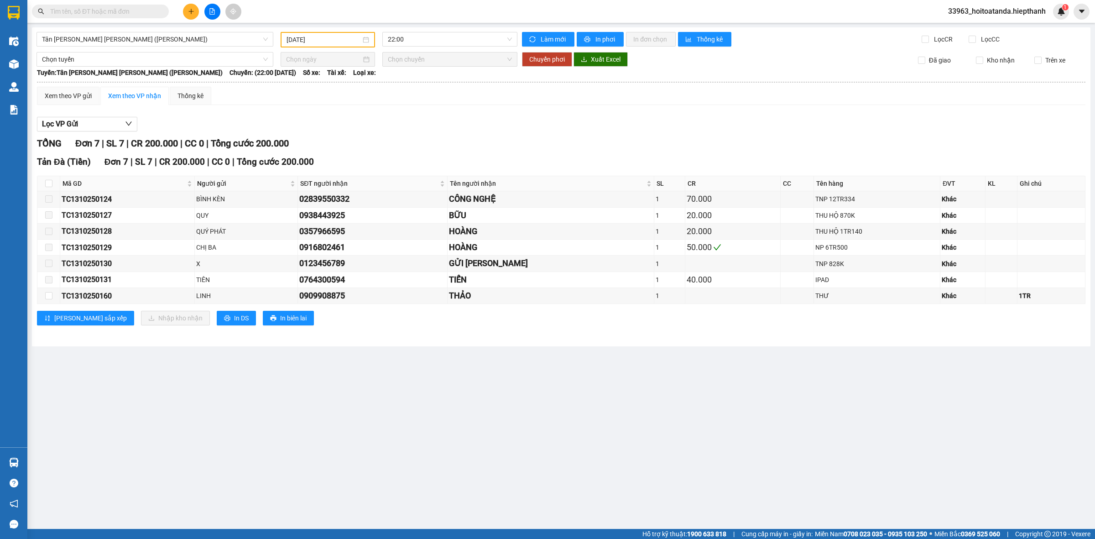
paste input "TC1310250160"
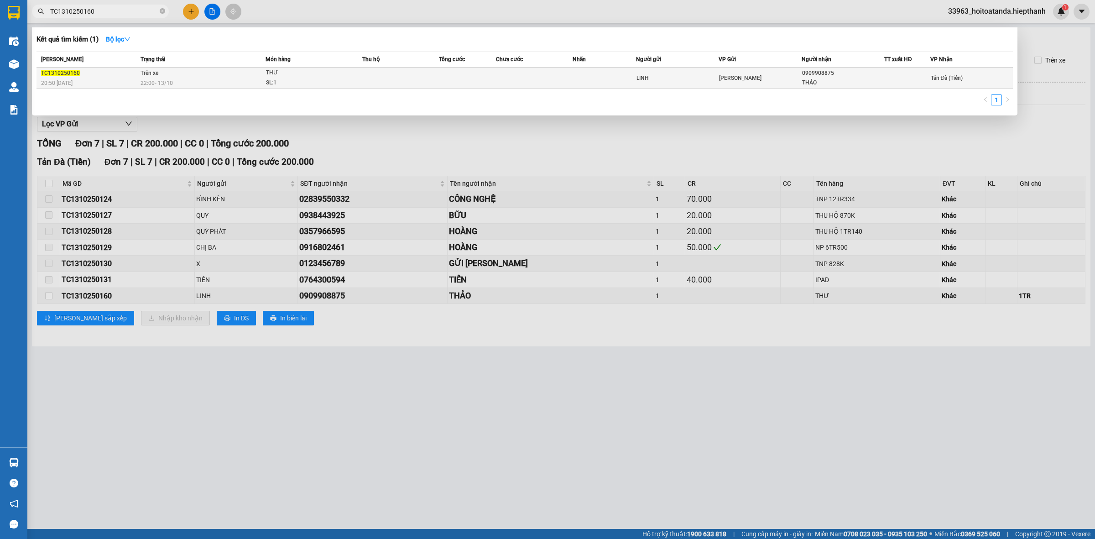
type input "TC1310250160"
click at [384, 78] on td at bounding box center [400, 78] width 76 height 21
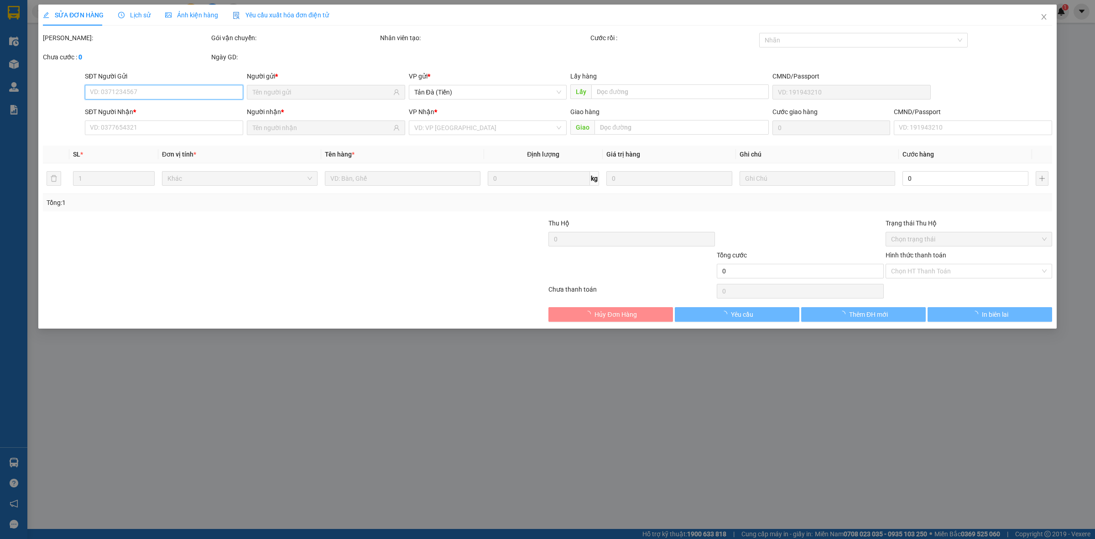
type input "LINH"
type input "0909908875"
type input "THẢO"
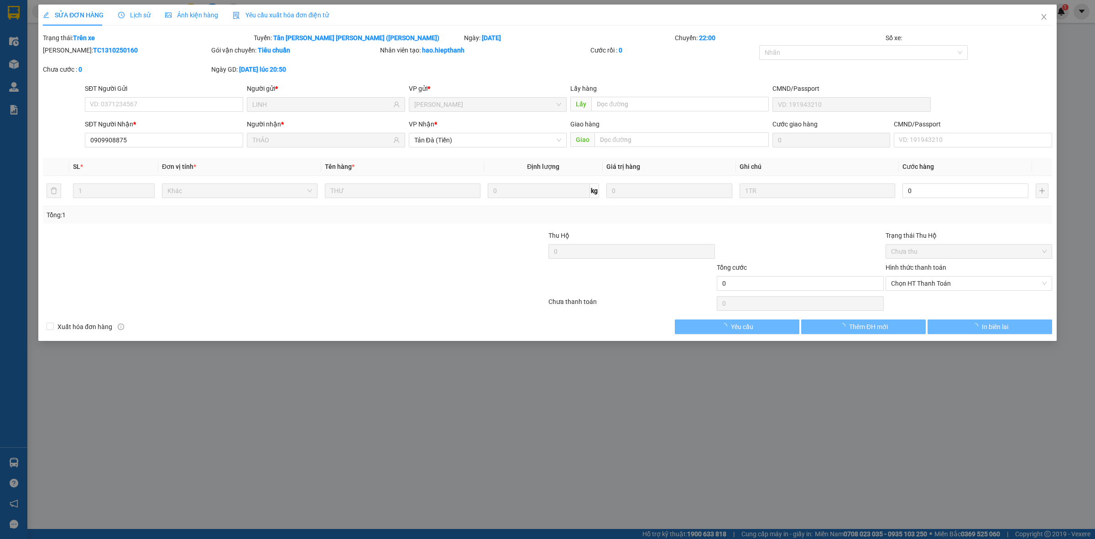
click at [400, 238] on div at bounding box center [463, 246] width 168 height 32
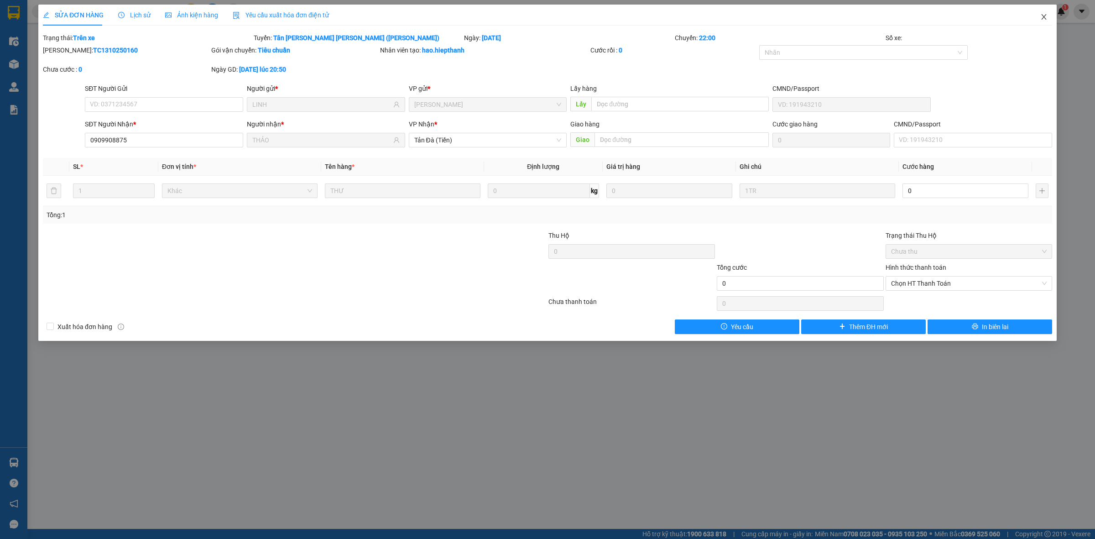
click at [1043, 10] on span "Close" at bounding box center [1044, 18] width 26 height 26
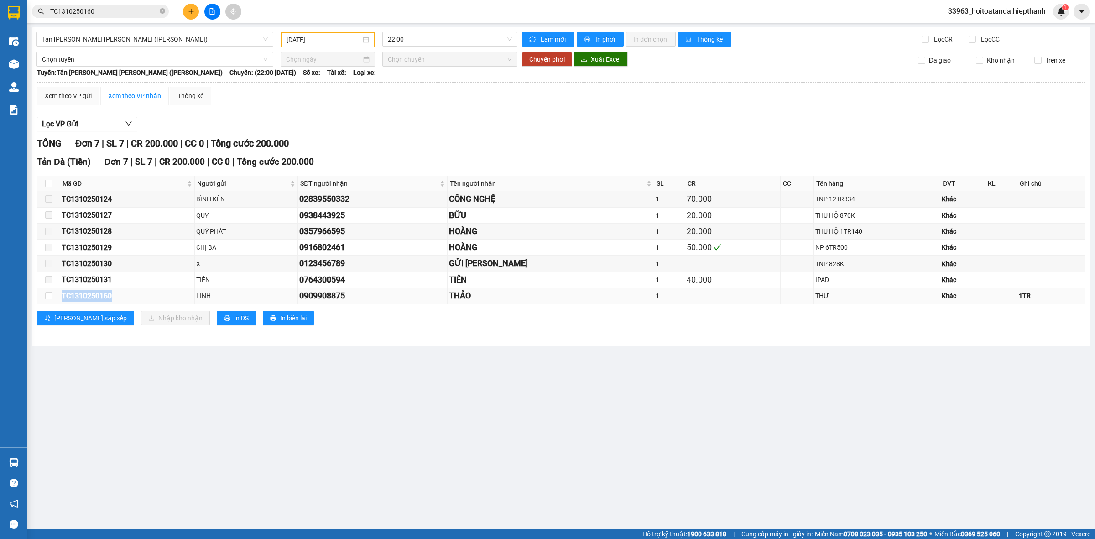
drag, startPoint x: 88, startPoint y: 291, endPoint x: 112, endPoint y: 292, distance: 24.3
click at [112, 293] on div "TC1310250160" at bounding box center [127, 295] width 131 height 11
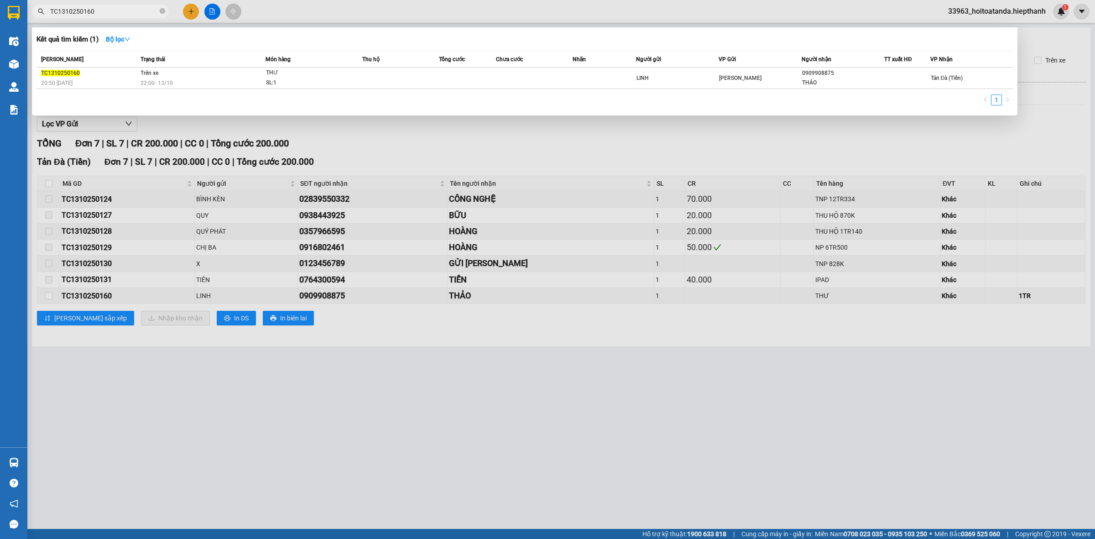
click at [110, 14] on input "TC1310250160" at bounding box center [104, 11] width 108 height 10
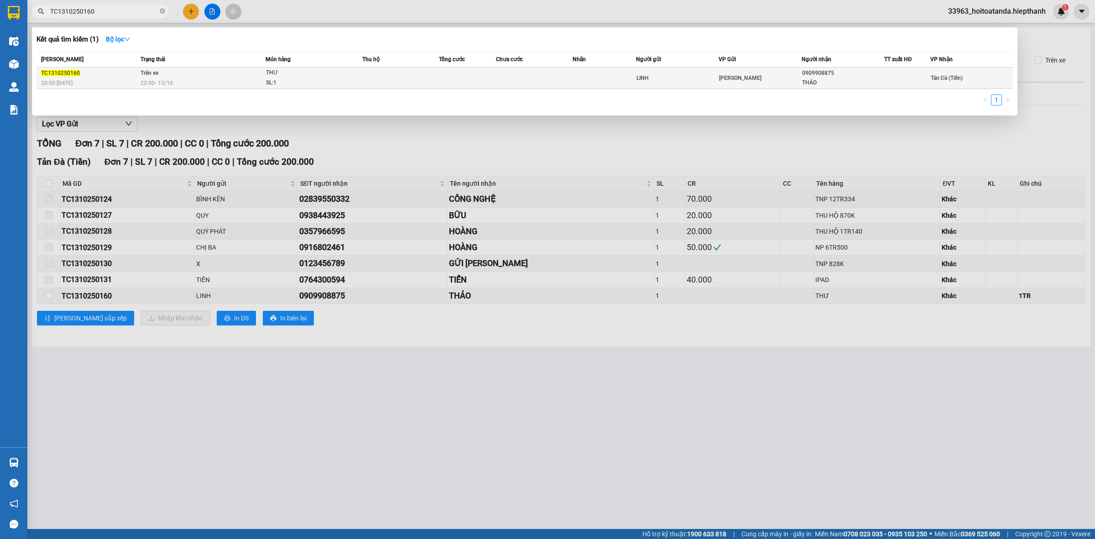
click at [196, 72] on td "Trên xe 22:00 [DATE]" at bounding box center [201, 78] width 127 height 21
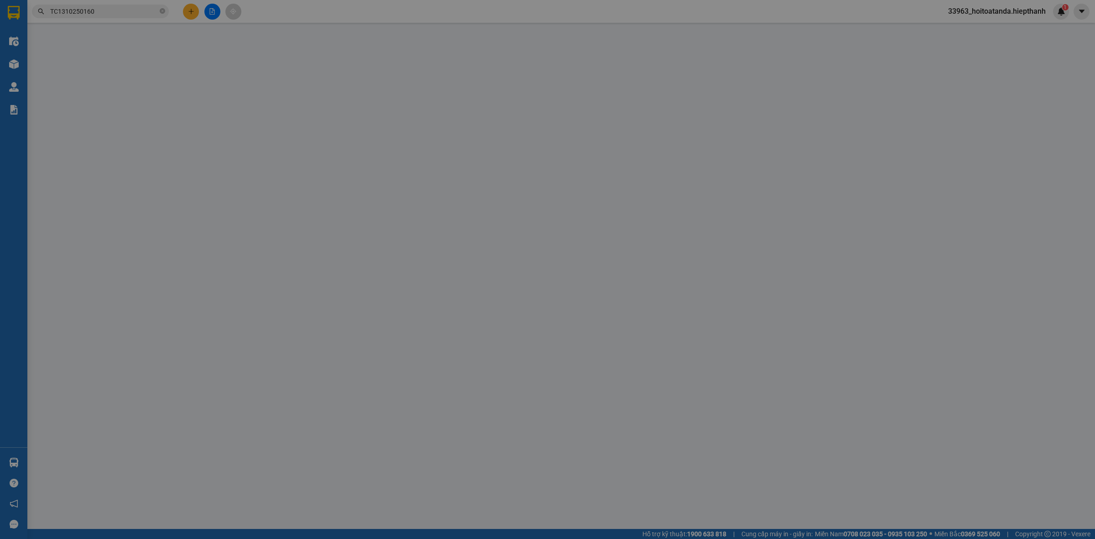
type input "LINH"
type input "0909908875"
type input "THẢO"
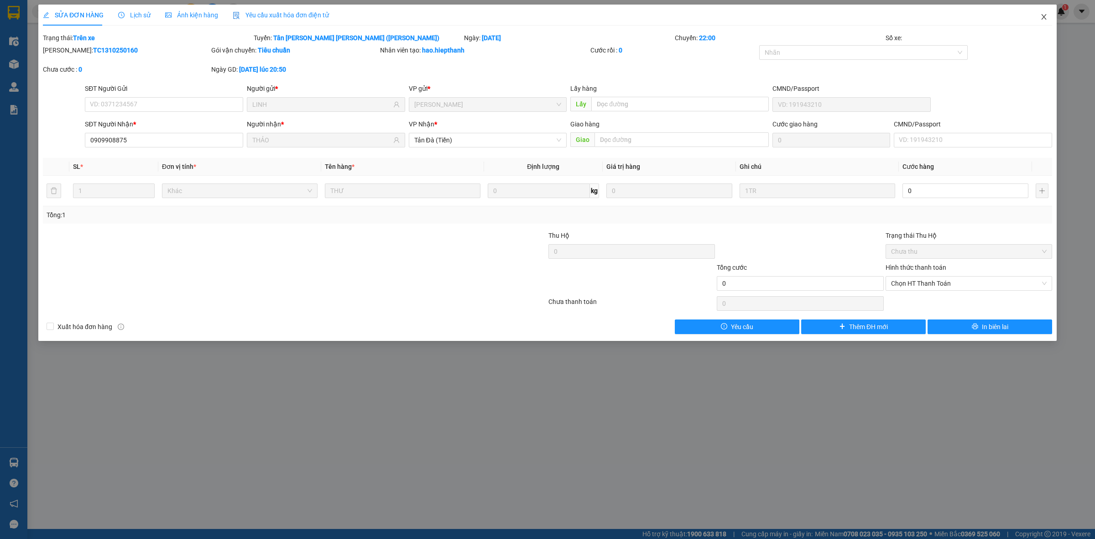
click at [1041, 17] on icon "close" at bounding box center [1043, 16] width 7 height 7
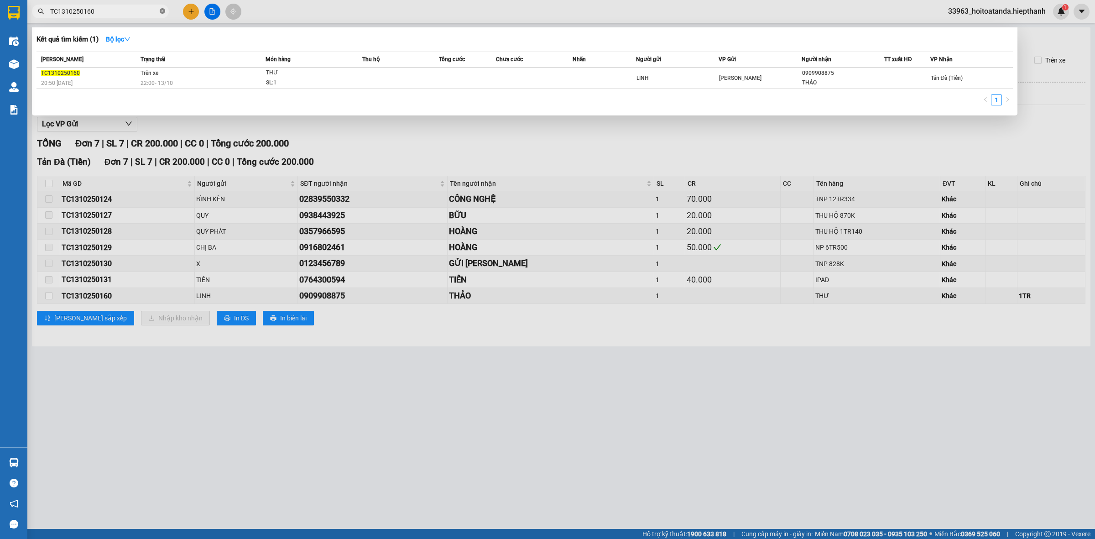
click at [161, 8] on span at bounding box center [162, 11] width 5 height 9
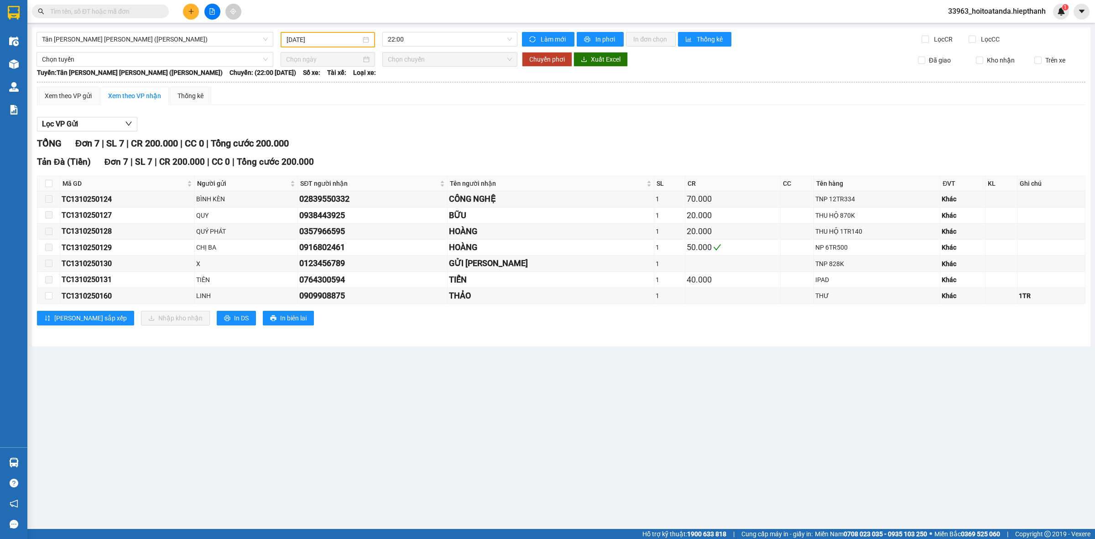
click at [101, 8] on input "text" at bounding box center [104, 11] width 108 height 10
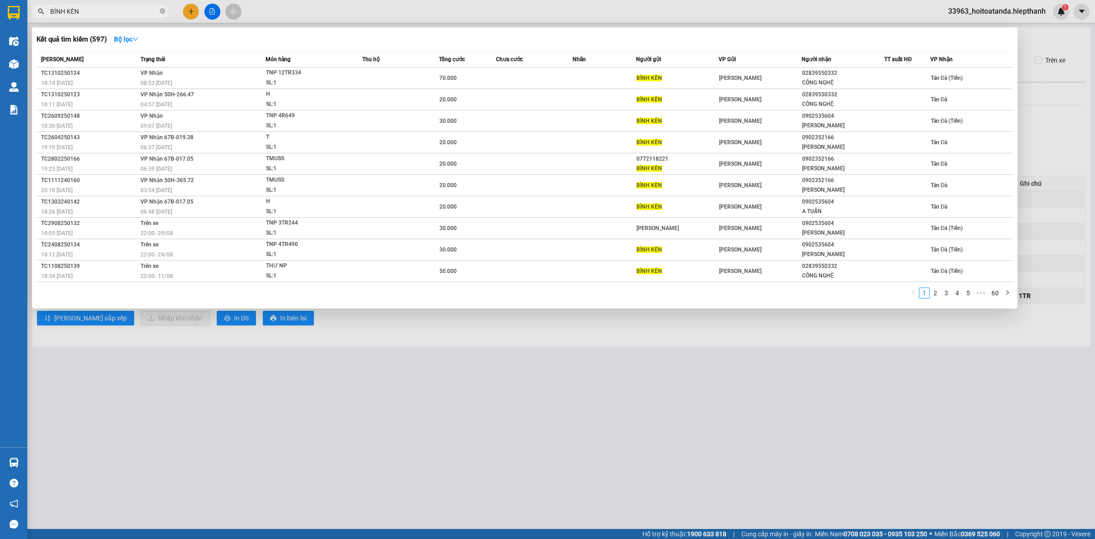
click at [215, 12] on div at bounding box center [547, 269] width 1095 height 539
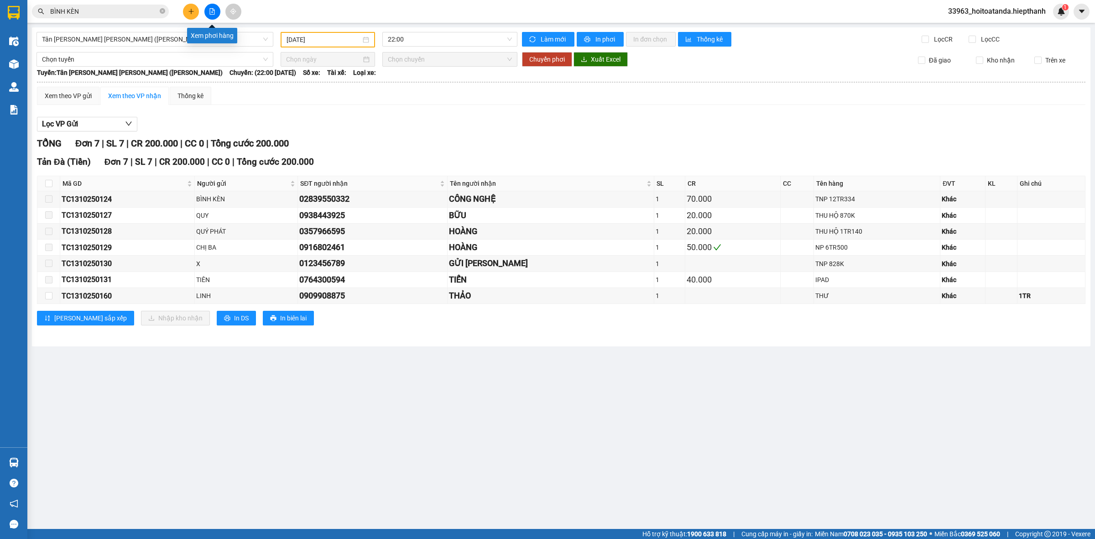
click at [215, 12] on icon "file-add" at bounding box center [212, 11] width 6 height 6
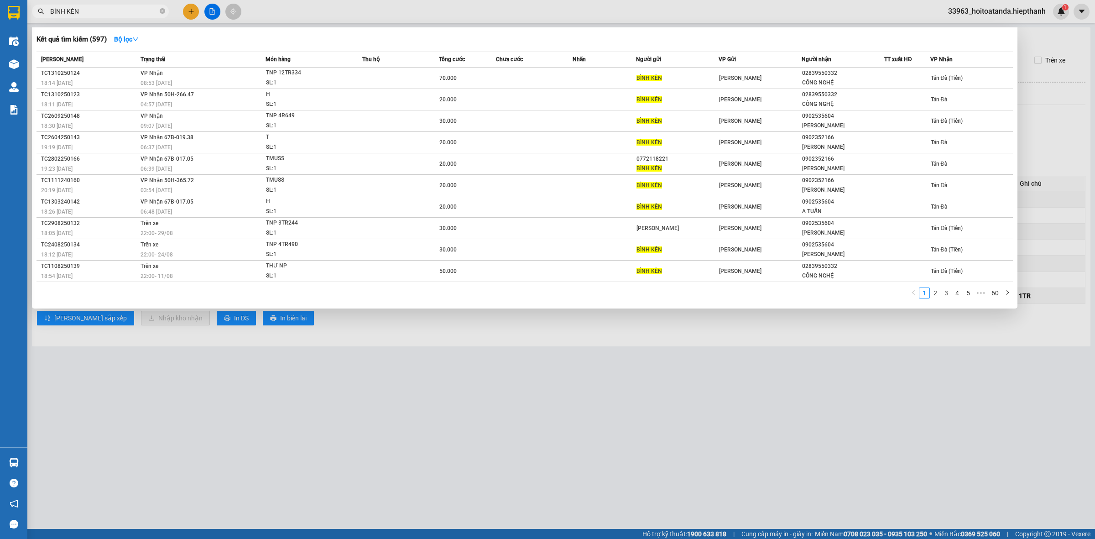
click at [115, 17] on span "BÌNH KÈN" at bounding box center [100, 12] width 137 height 14
click at [116, 13] on input "BÌNH KÈN" at bounding box center [104, 11] width 108 height 10
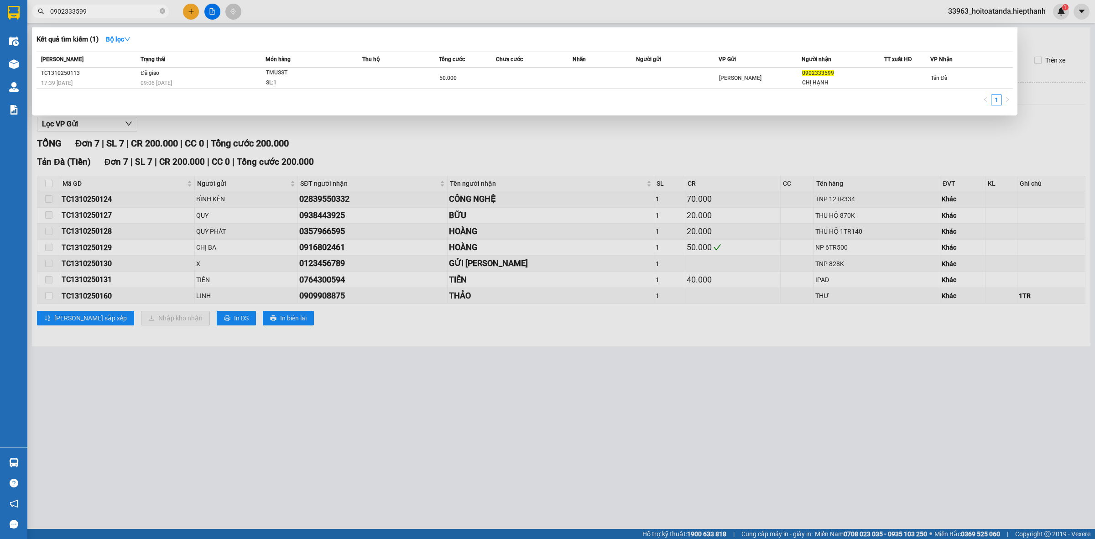
type input "0902333599"
click at [130, 8] on input "0902333599" at bounding box center [104, 11] width 108 height 10
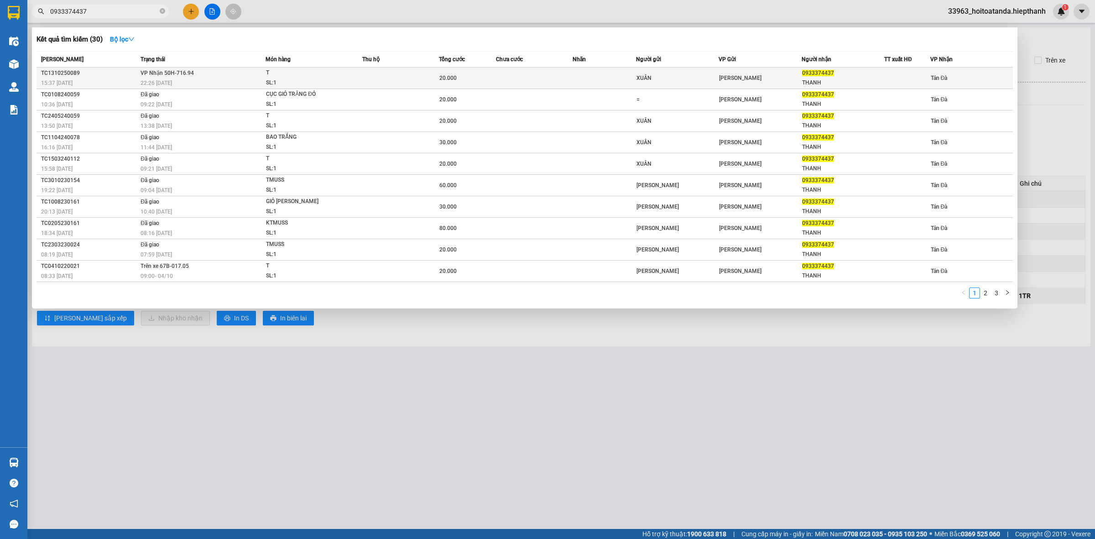
type input "0933374437"
click at [219, 78] on div "22:26 [DATE]" at bounding box center [203, 83] width 125 height 10
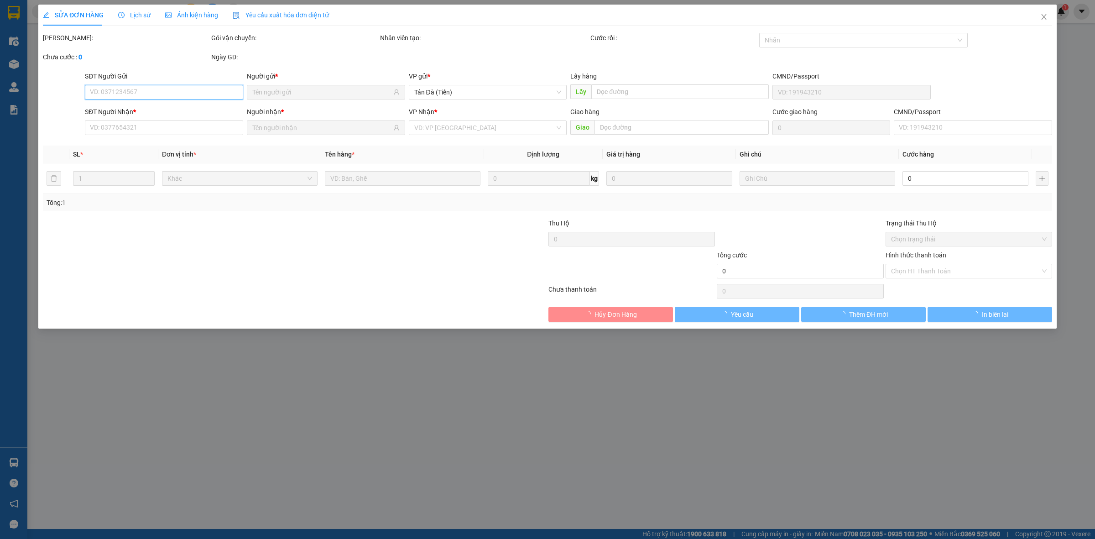
type input "XUÂN"
type input "0933374437"
type input "THANH"
type input "20.000"
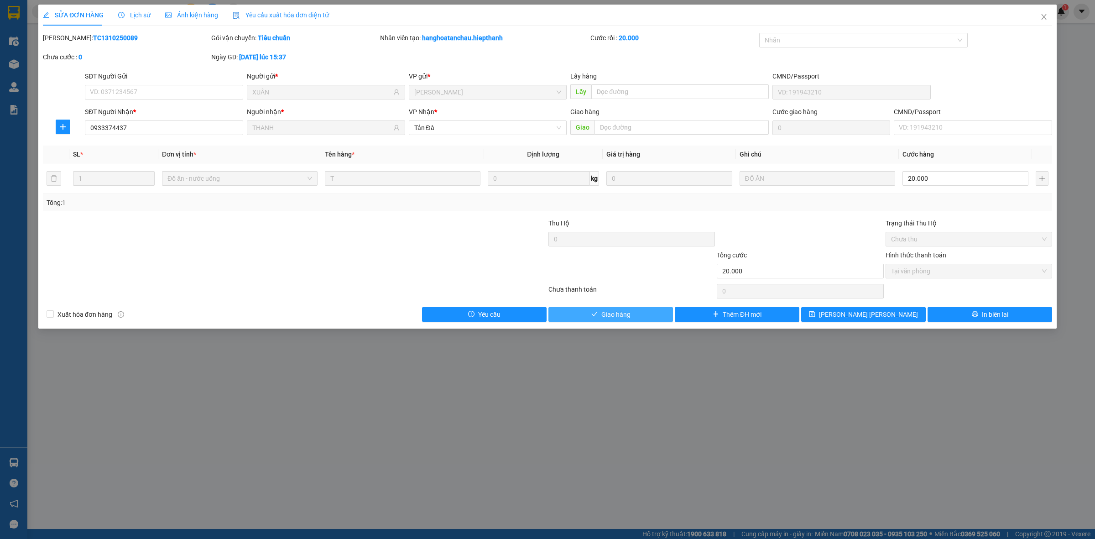
click at [589, 313] on button "Giao hàng" at bounding box center [610, 314] width 125 height 15
